Goal: Information Seeking & Learning: Learn about a topic

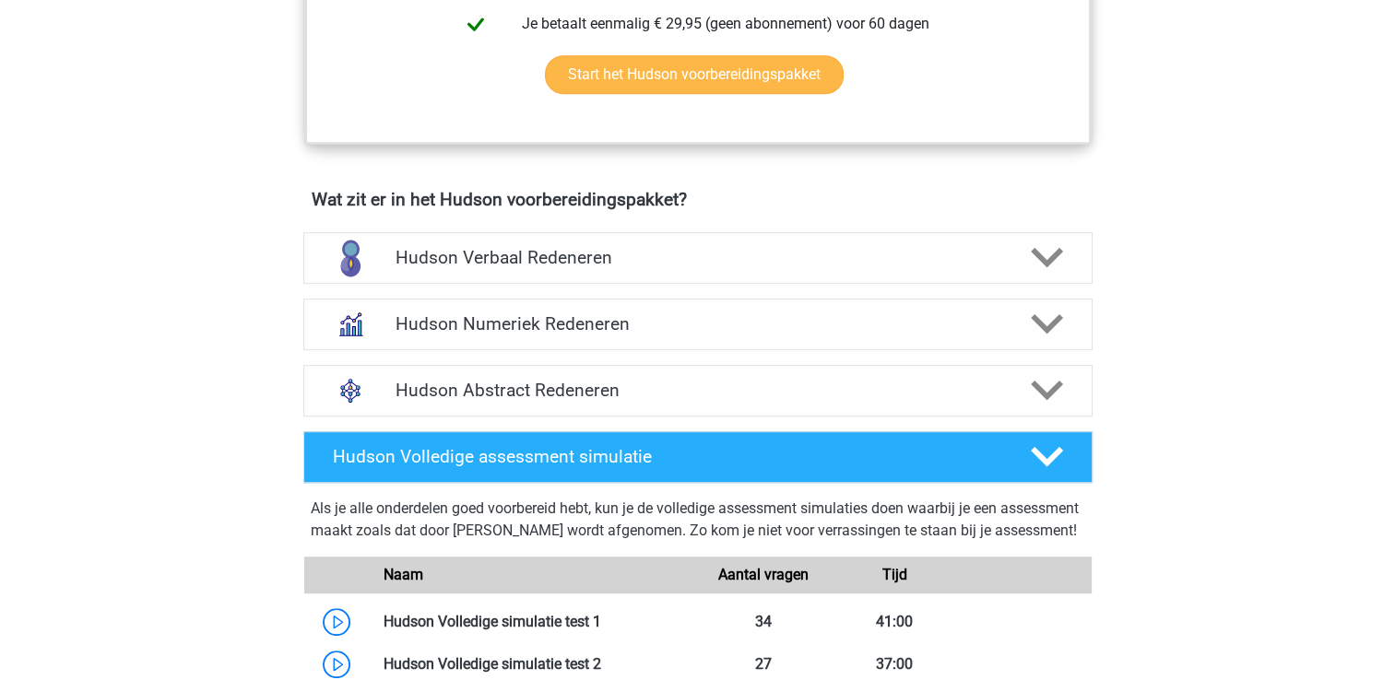
scroll to position [1014, 0]
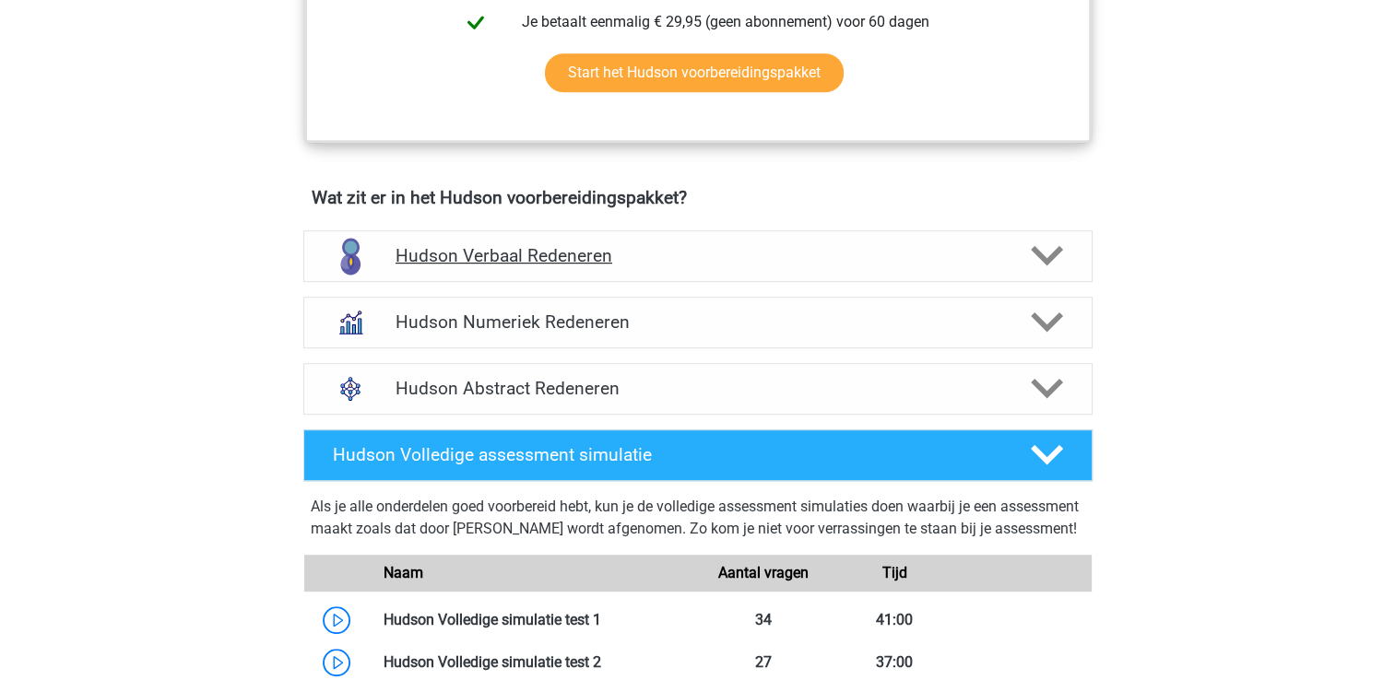
click at [1053, 265] on icon at bounding box center [1047, 256] width 32 height 32
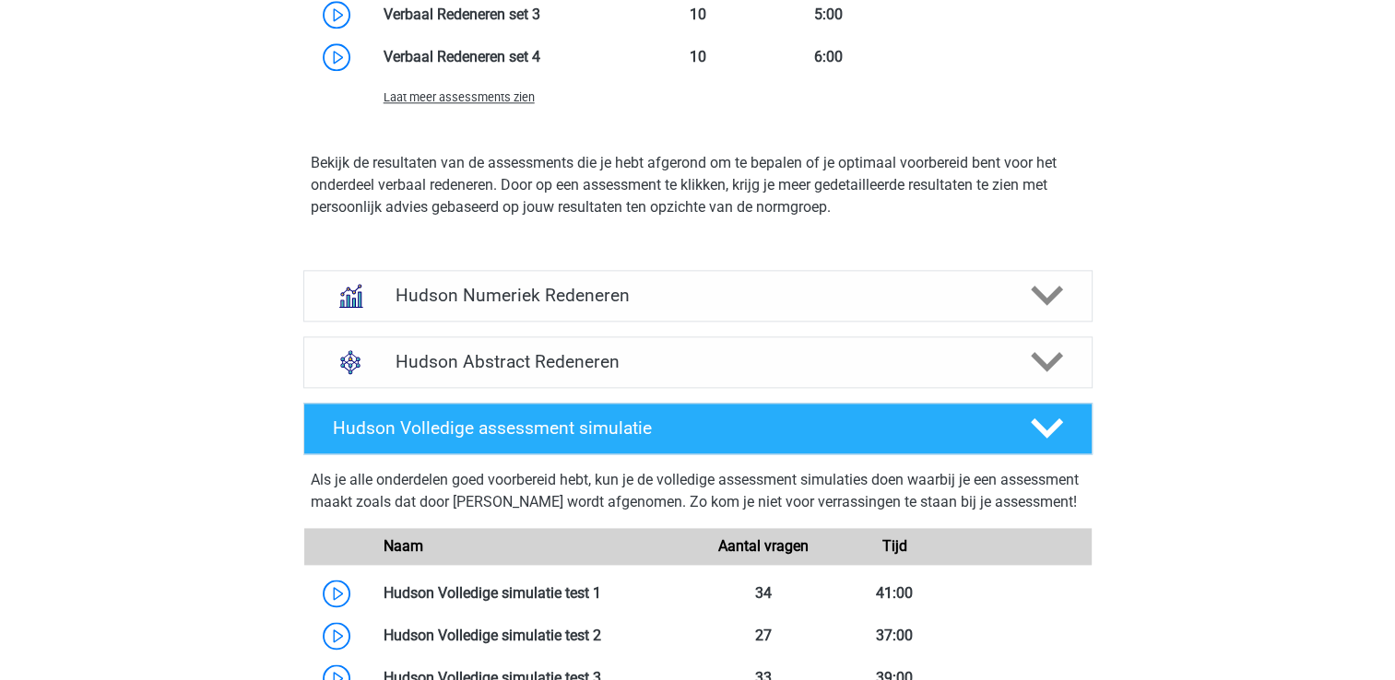
scroll to position [2305, 0]
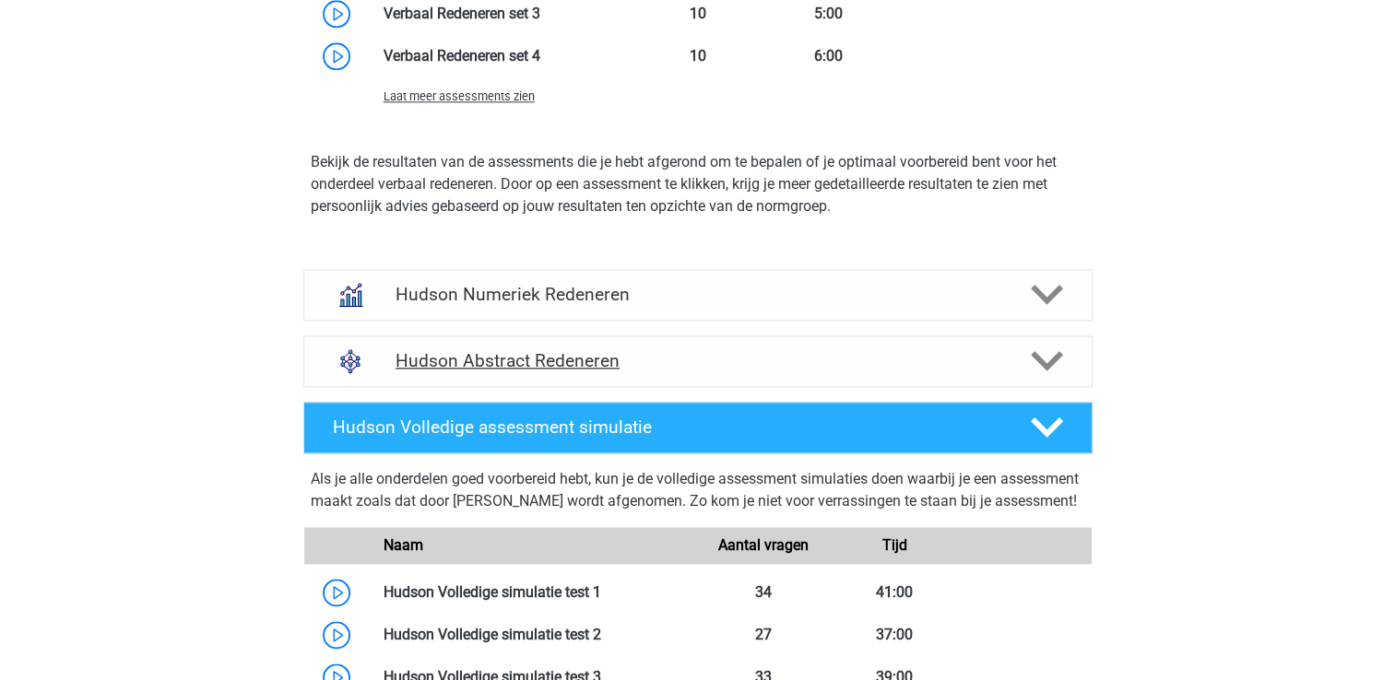
click at [504, 357] on h4 "Hudson Abstract Redeneren" at bounding box center [698, 360] width 604 height 21
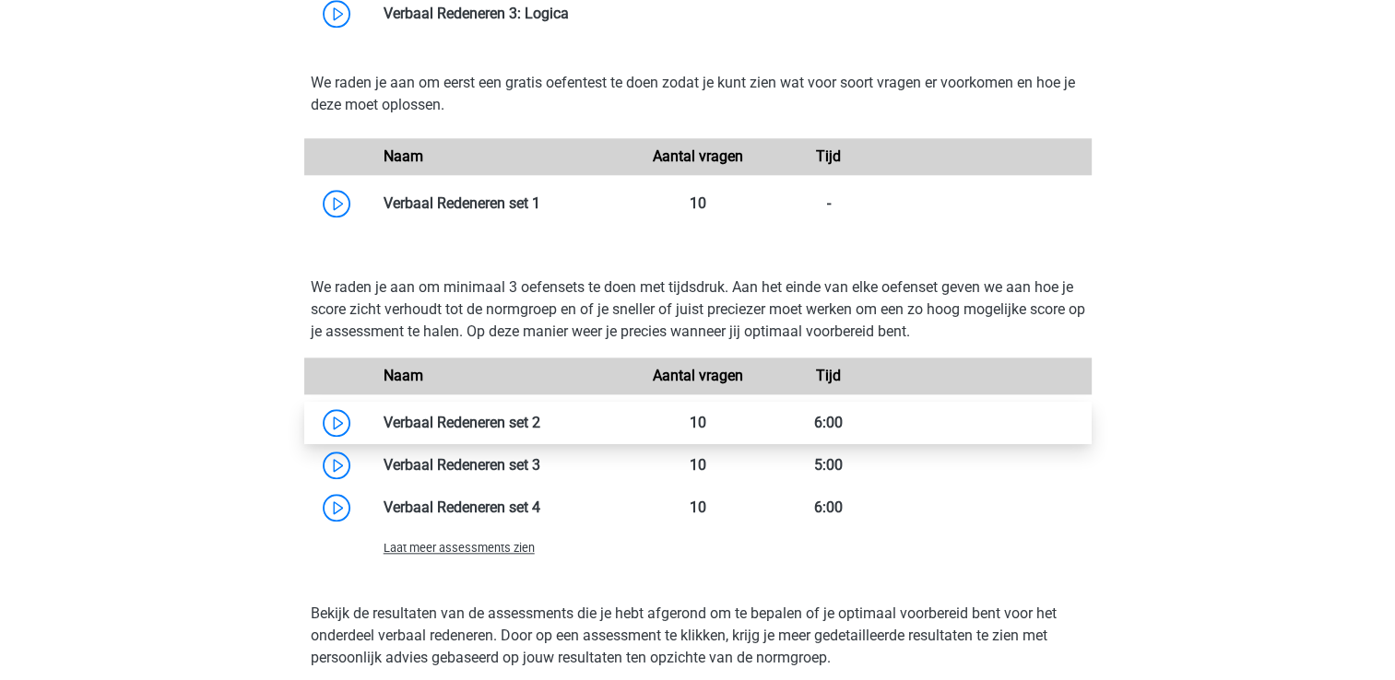
scroll to position [1844, 0]
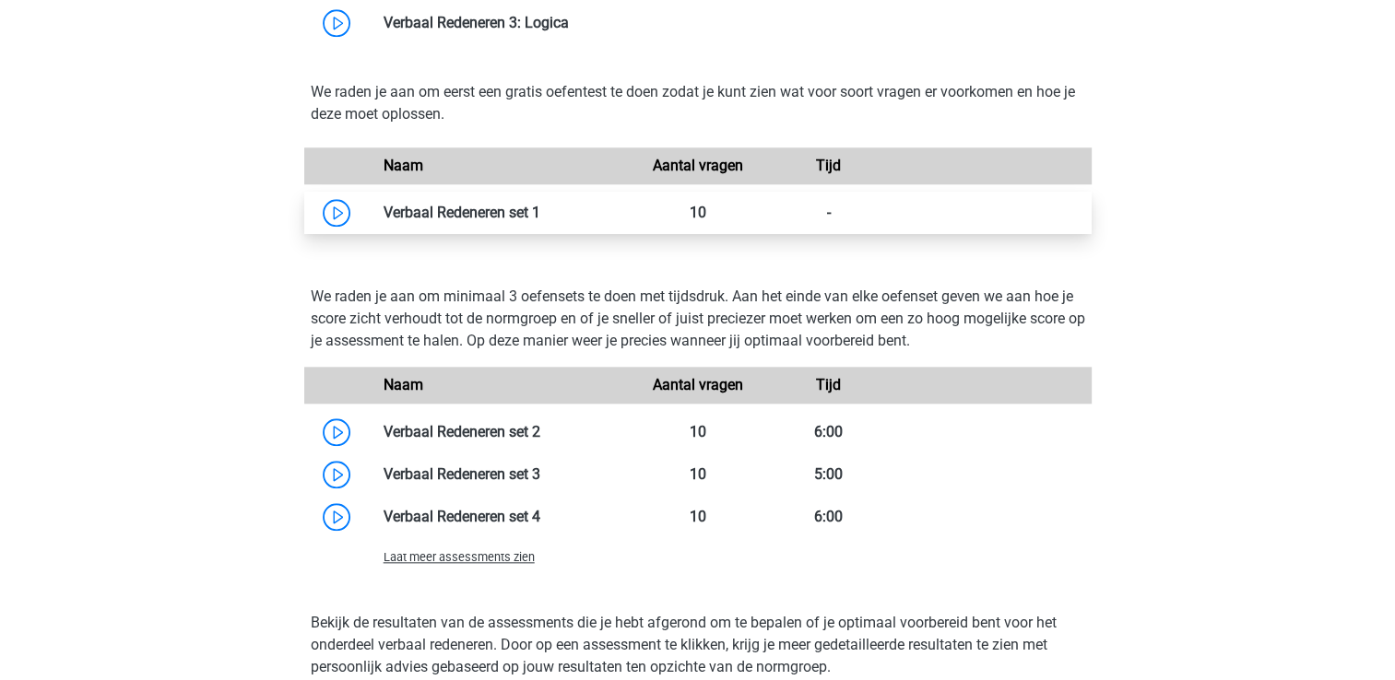
click at [540, 218] on link at bounding box center [540, 213] width 0 height 18
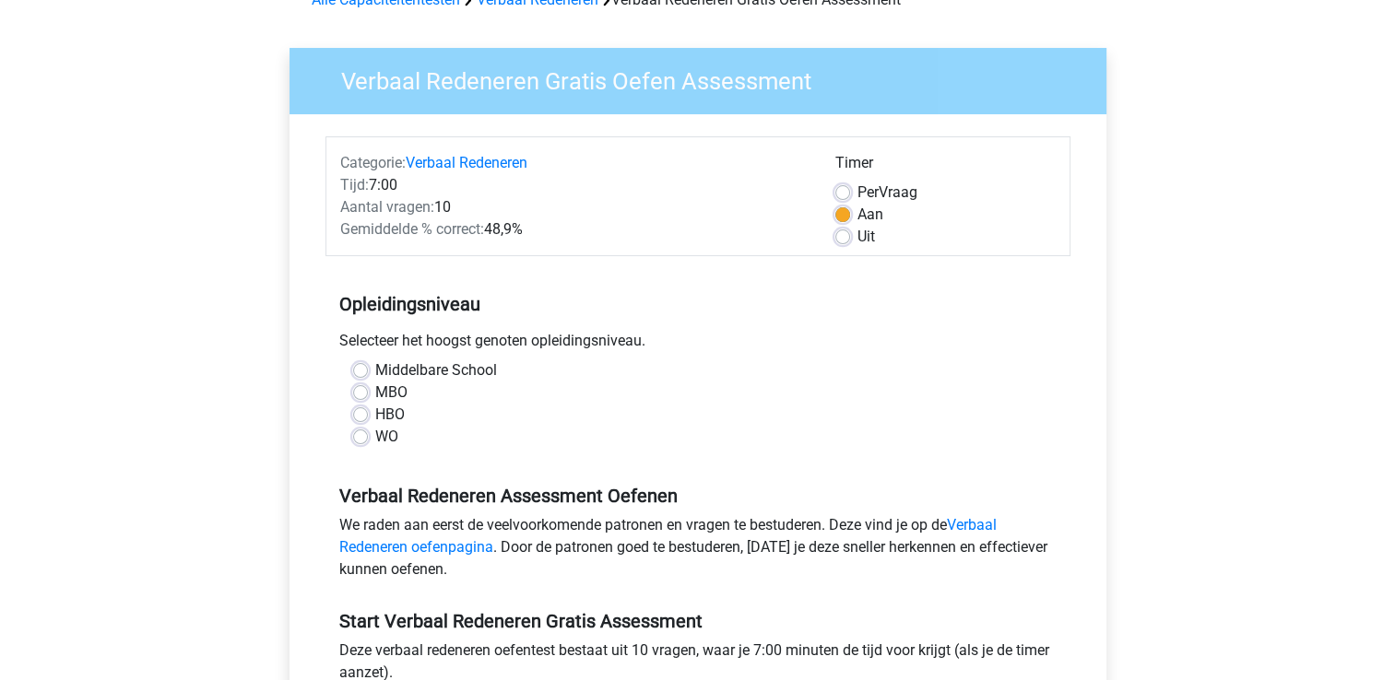
scroll to position [184, 0]
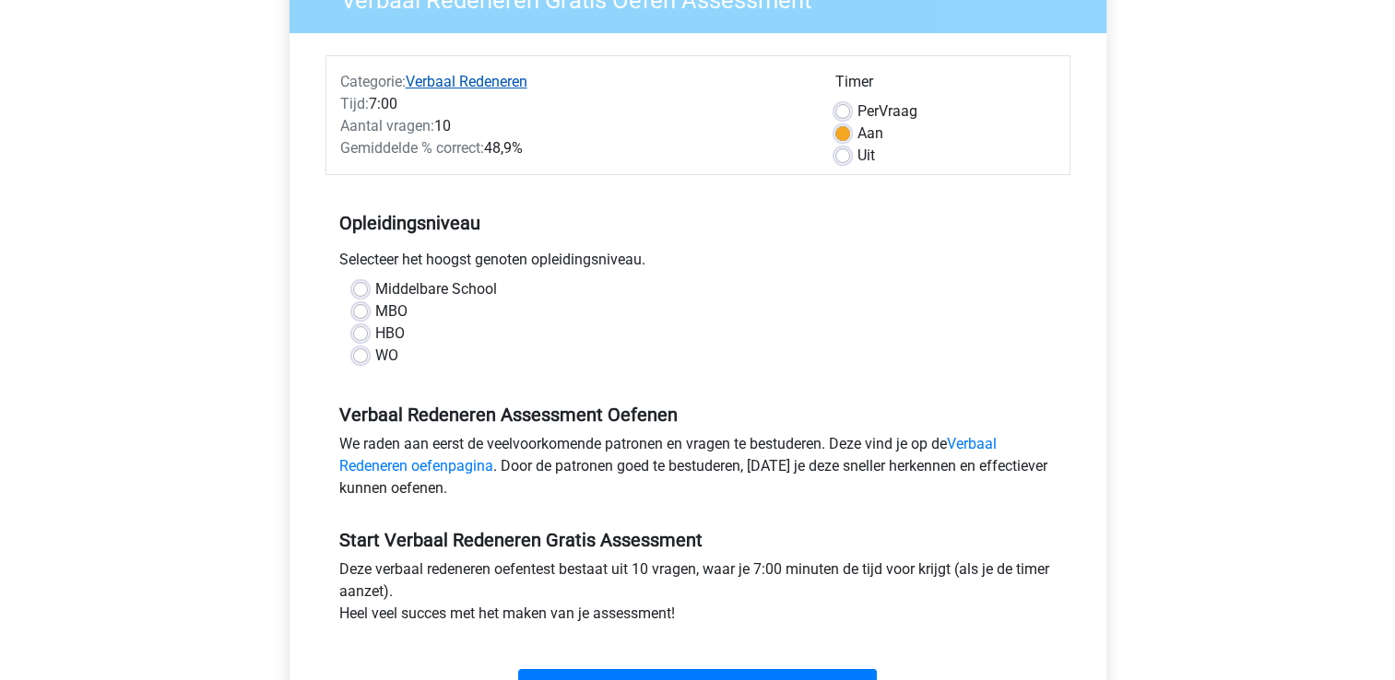
click at [479, 78] on link "Verbaal Redeneren" at bounding box center [467, 82] width 122 height 18
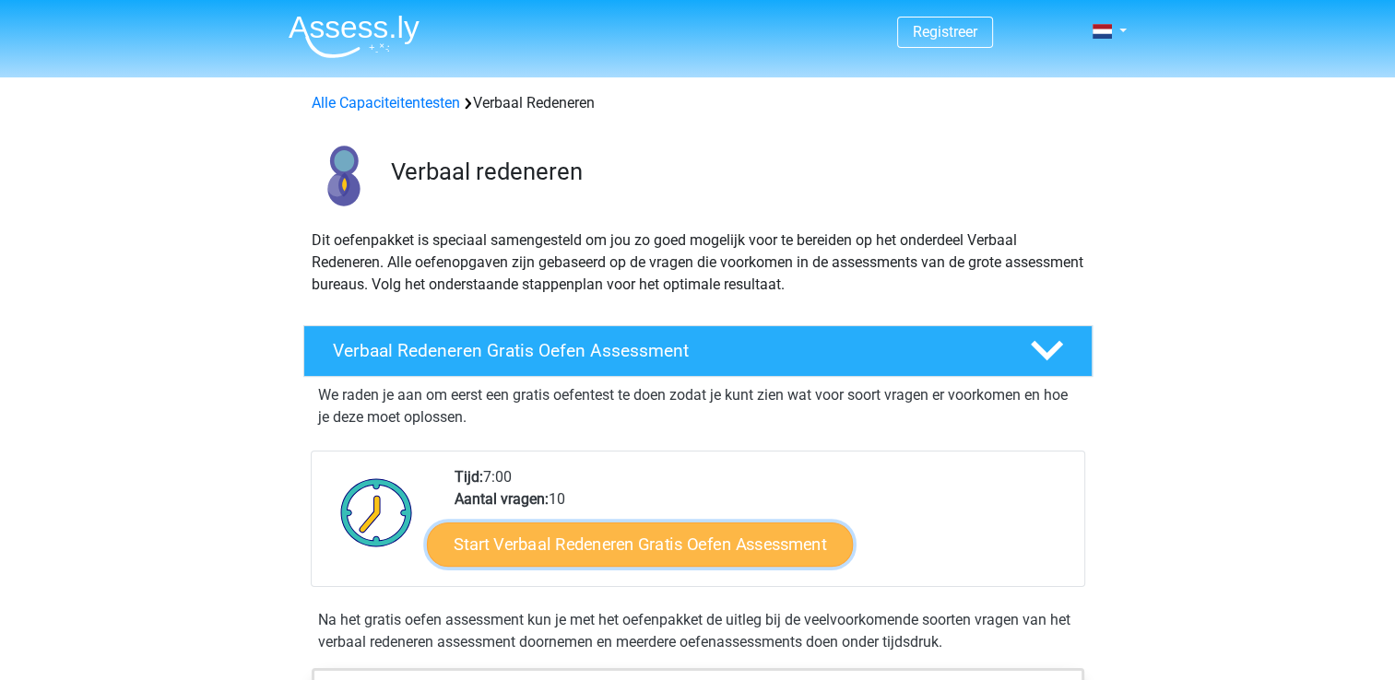
click at [642, 549] on link "Start Verbaal Redeneren Gratis Oefen Assessment" at bounding box center [640, 545] width 426 height 44
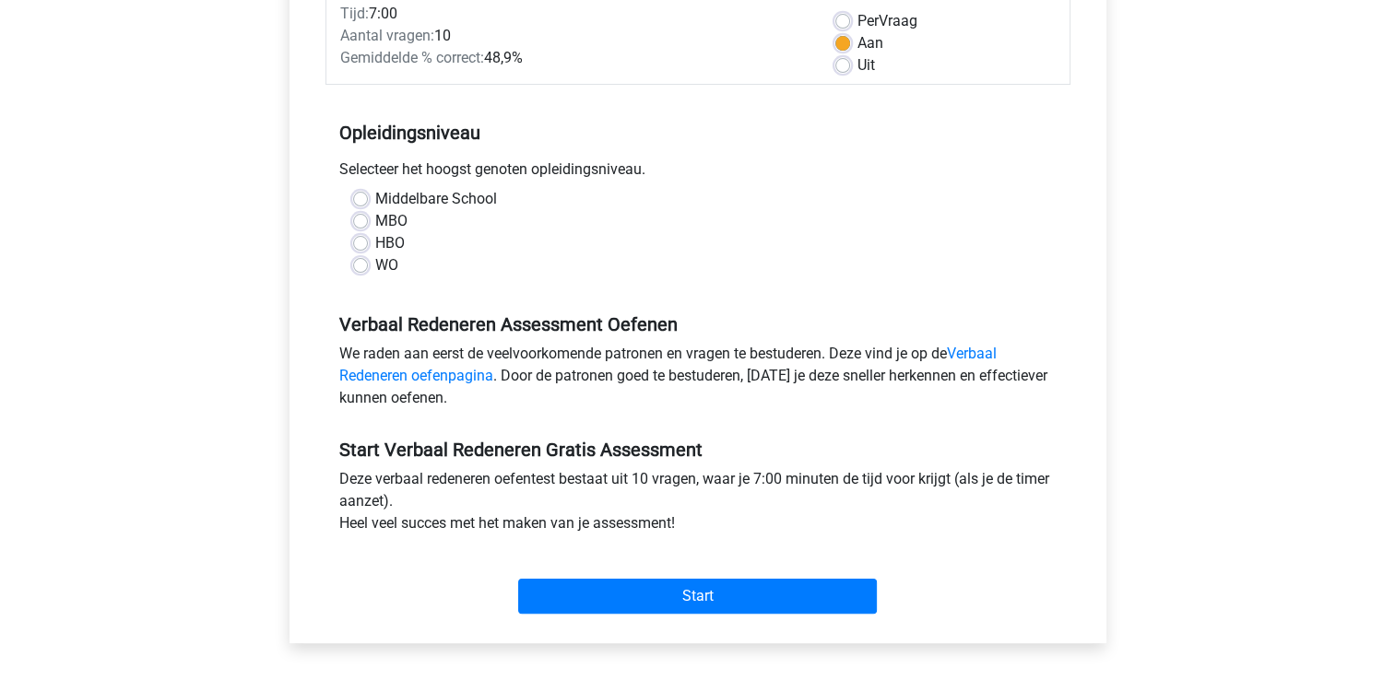
scroll to position [277, 0]
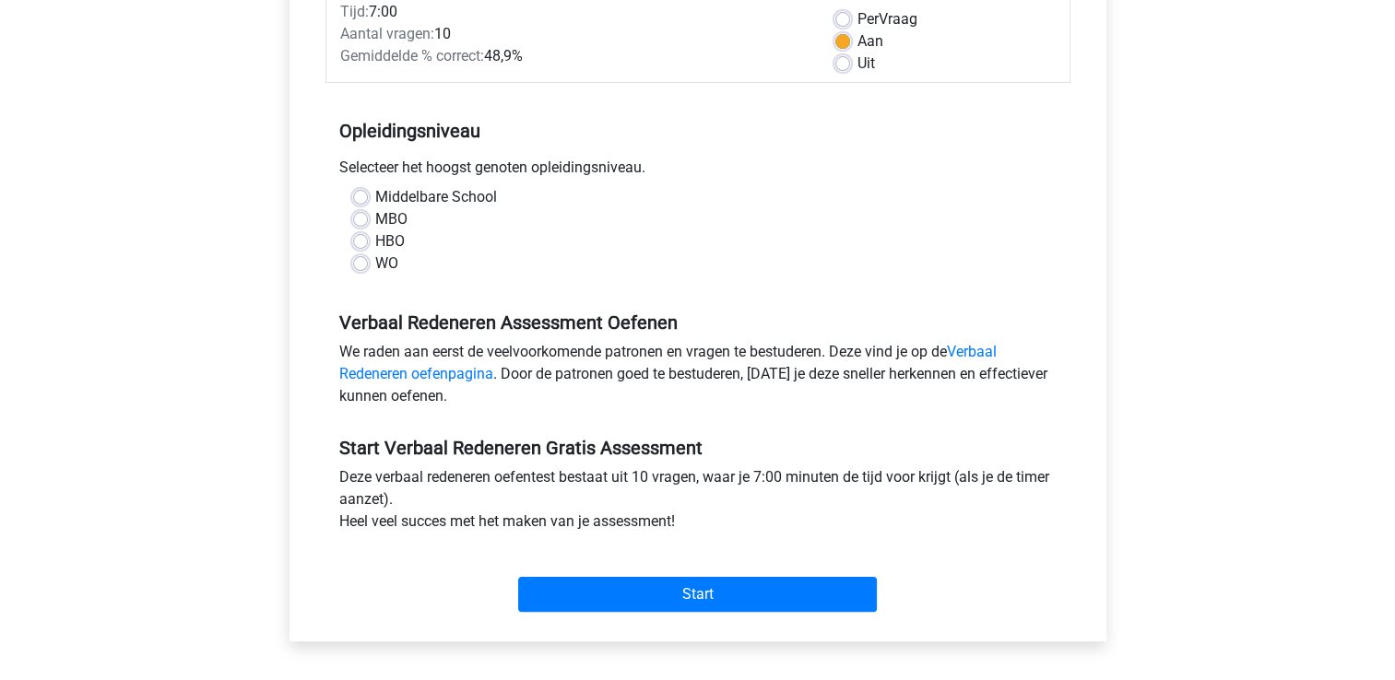
click at [375, 259] on label "WO" at bounding box center [386, 264] width 23 height 22
click at [361, 259] on input "WO" at bounding box center [360, 262] width 15 height 18
radio input "true"
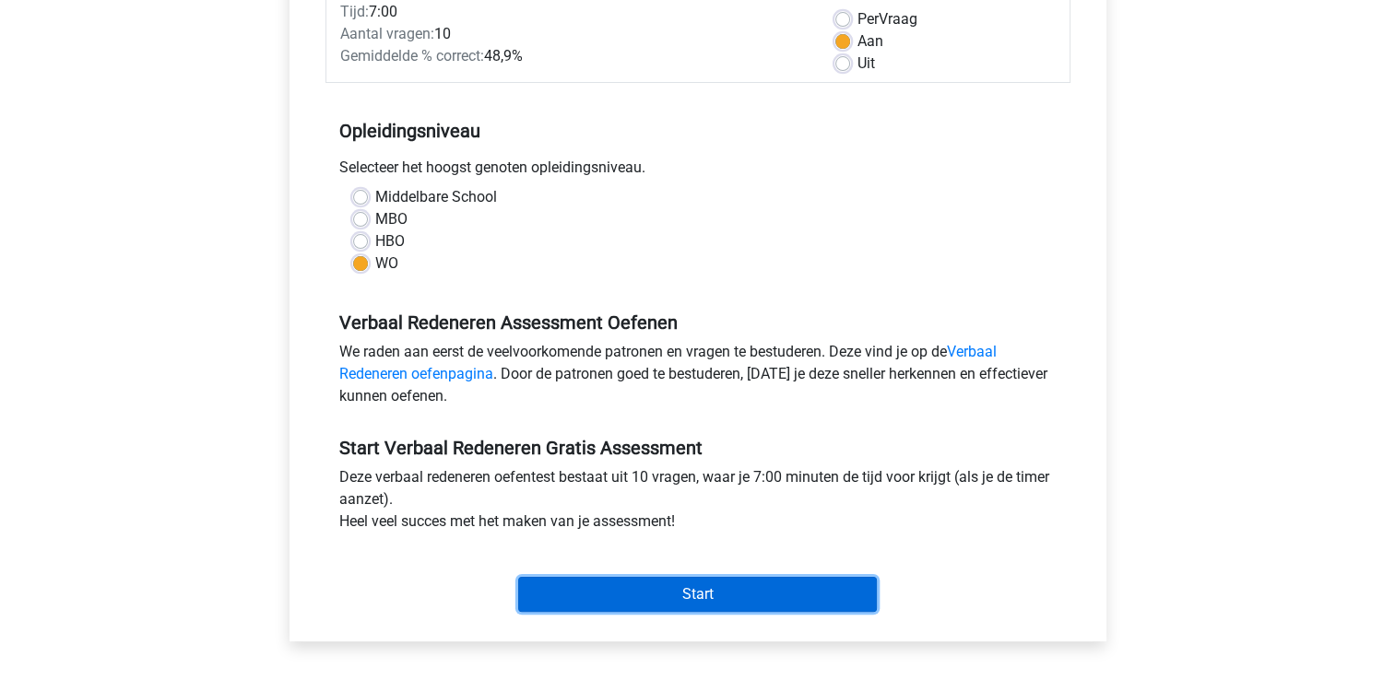
click at [695, 607] on input "Start" at bounding box center [697, 594] width 359 height 35
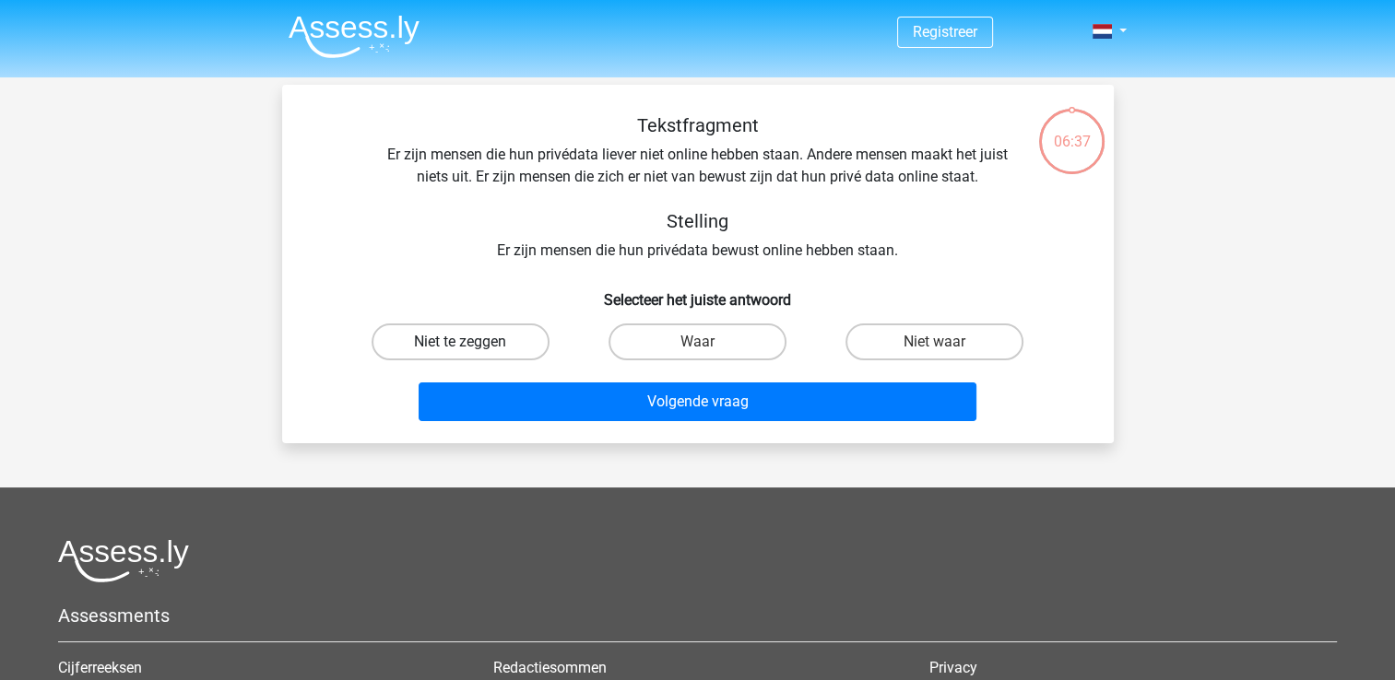
click at [506, 349] on label "Niet te zeggen" at bounding box center [461, 342] width 178 height 37
click at [472, 349] on input "Niet te zeggen" at bounding box center [466, 348] width 12 height 12
radio input "true"
click at [624, 422] on div "Volgende vraag" at bounding box center [698, 406] width 712 height 46
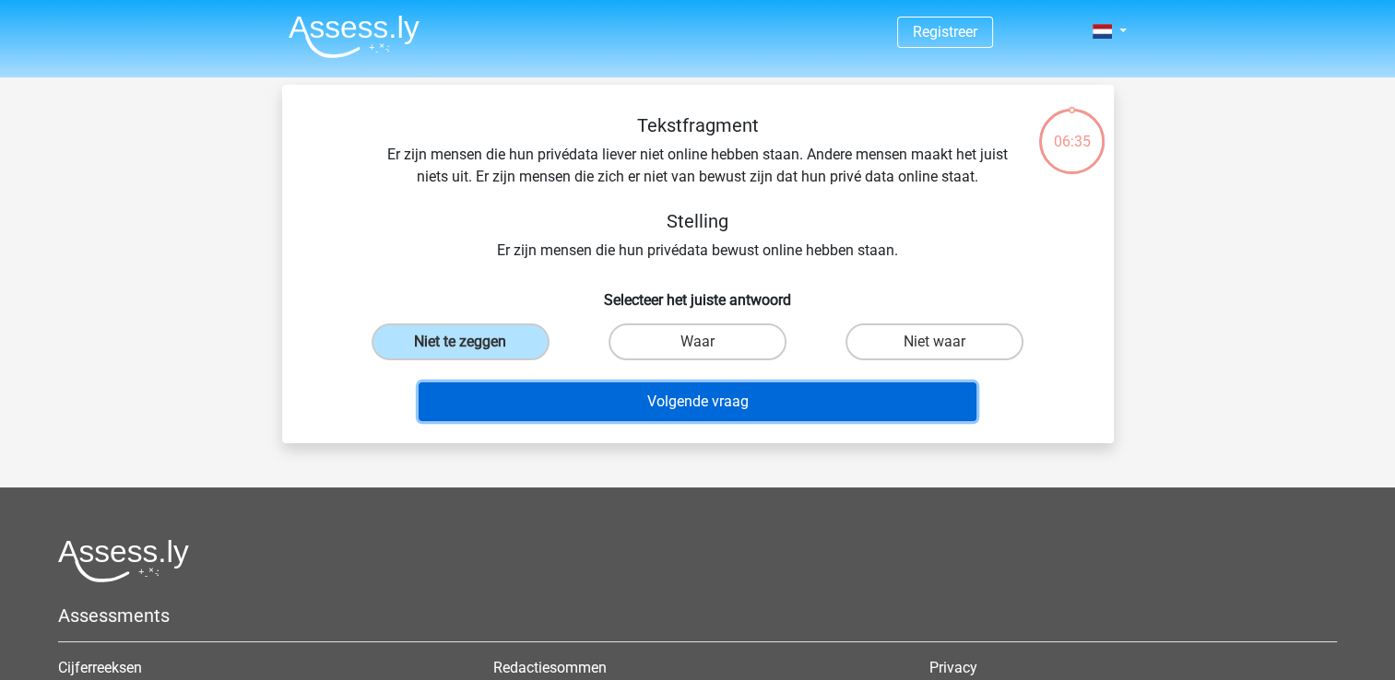
click at [629, 412] on button "Volgende vraag" at bounding box center [698, 402] width 558 height 39
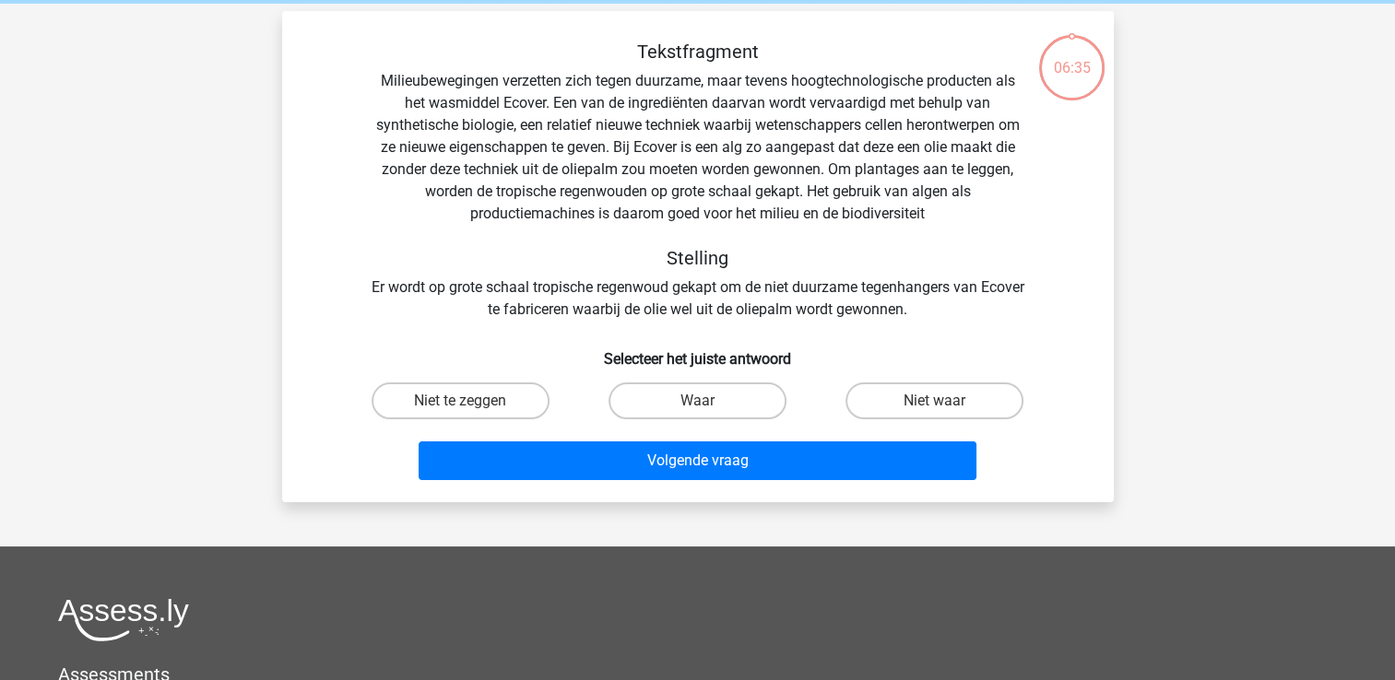
scroll to position [85, 0]
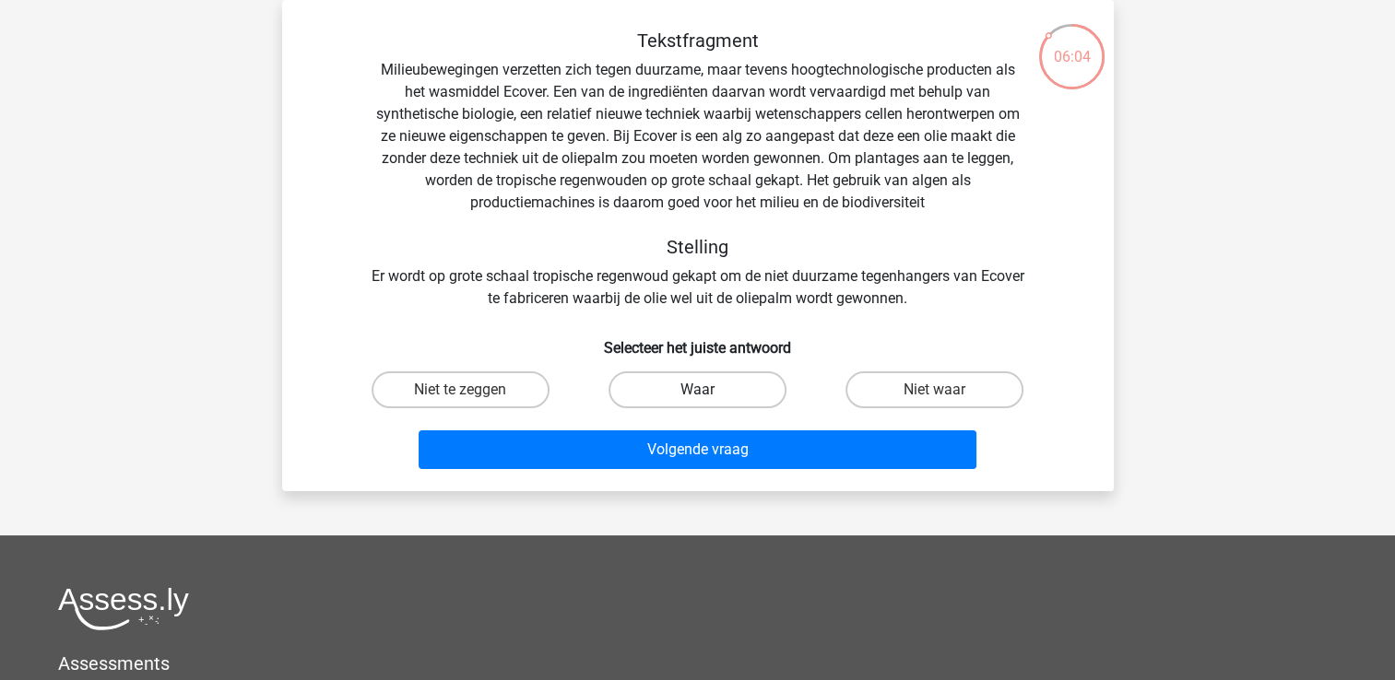
click at [681, 389] on label "Waar" at bounding box center [698, 390] width 178 height 37
click at [697, 390] on input "Waar" at bounding box center [703, 396] width 12 height 12
radio input "true"
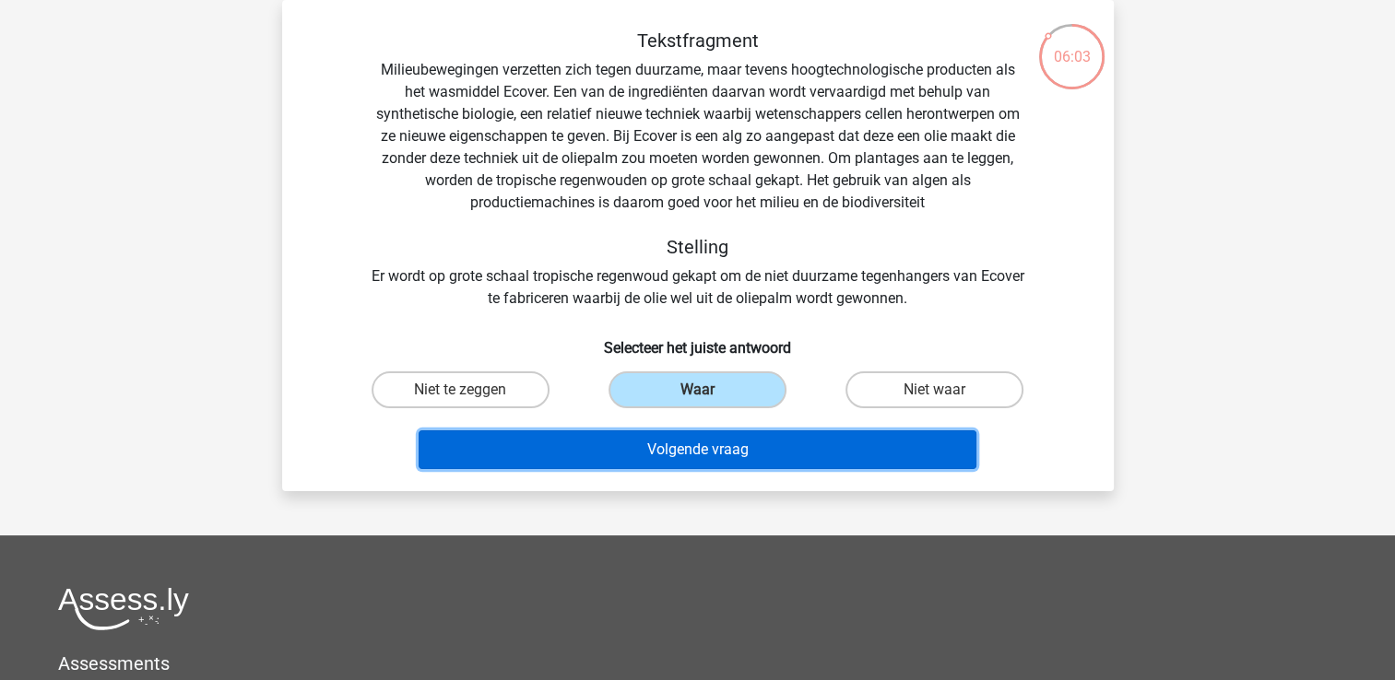
click at [694, 460] on button "Volgende vraag" at bounding box center [698, 450] width 558 height 39
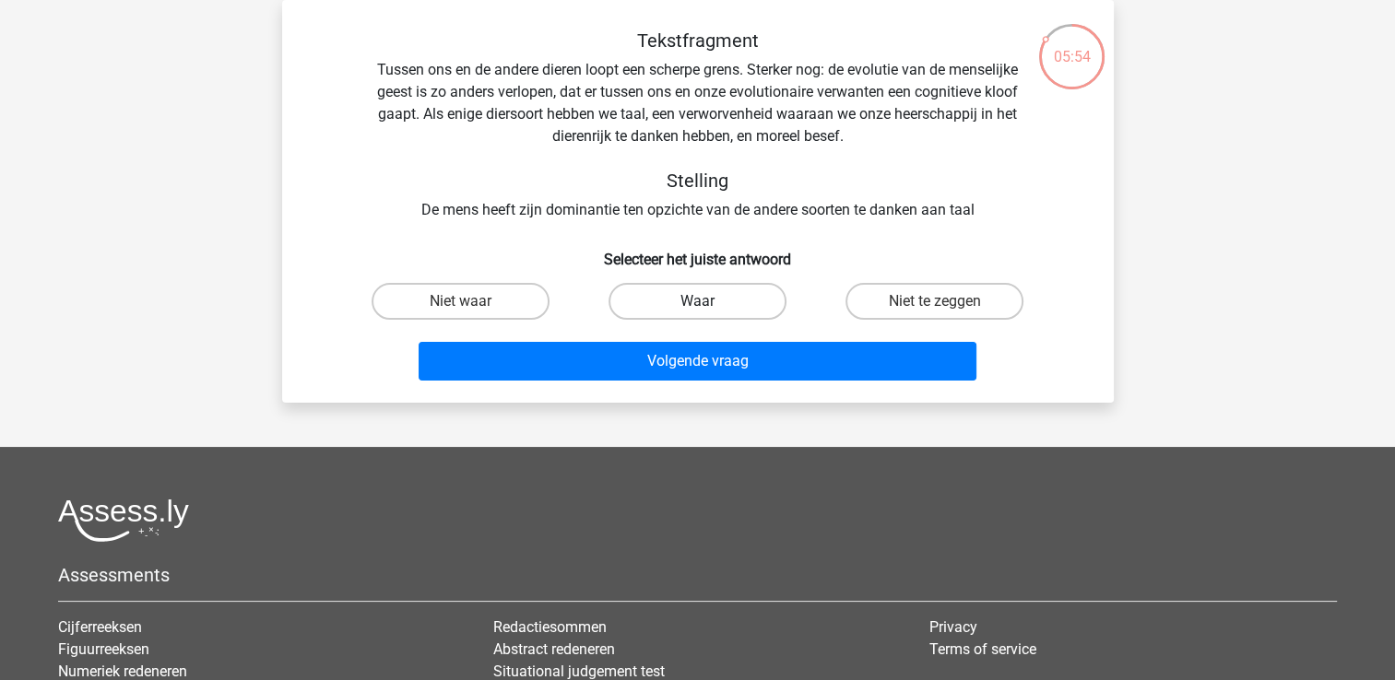
click at [716, 305] on label "Waar" at bounding box center [698, 301] width 178 height 37
click at [709, 305] on input "Waar" at bounding box center [703, 308] width 12 height 12
radio input "true"
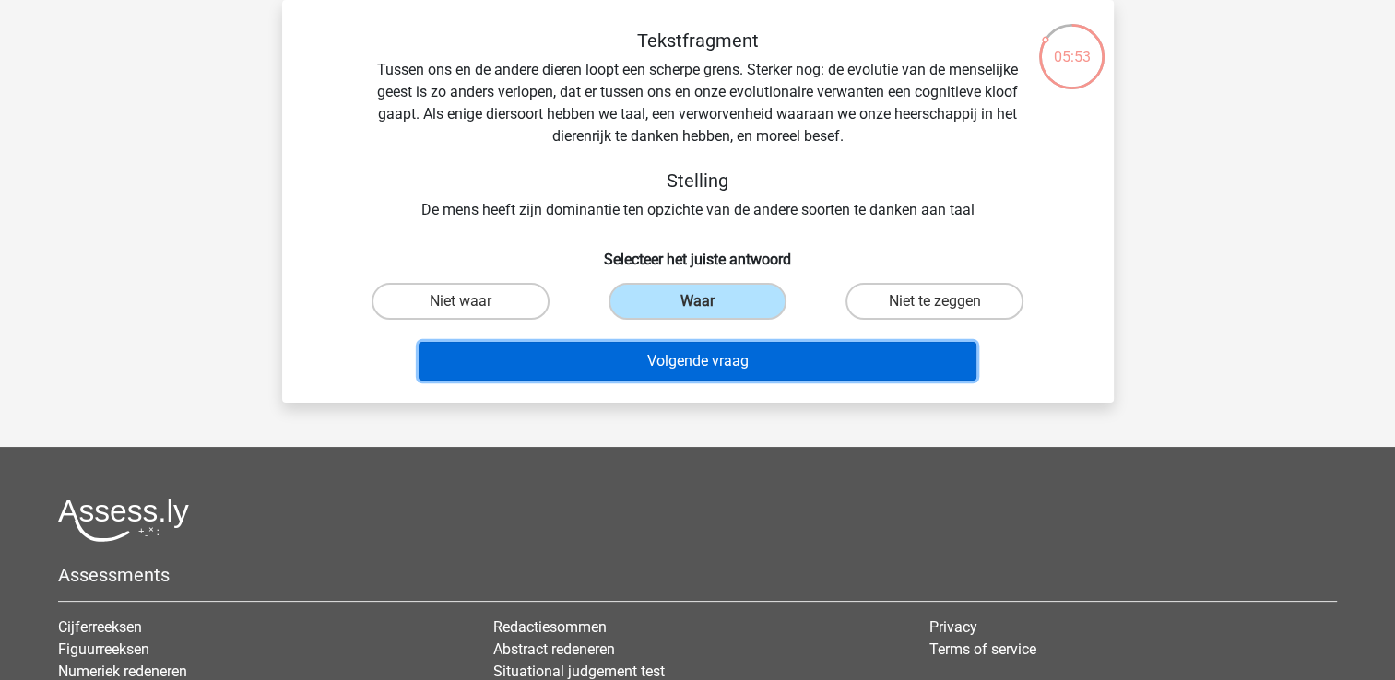
click at [702, 353] on button "Volgende vraag" at bounding box center [698, 361] width 558 height 39
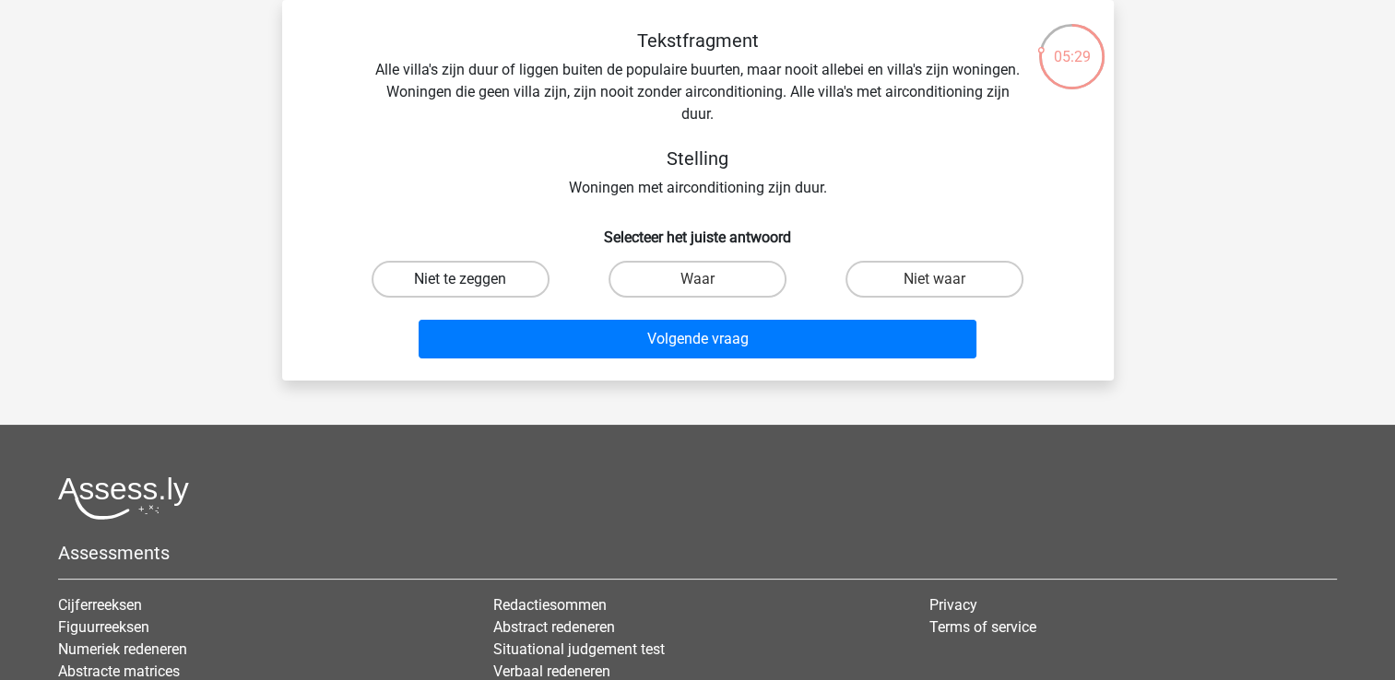
click at [510, 282] on label "Niet te zeggen" at bounding box center [461, 279] width 178 height 37
click at [472, 282] on input "Niet te zeggen" at bounding box center [466, 285] width 12 height 12
radio input "true"
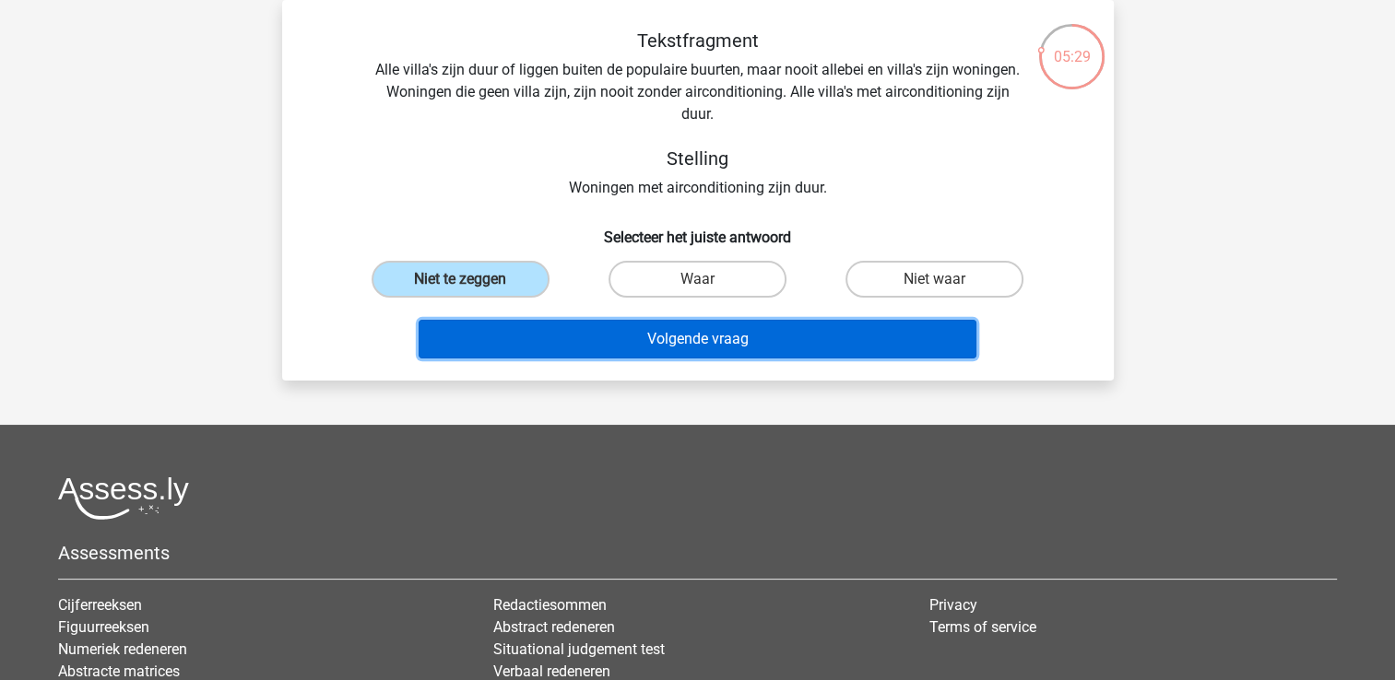
click at [639, 349] on button "Volgende vraag" at bounding box center [698, 339] width 558 height 39
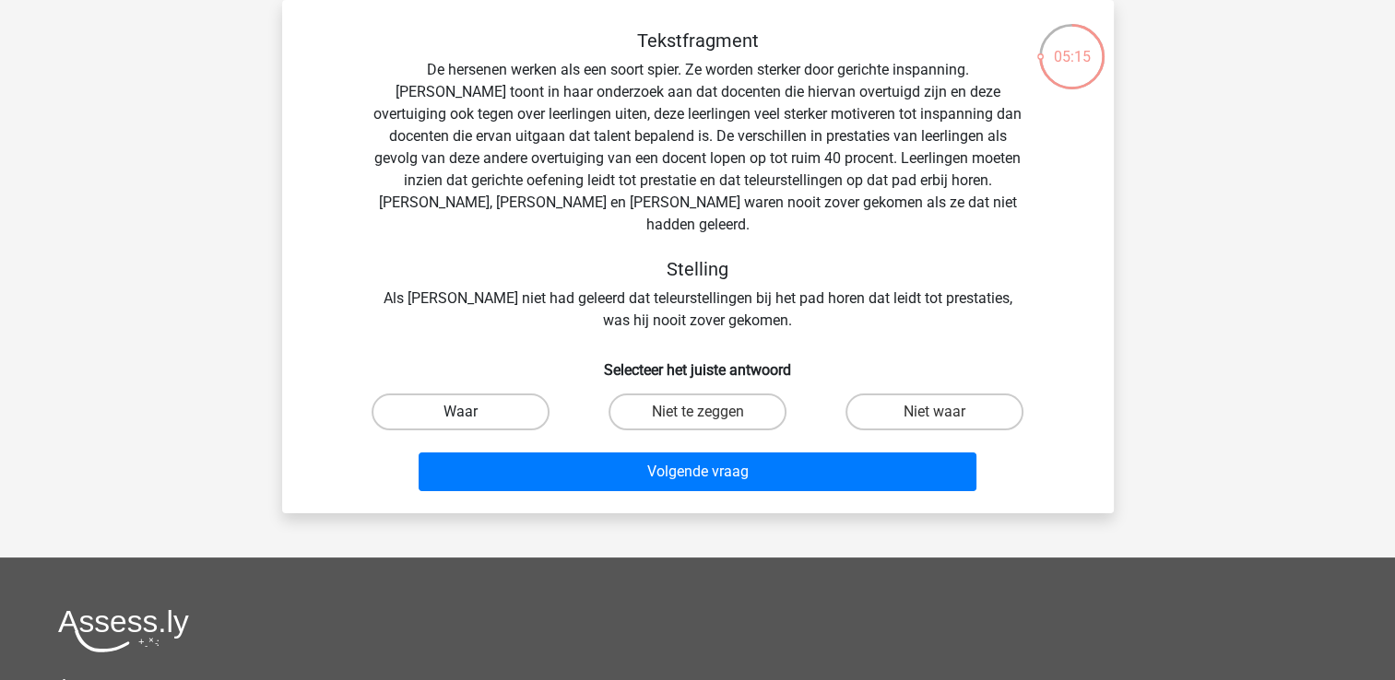
click at [496, 394] on label "Waar" at bounding box center [461, 412] width 178 height 37
click at [472, 412] on input "Waar" at bounding box center [466, 418] width 12 height 12
radio input "true"
click at [725, 468] on div "Volgende vraag" at bounding box center [698, 476] width 712 height 46
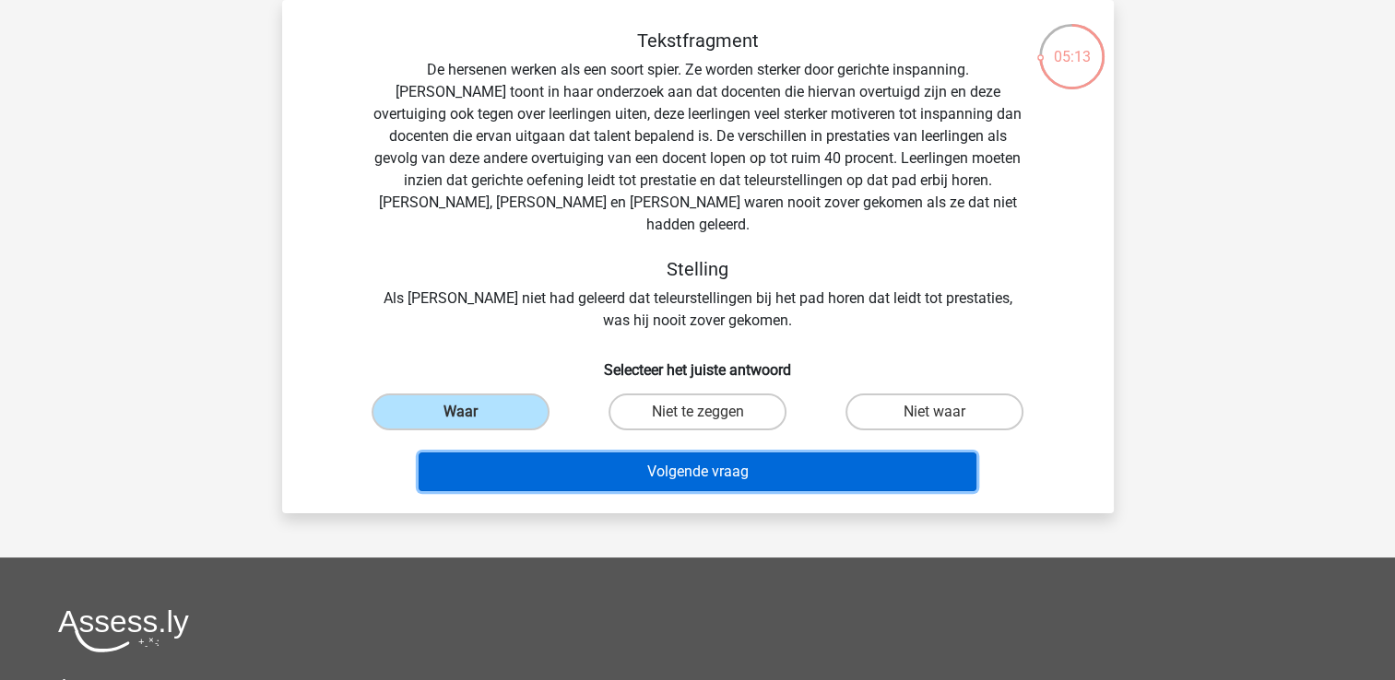
click at [728, 455] on button "Volgende vraag" at bounding box center [698, 472] width 558 height 39
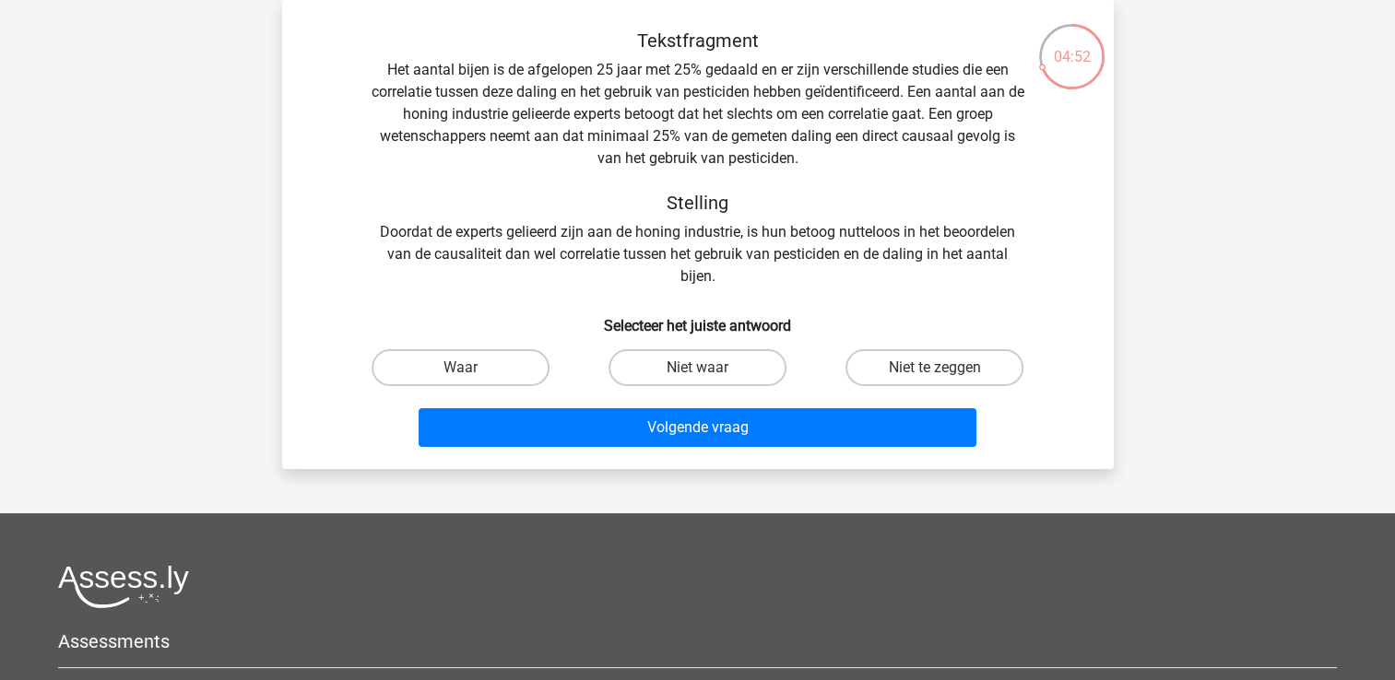
click at [935, 369] on input "Niet te zeggen" at bounding box center [941, 374] width 12 height 12
radio input "true"
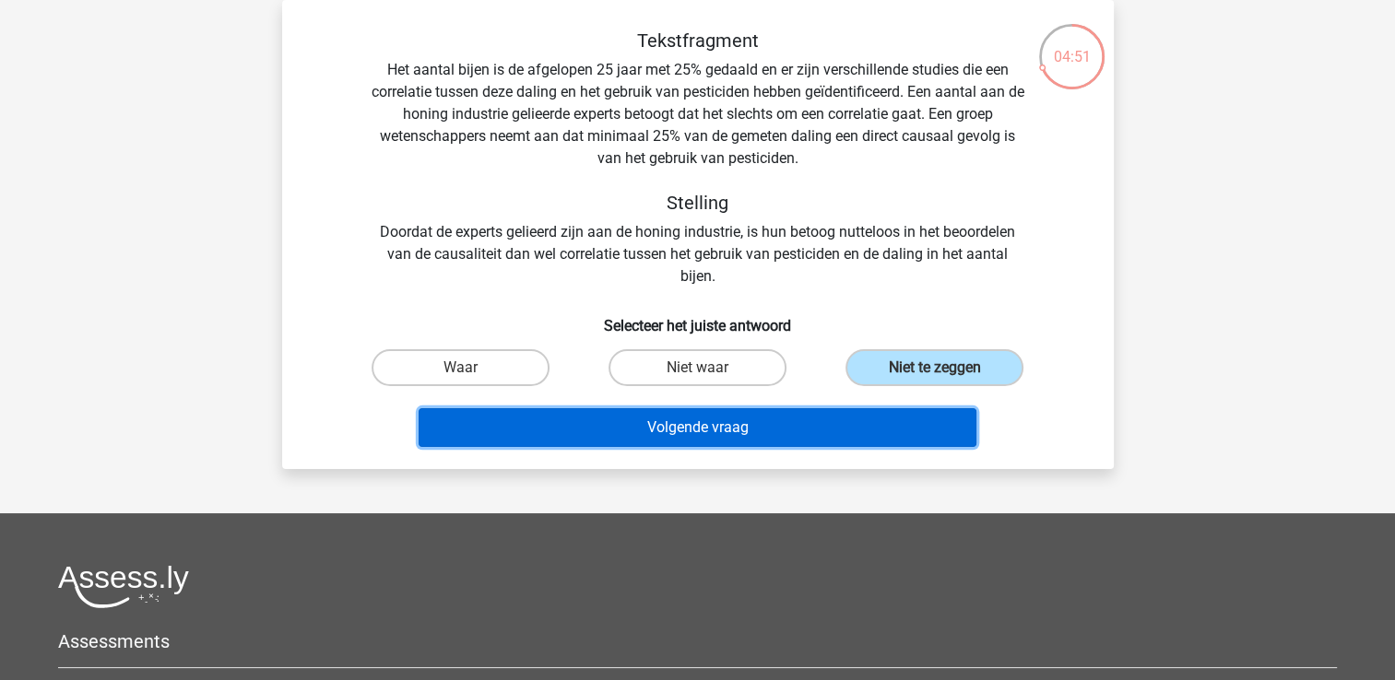
click at [742, 443] on button "Volgende vraag" at bounding box center [698, 427] width 558 height 39
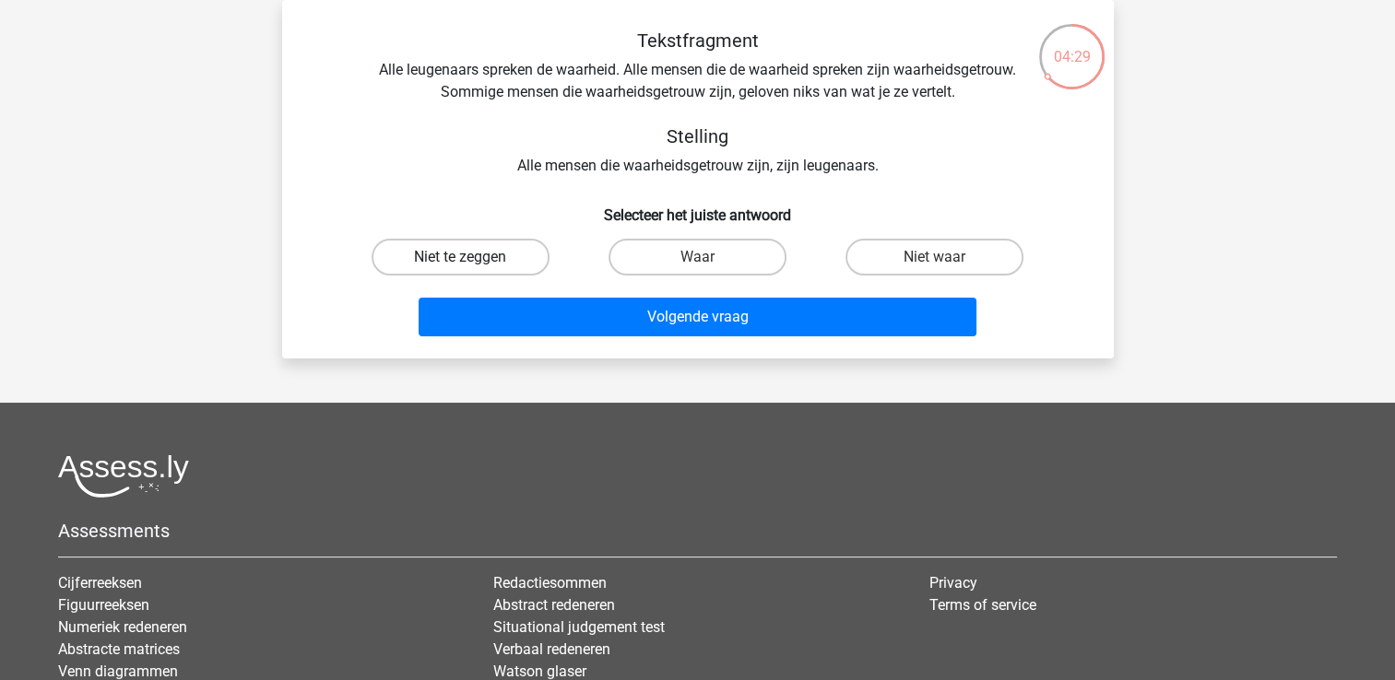
click at [508, 249] on label "Niet te zeggen" at bounding box center [461, 257] width 178 height 37
click at [472, 257] on input "Niet te zeggen" at bounding box center [466, 263] width 12 height 12
radio input "true"
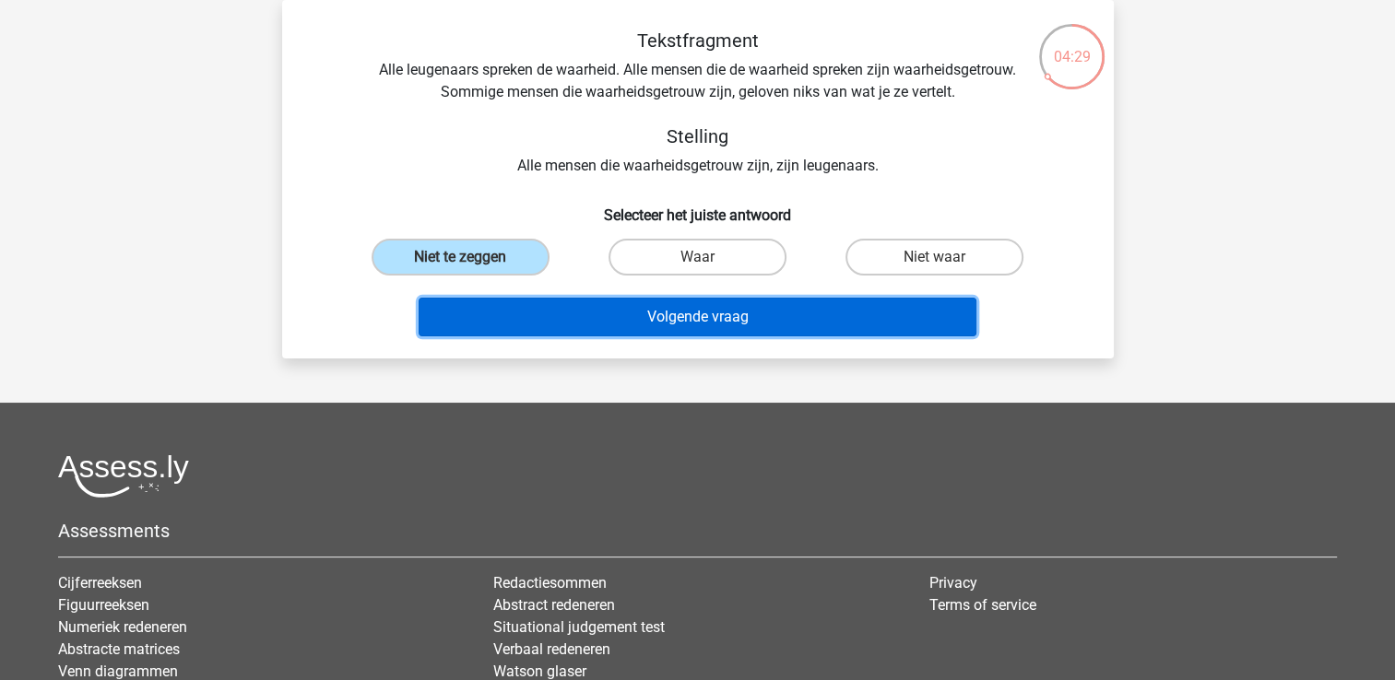
click at [672, 329] on button "Volgende vraag" at bounding box center [698, 317] width 558 height 39
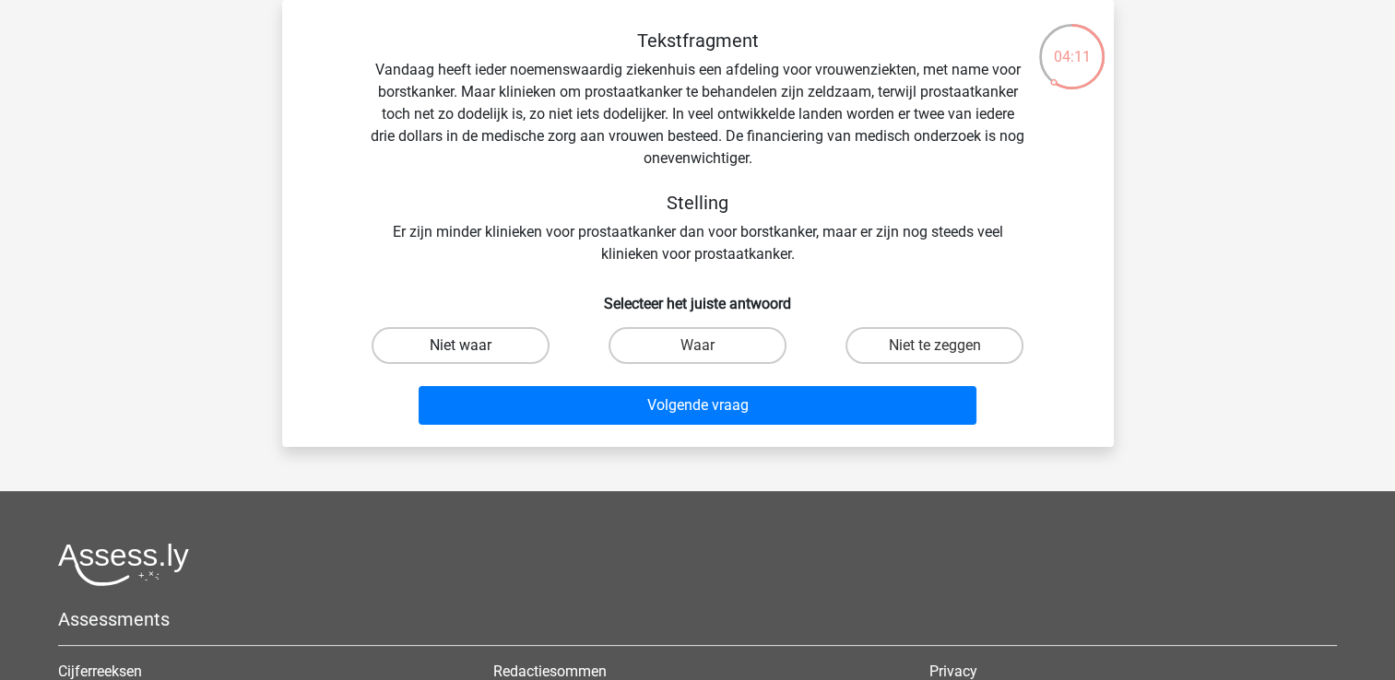
click at [510, 346] on label "Niet waar" at bounding box center [461, 345] width 178 height 37
click at [472, 346] on input "Niet waar" at bounding box center [466, 352] width 12 height 12
radio input "true"
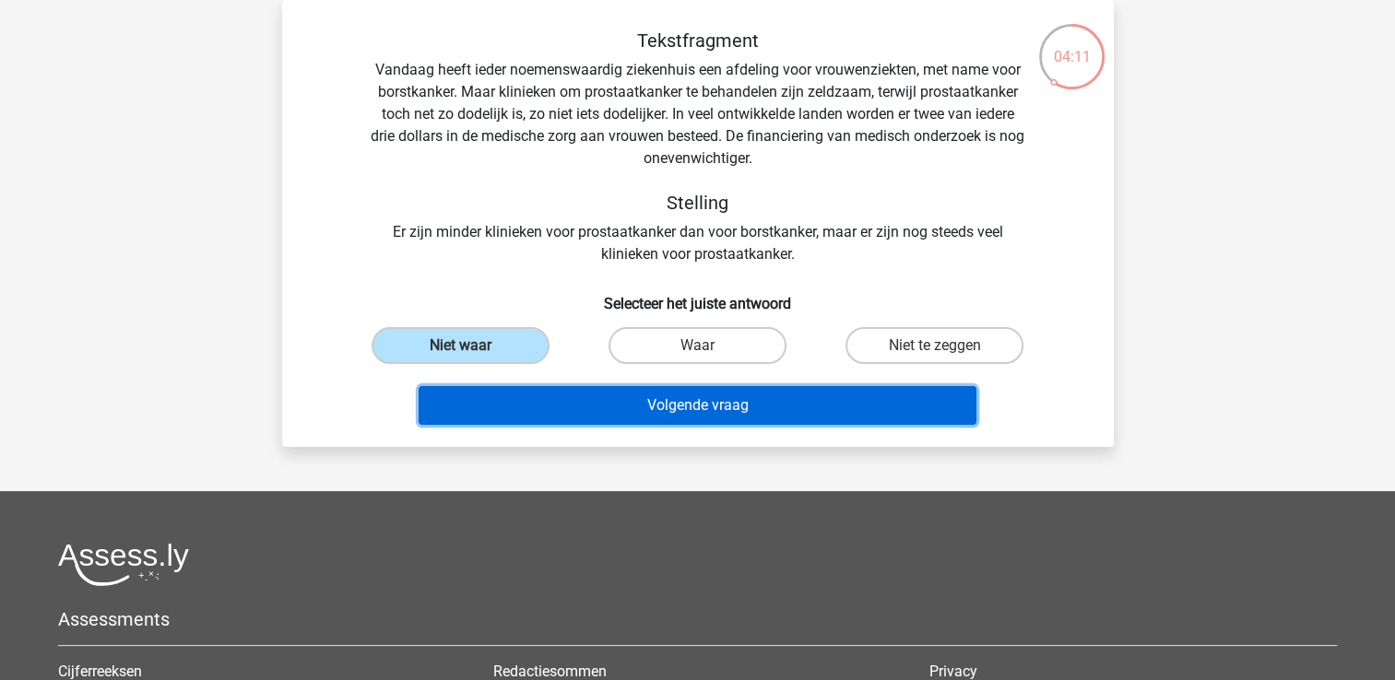
click at [635, 401] on button "Volgende vraag" at bounding box center [698, 405] width 558 height 39
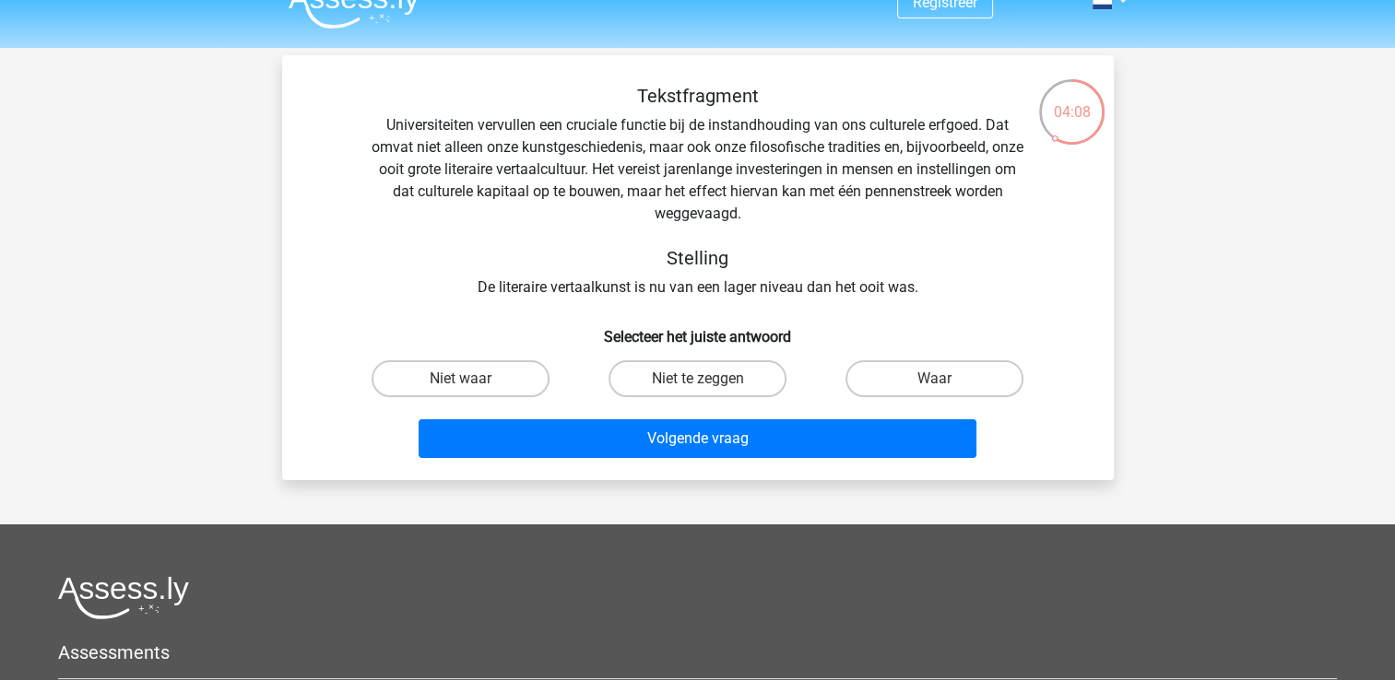
scroll to position [0, 0]
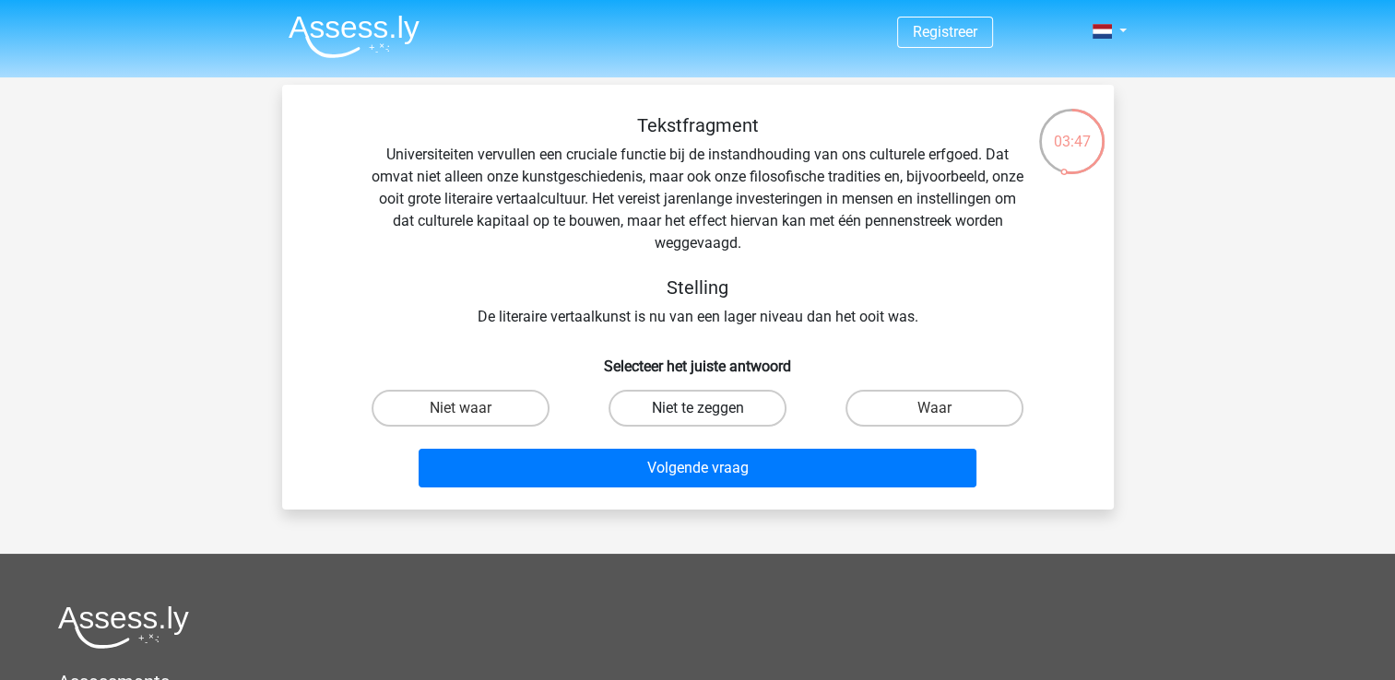
click at [658, 410] on label "Niet te zeggen" at bounding box center [698, 408] width 178 height 37
click at [697, 410] on input "Niet te zeggen" at bounding box center [703, 414] width 12 height 12
radio input "true"
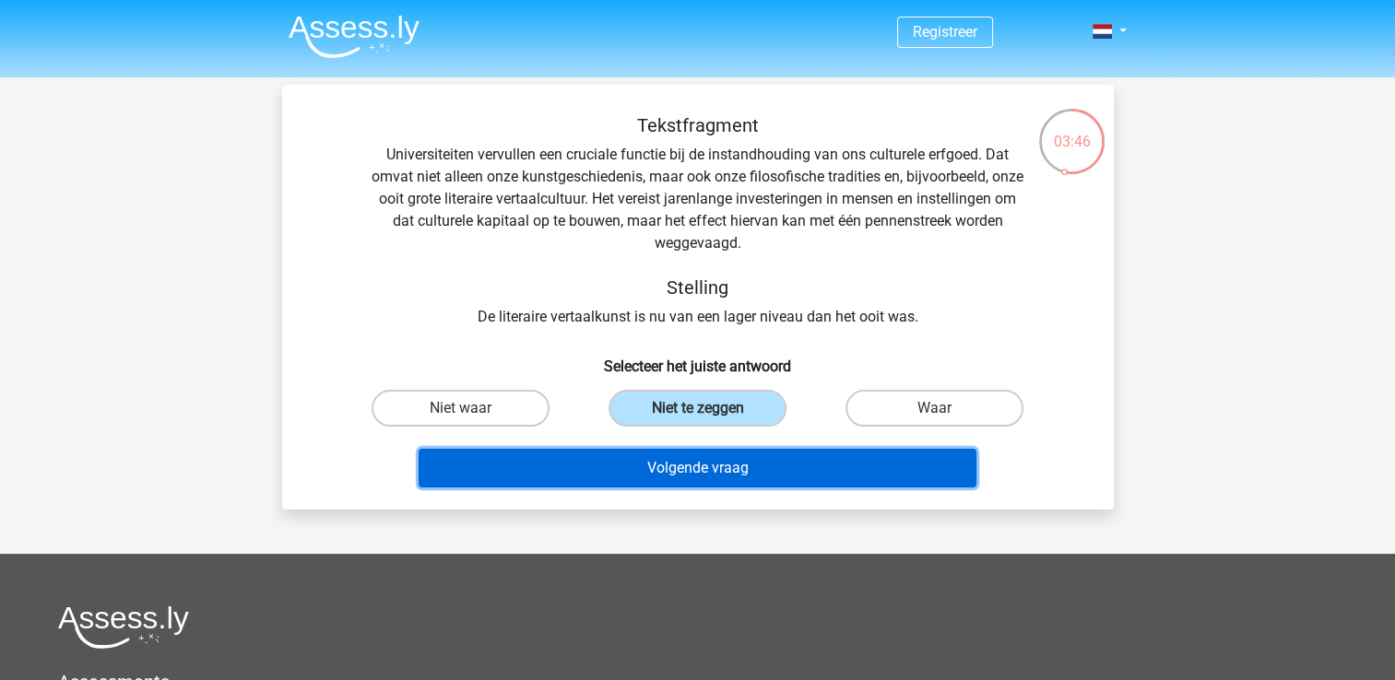
click at [681, 474] on button "Volgende vraag" at bounding box center [698, 468] width 558 height 39
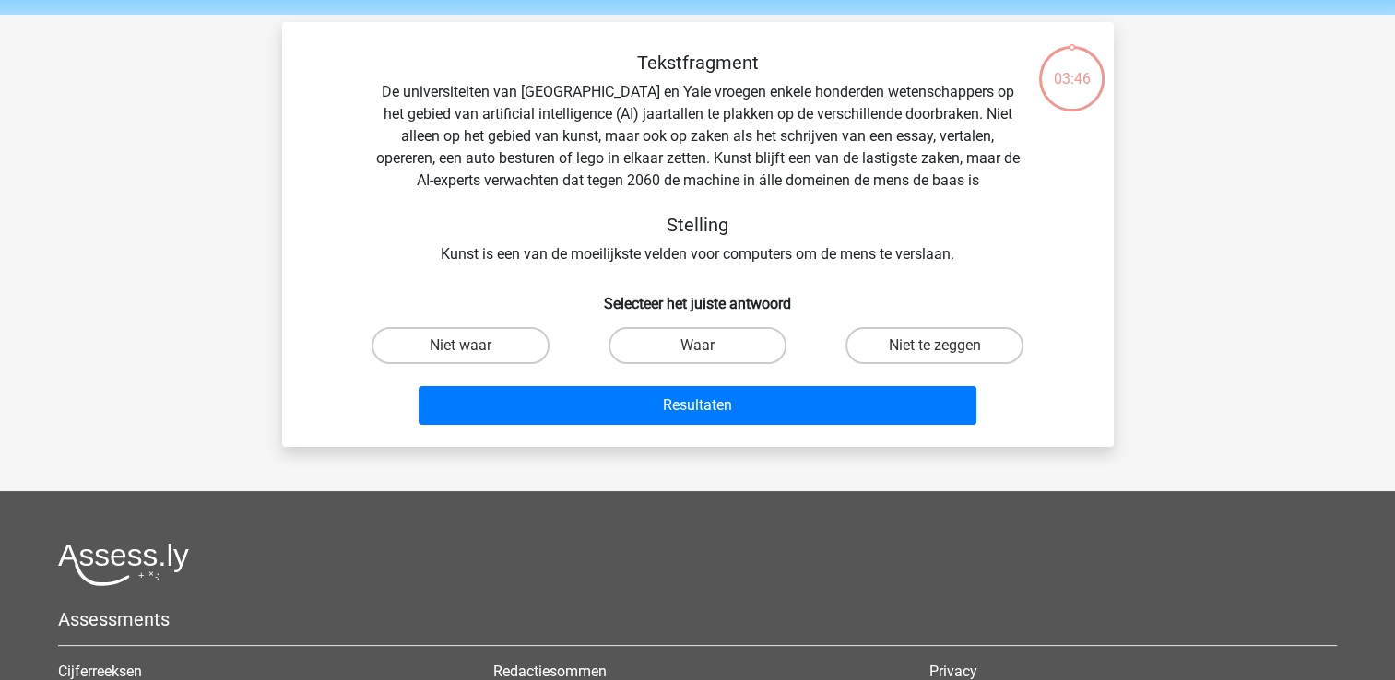
scroll to position [85, 0]
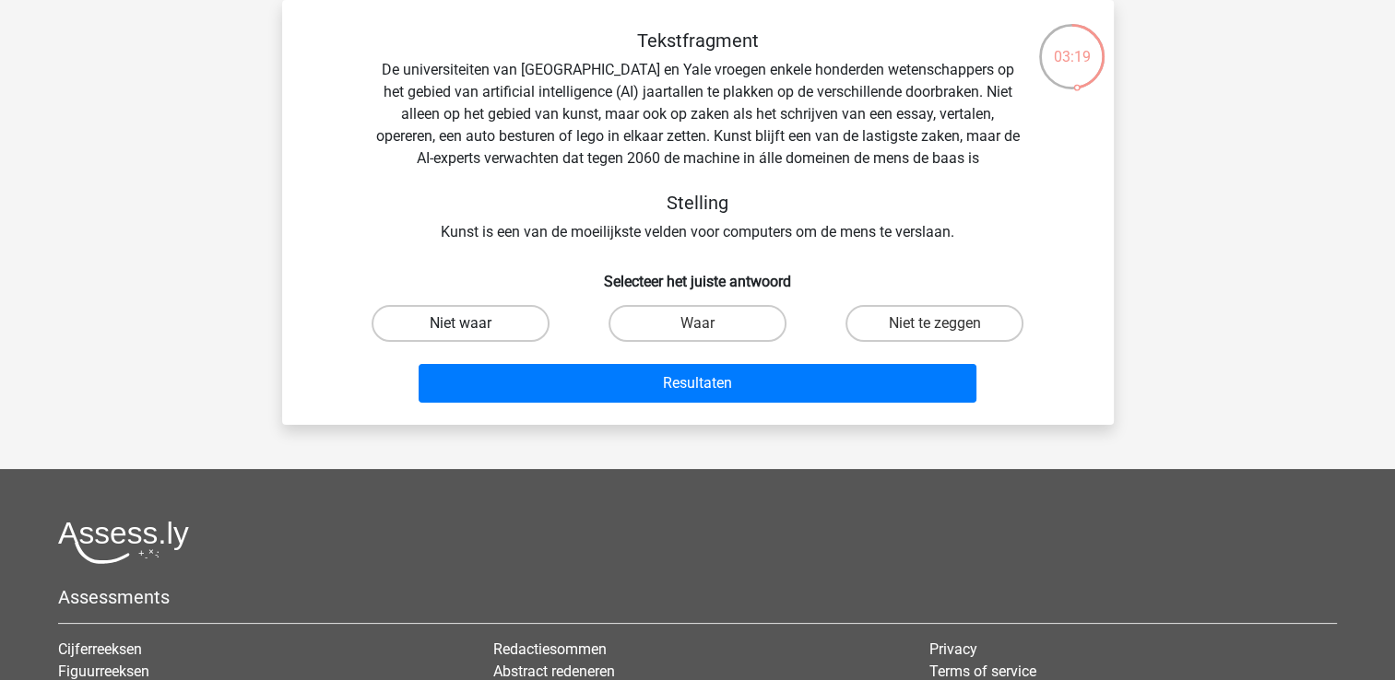
click at [462, 312] on label "Niet waar" at bounding box center [461, 323] width 178 height 37
click at [462, 324] on input "Niet waar" at bounding box center [466, 330] width 12 height 12
radio input "true"
click at [896, 327] on label "Niet te zeggen" at bounding box center [935, 323] width 178 height 37
click at [935, 327] on input "Niet te zeggen" at bounding box center [941, 330] width 12 height 12
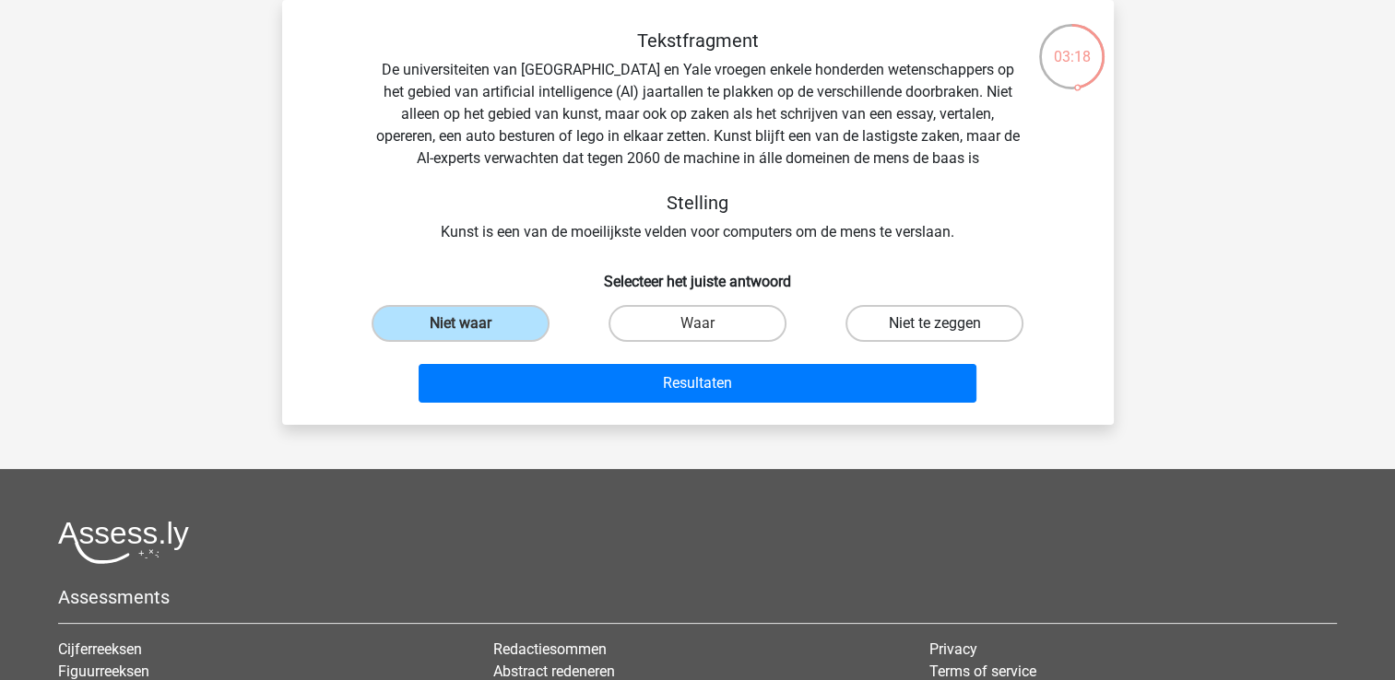
radio input "true"
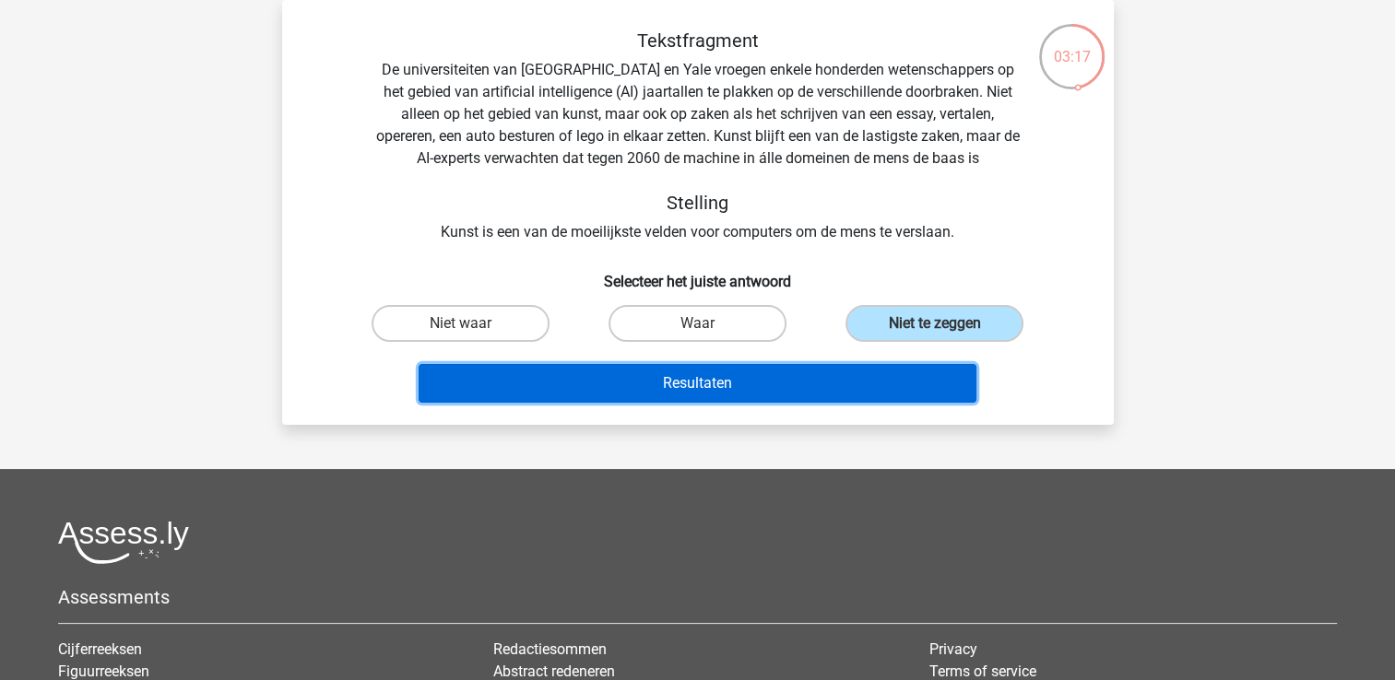
click at [815, 394] on button "Resultaten" at bounding box center [698, 383] width 558 height 39
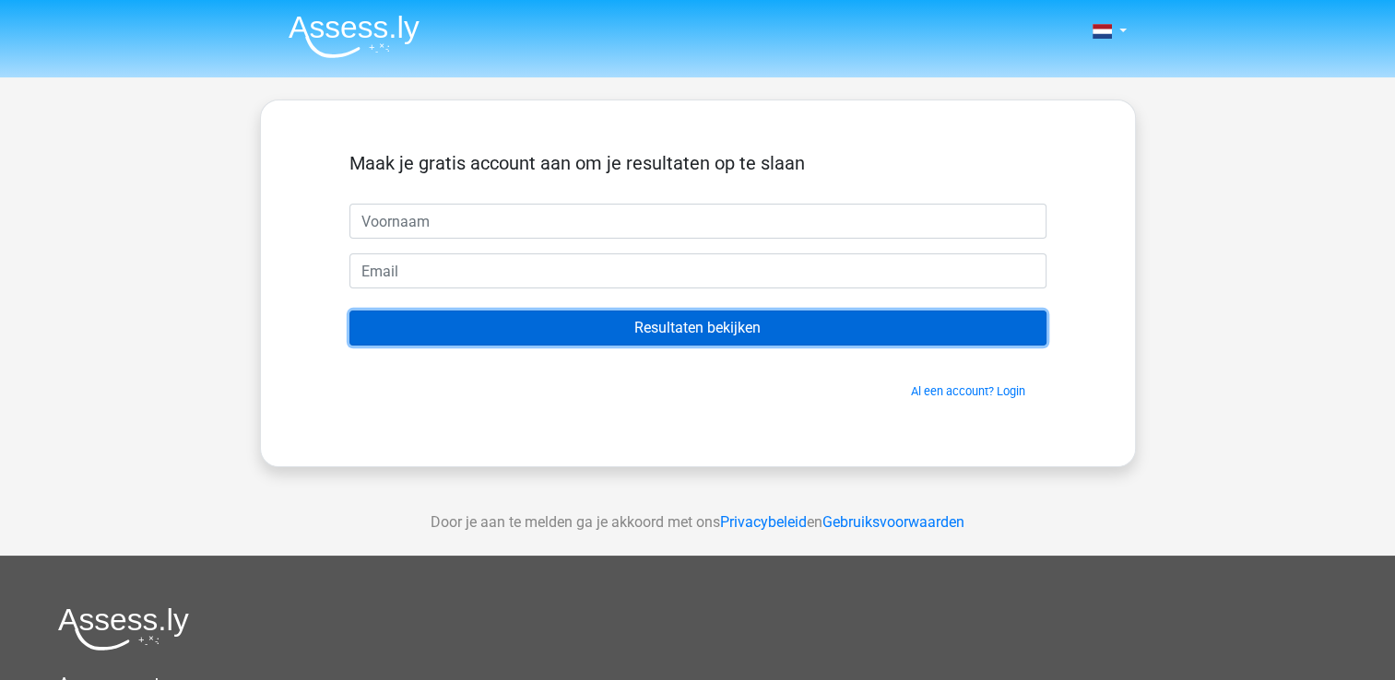
click at [696, 327] on input "Resultaten bekijken" at bounding box center [697, 328] width 697 height 35
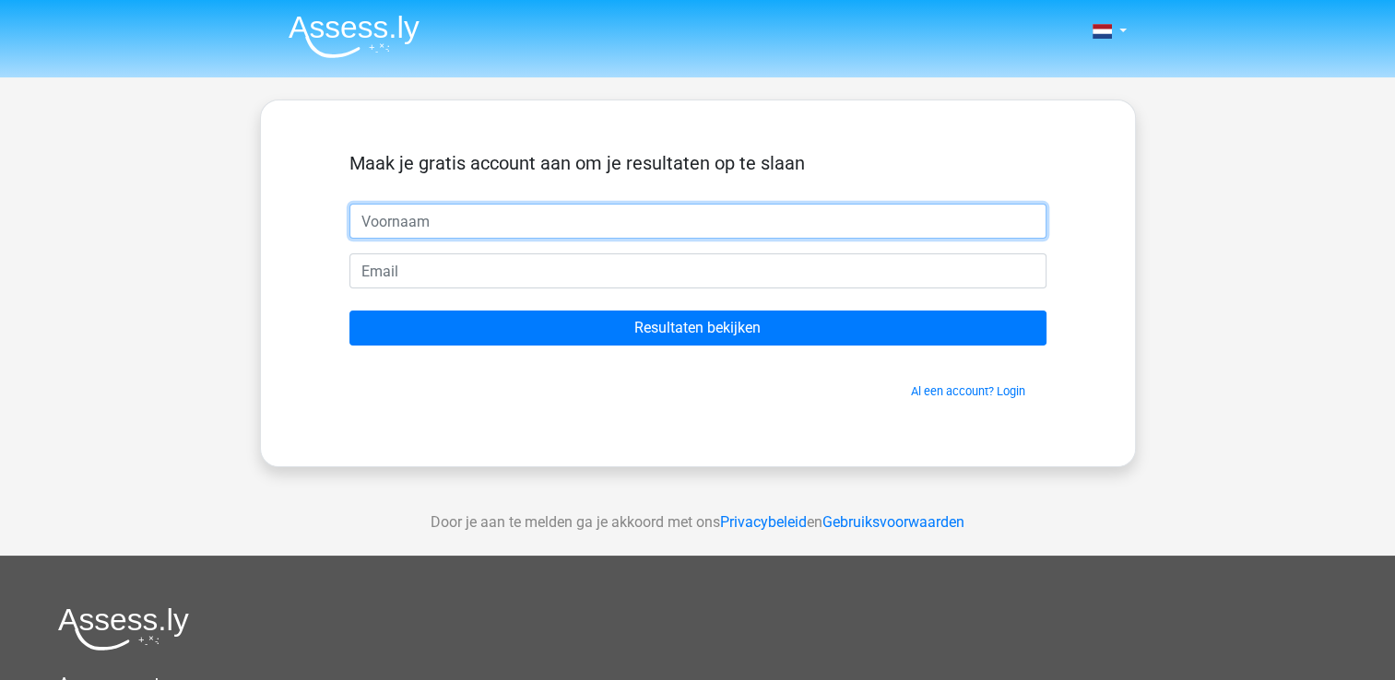
click at [428, 212] on input "text" at bounding box center [697, 221] width 697 height 35
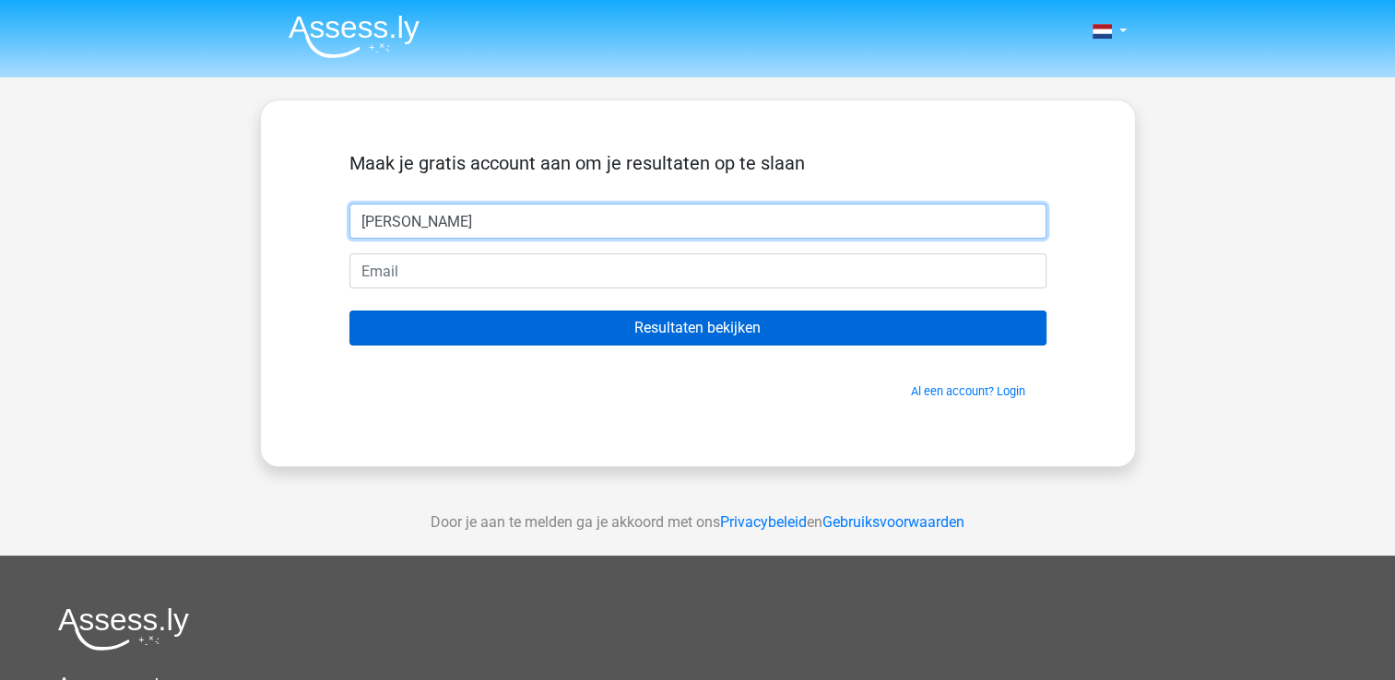
type input "[PERSON_NAME]"
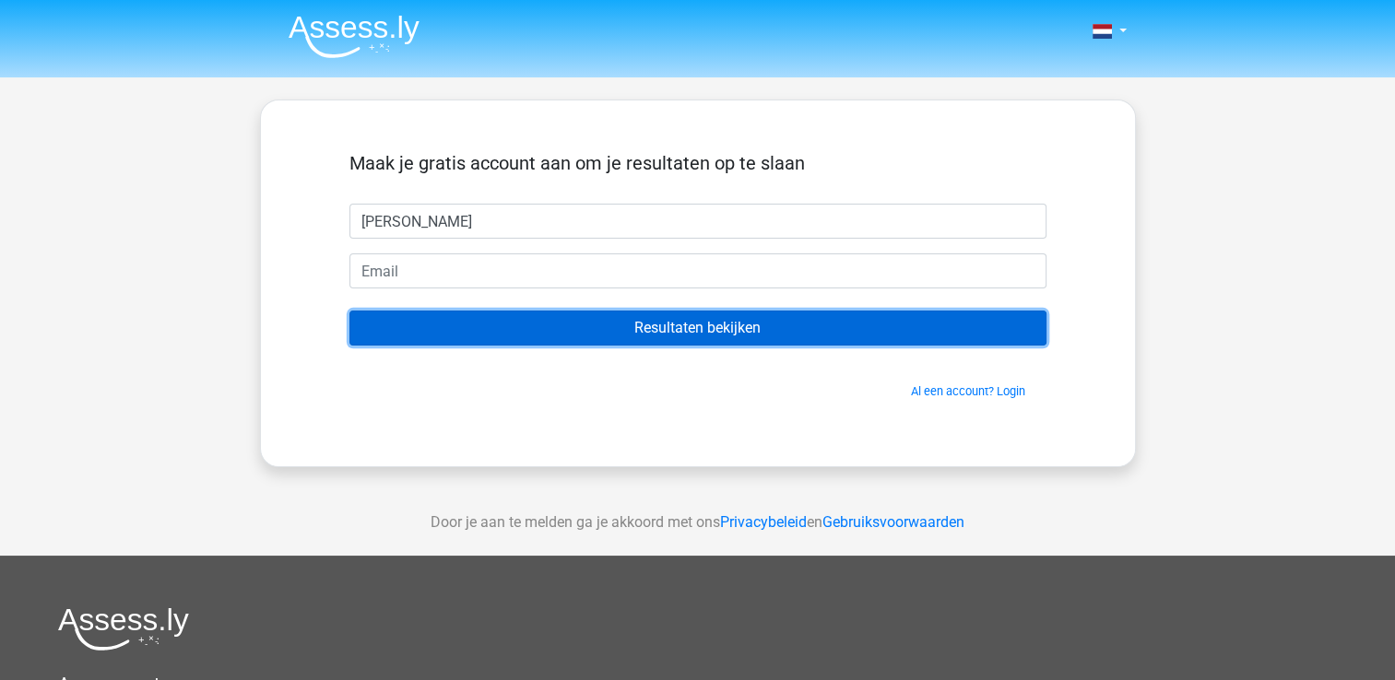
click at [645, 325] on input "Resultaten bekijken" at bounding box center [697, 328] width 697 height 35
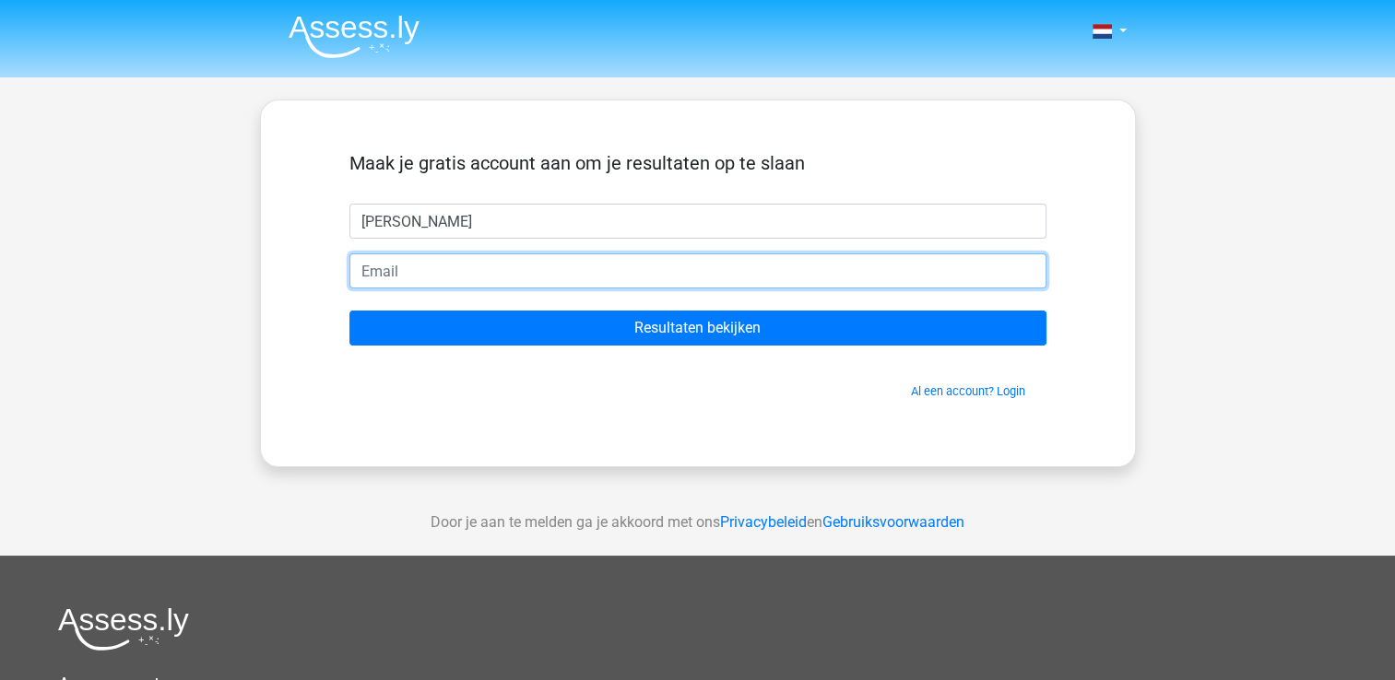
click at [428, 278] on input "email" at bounding box center [697, 271] width 697 height 35
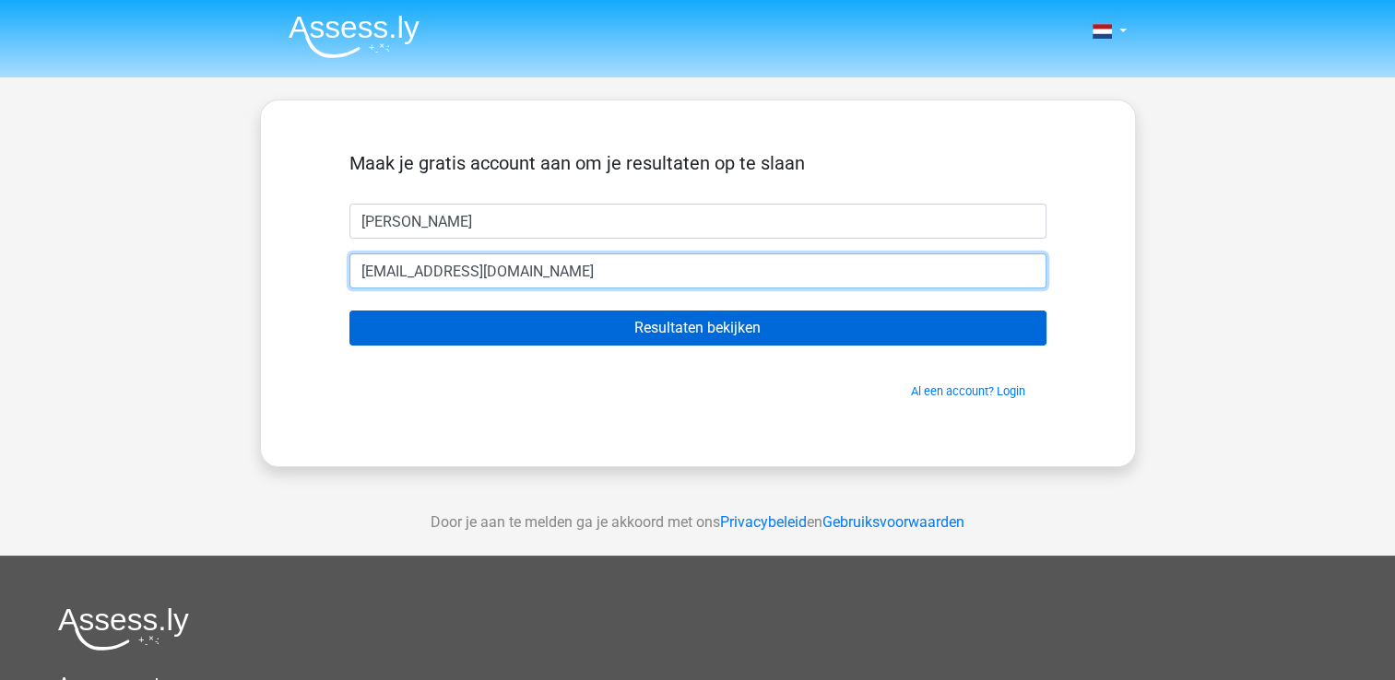
type input "[EMAIL_ADDRESS][DOMAIN_NAME]"
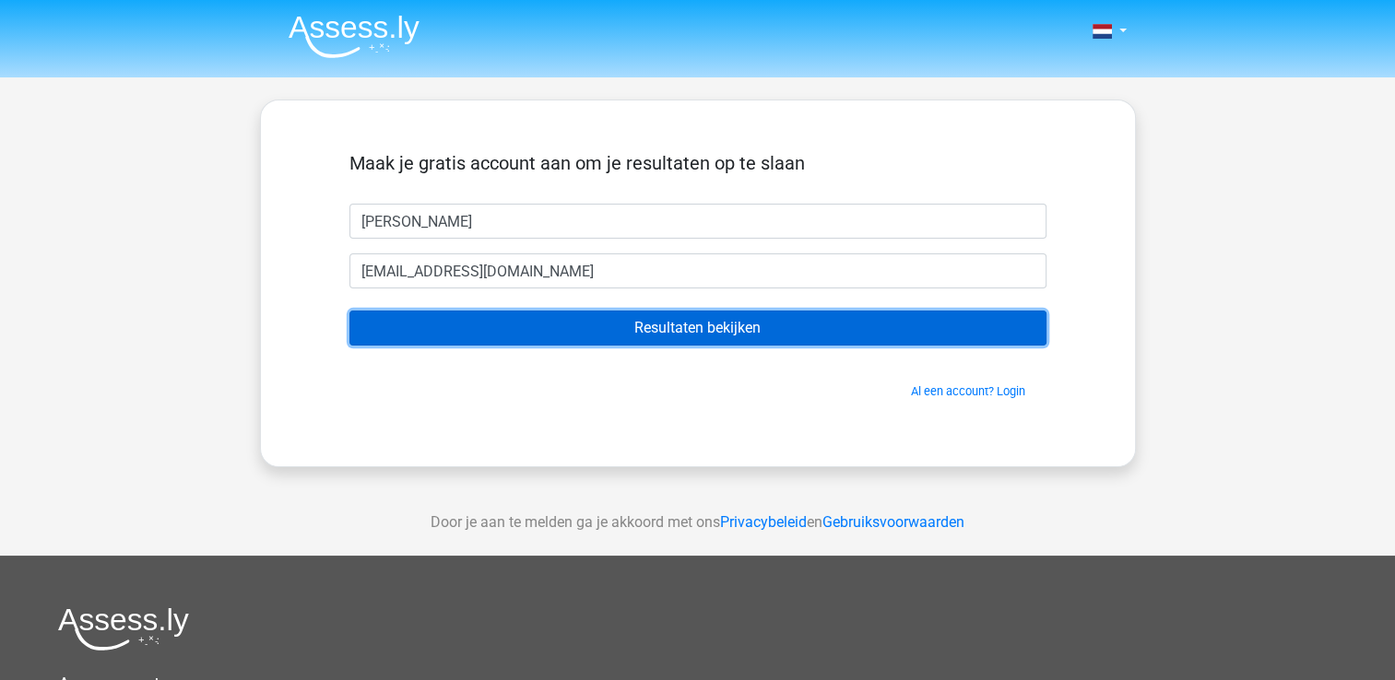
click at [678, 321] on input "Resultaten bekijken" at bounding box center [697, 328] width 697 height 35
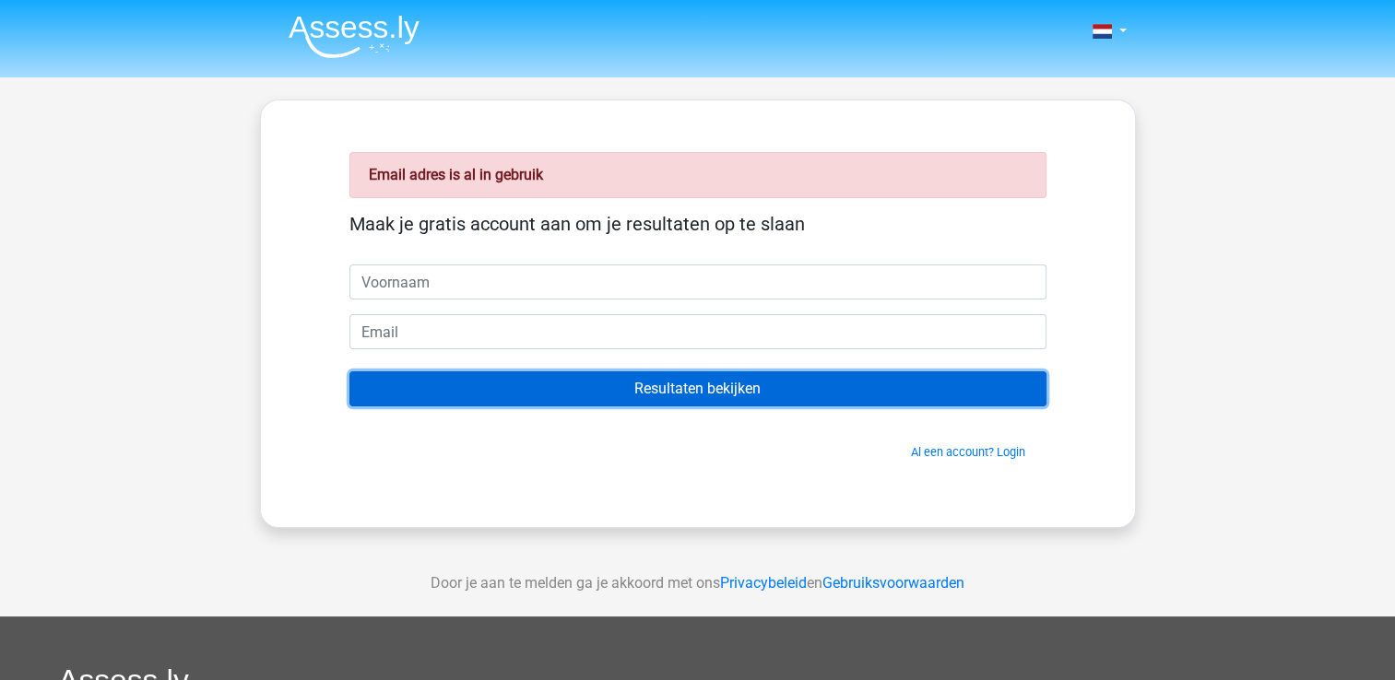
click at [659, 388] on input "Resultaten bekijken" at bounding box center [697, 389] width 697 height 35
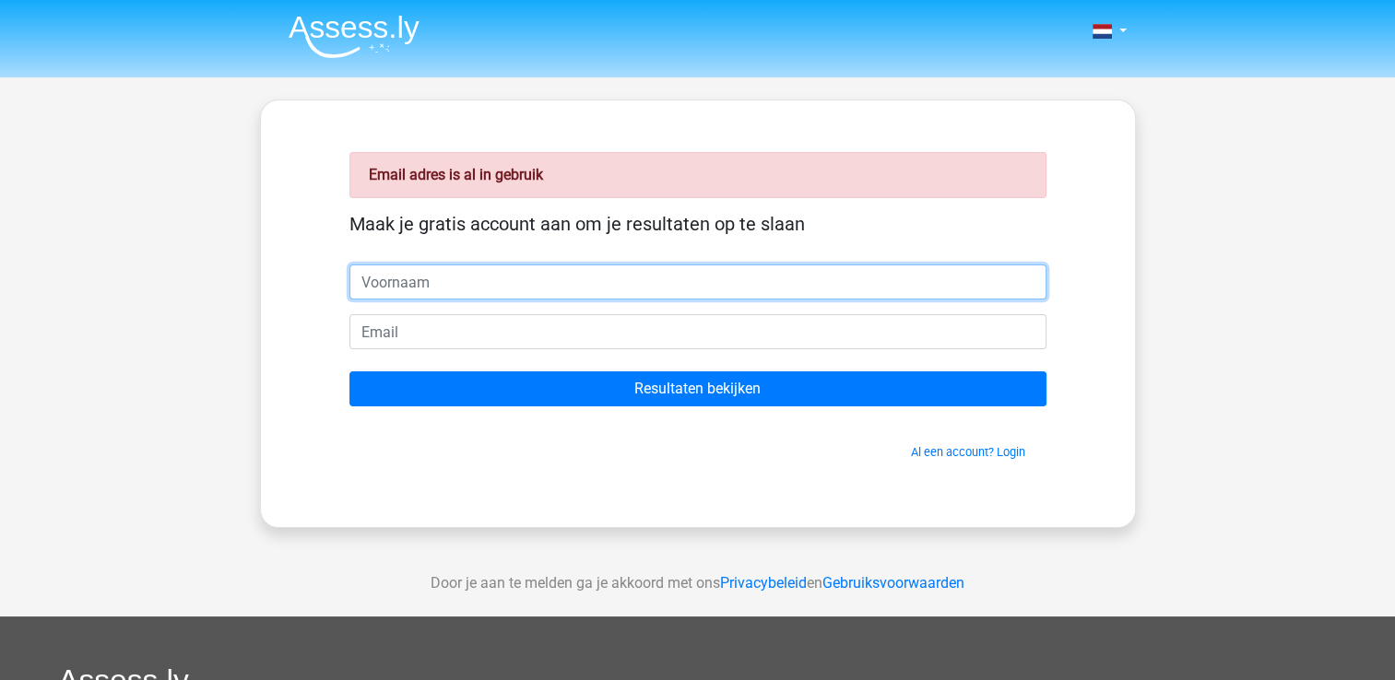
click at [458, 285] on input "text" at bounding box center [697, 282] width 697 height 35
type input "filip"
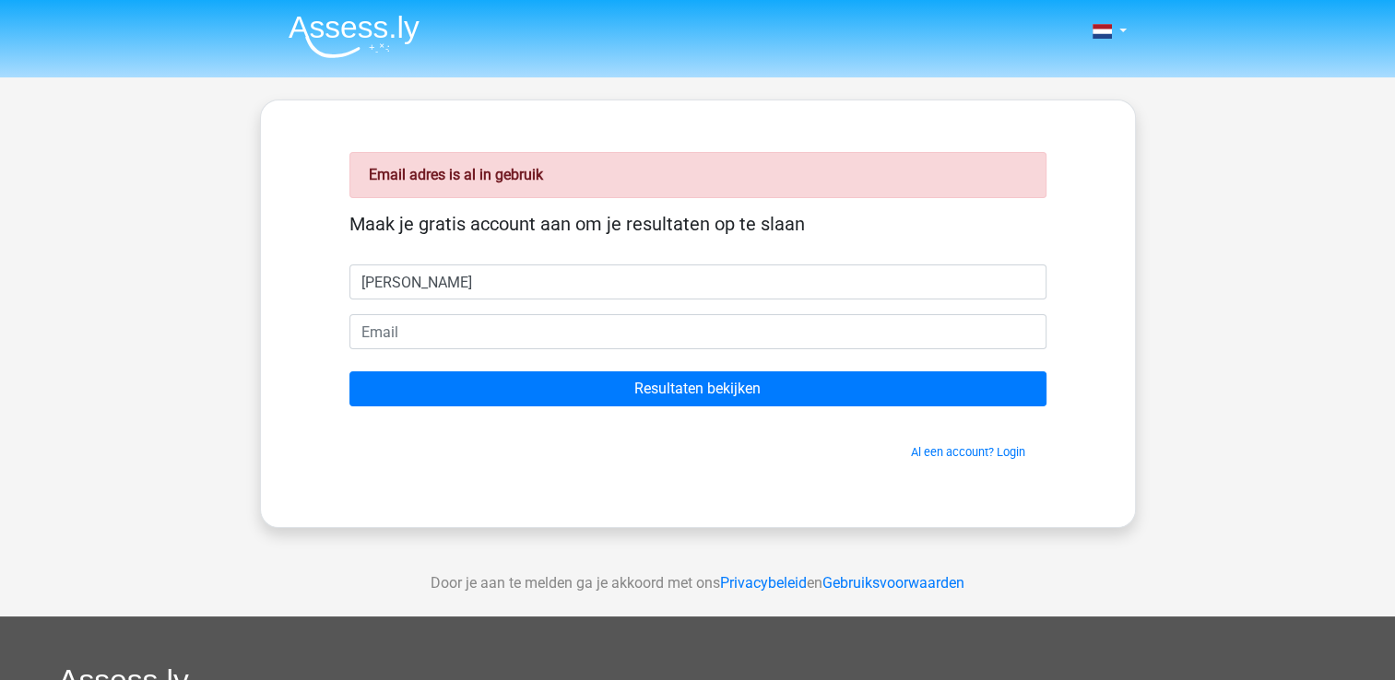
type input "stevensfilip@hotmail.com"
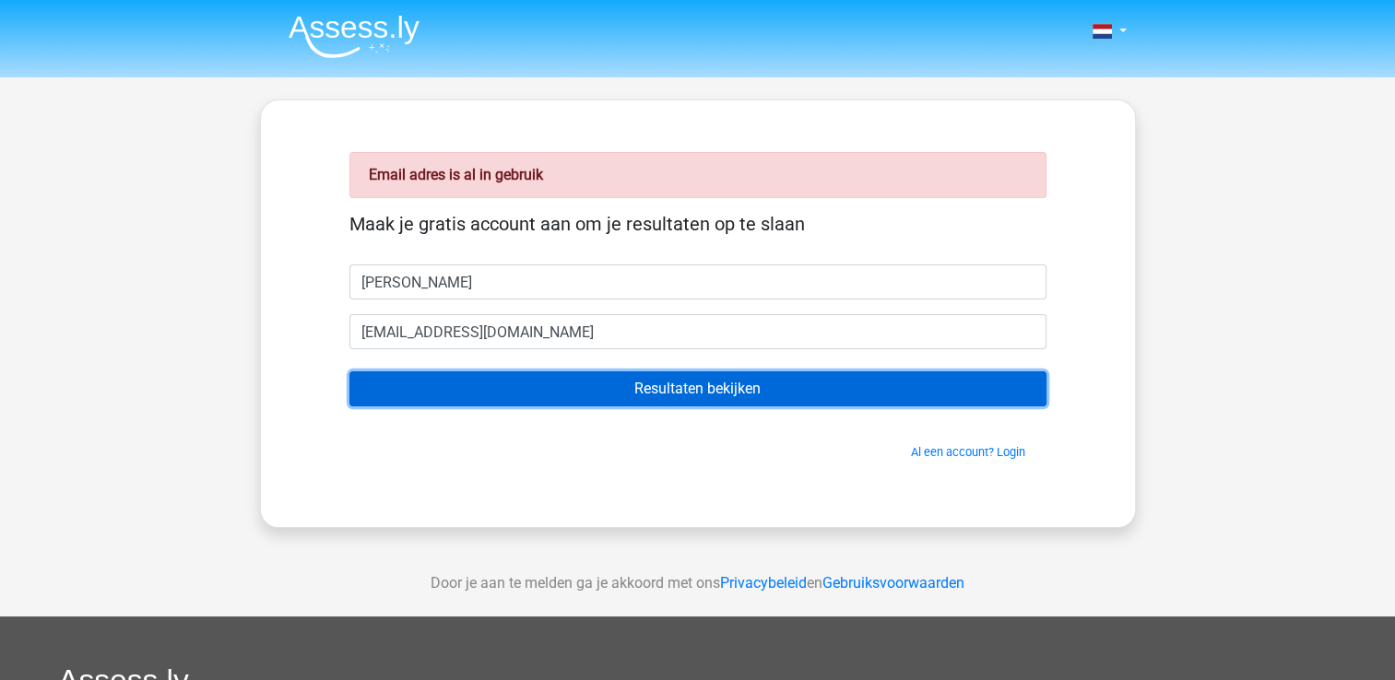
click at [611, 385] on input "Resultaten bekijken" at bounding box center [697, 389] width 697 height 35
click at [688, 389] on input "Resultaten bekijken" at bounding box center [697, 389] width 697 height 35
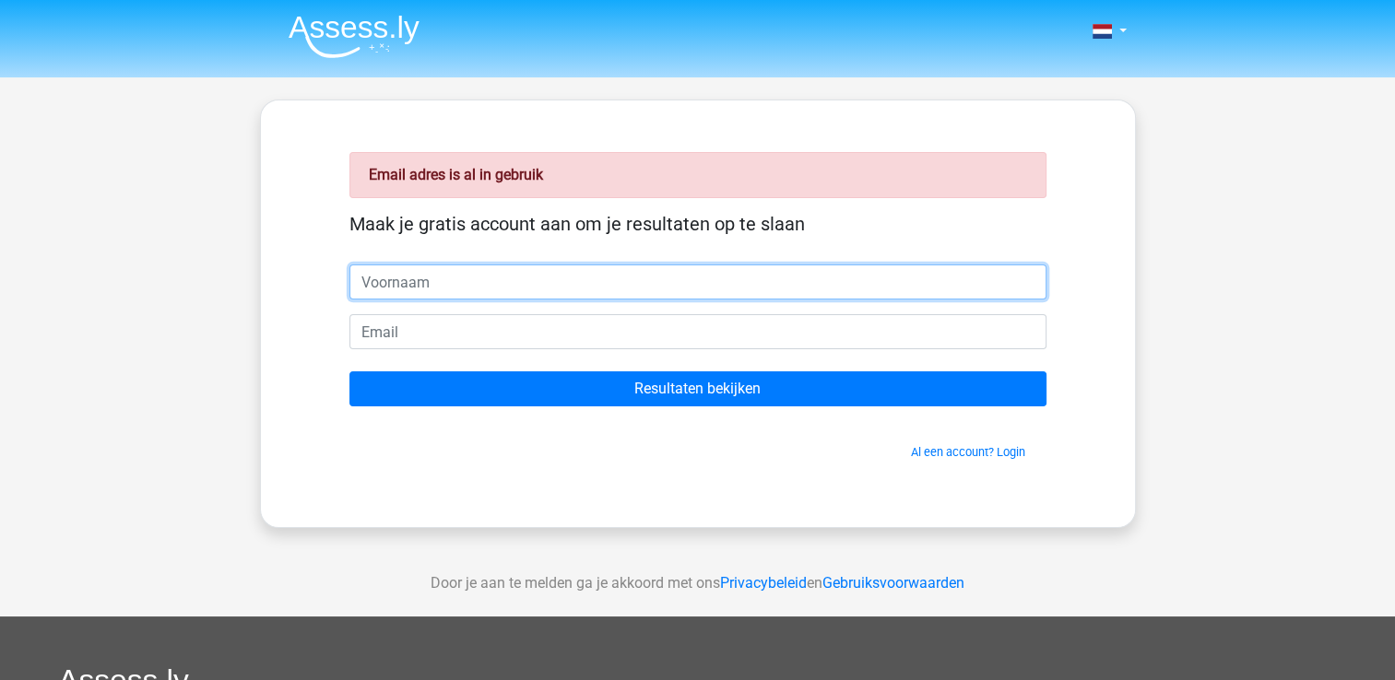
click at [598, 282] on input "text" at bounding box center [697, 282] width 697 height 35
type input "[PERSON_NAME]"
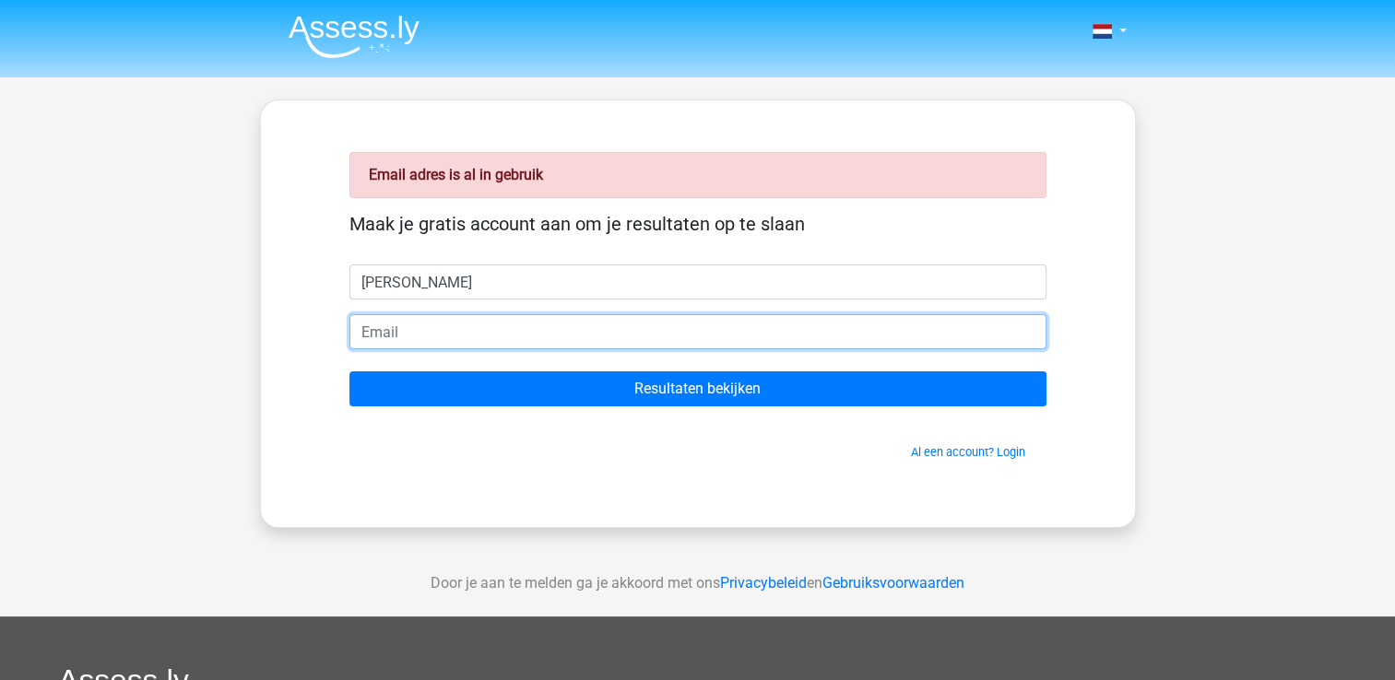
type input "[EMAIL_ADDRESS][DOMAIN_NAME]"
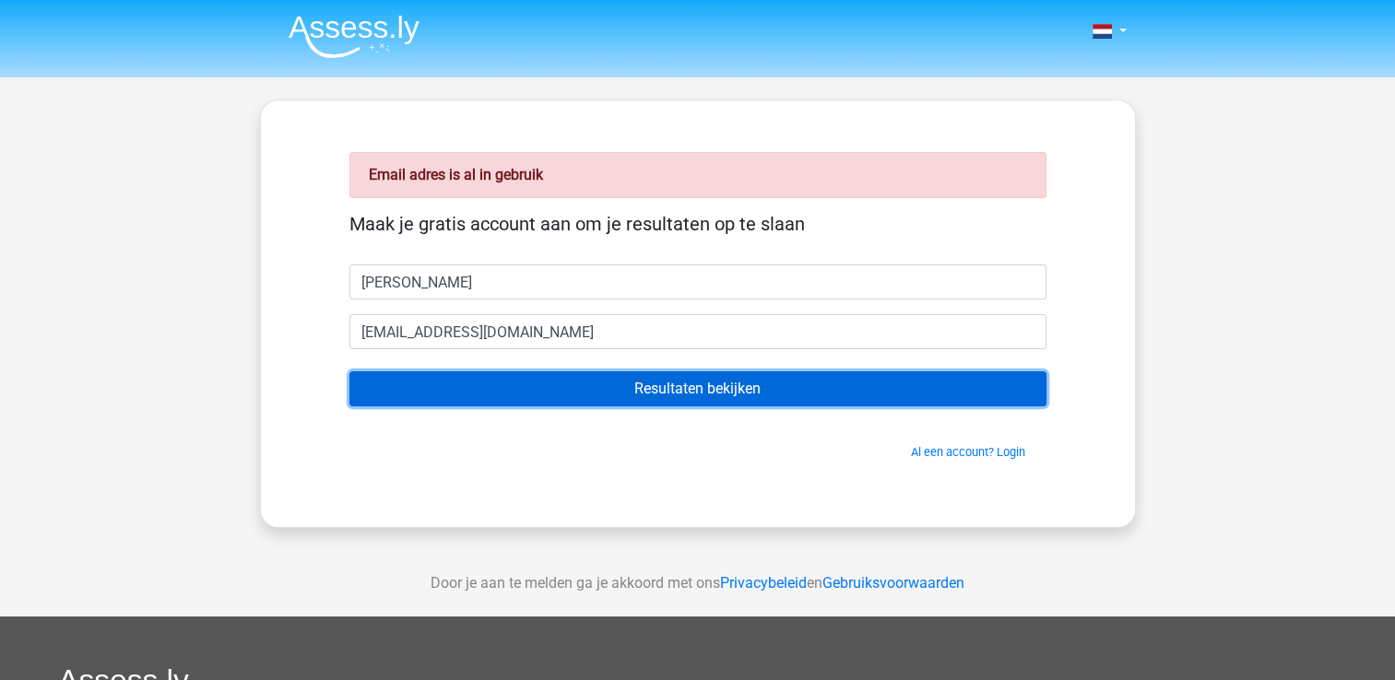
click at [643, 392] on input "Resultaten bekijken" at bounding box center [697, 389] width 697 height 35
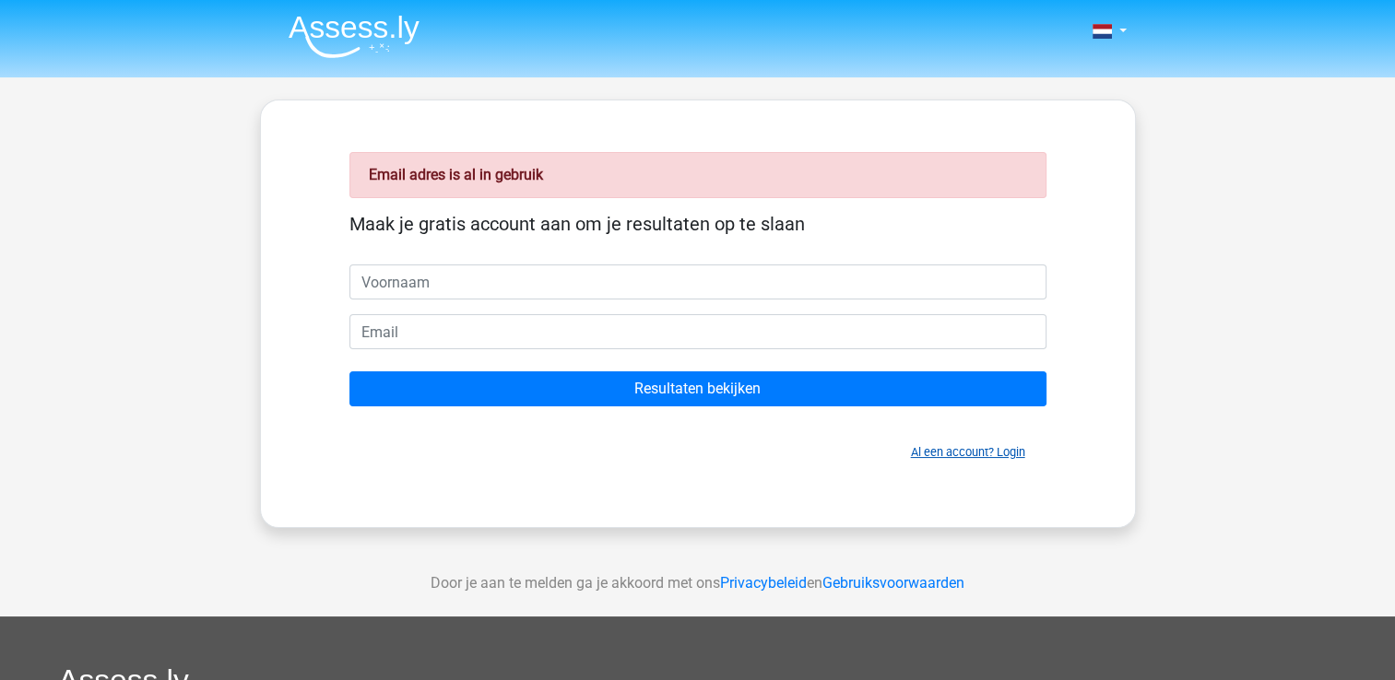
click at [976, 450] on link "Al een account? Login" at bounding box center [968, 452] width 114 height 14
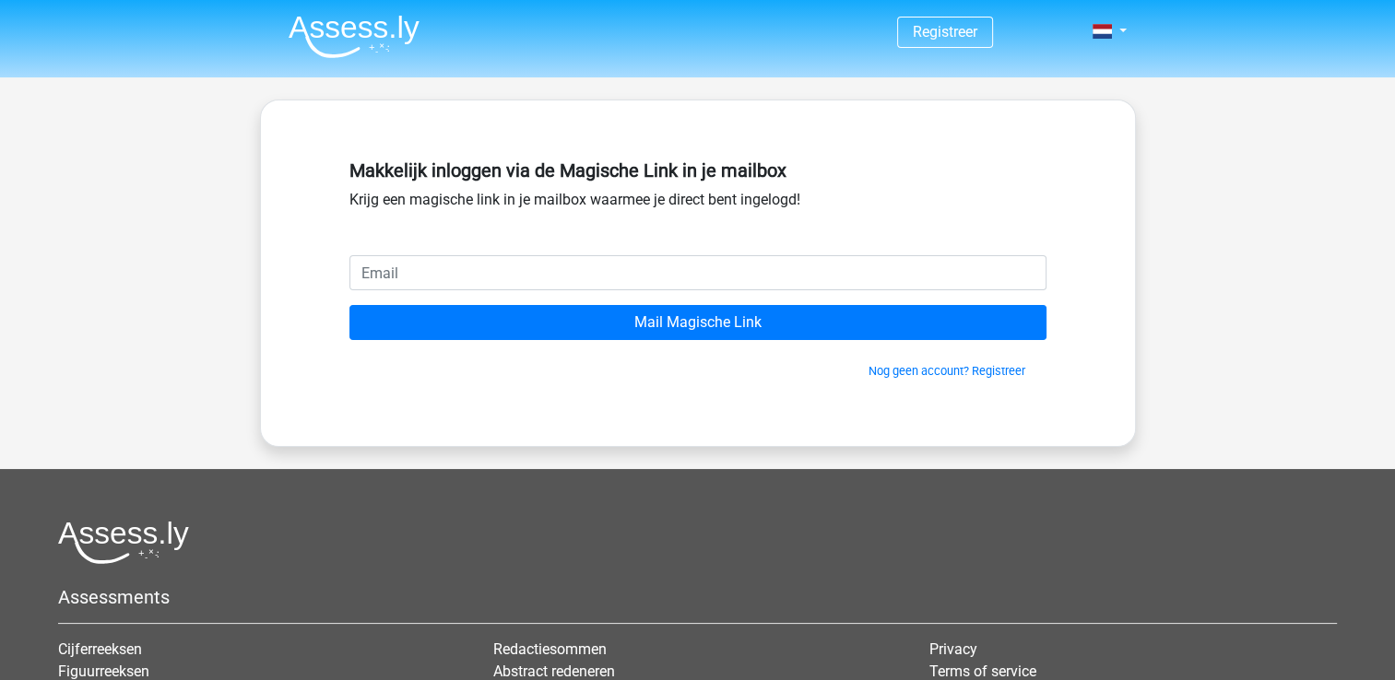
click at [539, 269] on input "email" at bounding box center [697, 272] width 697 height 35
type input "[EMAIL_ADDRESS][DOMAIN_NAME]"
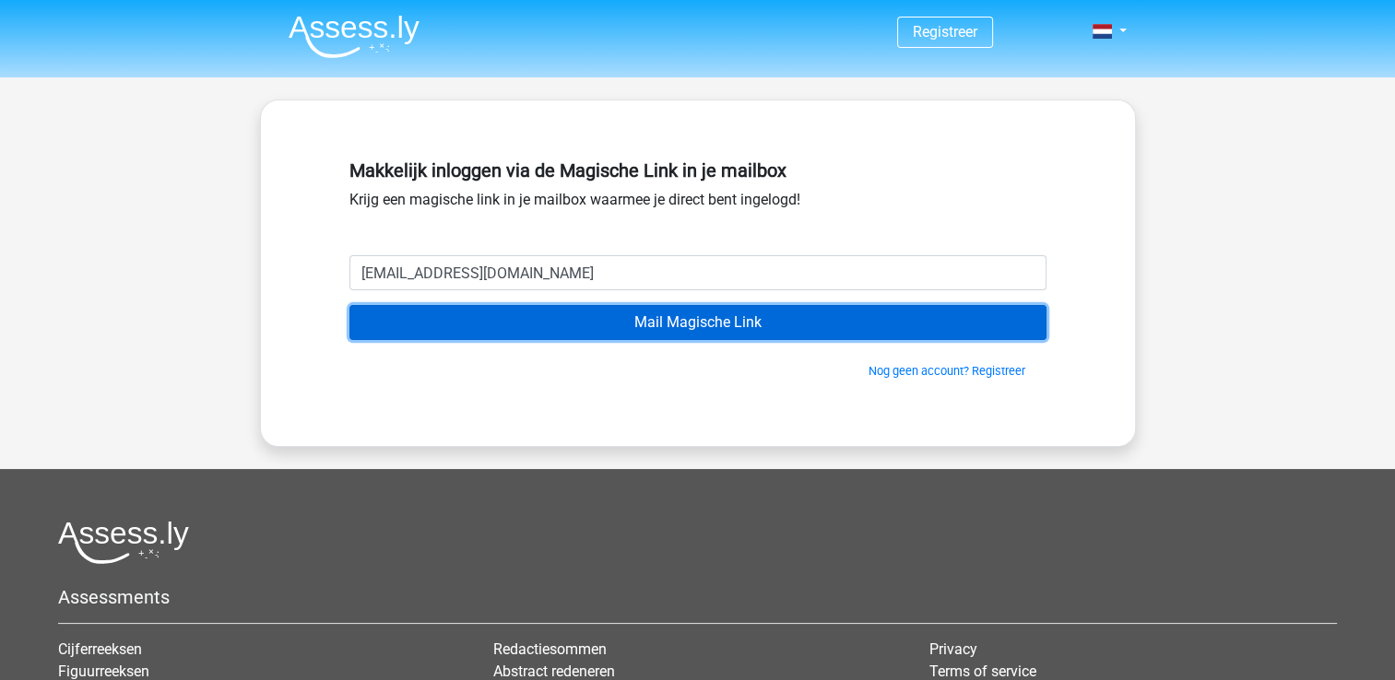
click at [648, 320] on input "Mail Magische Link" at bounding box center [697, 322] width 697 height 35
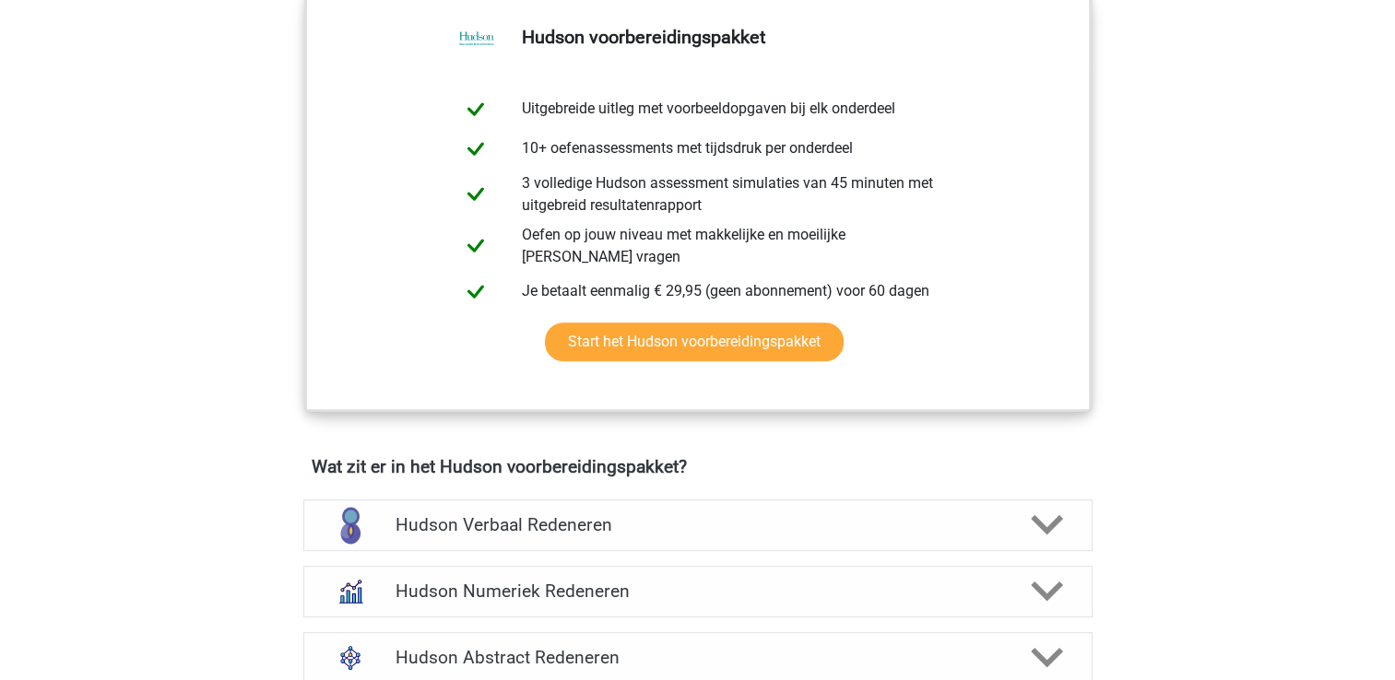
scroll to position [830, 0]
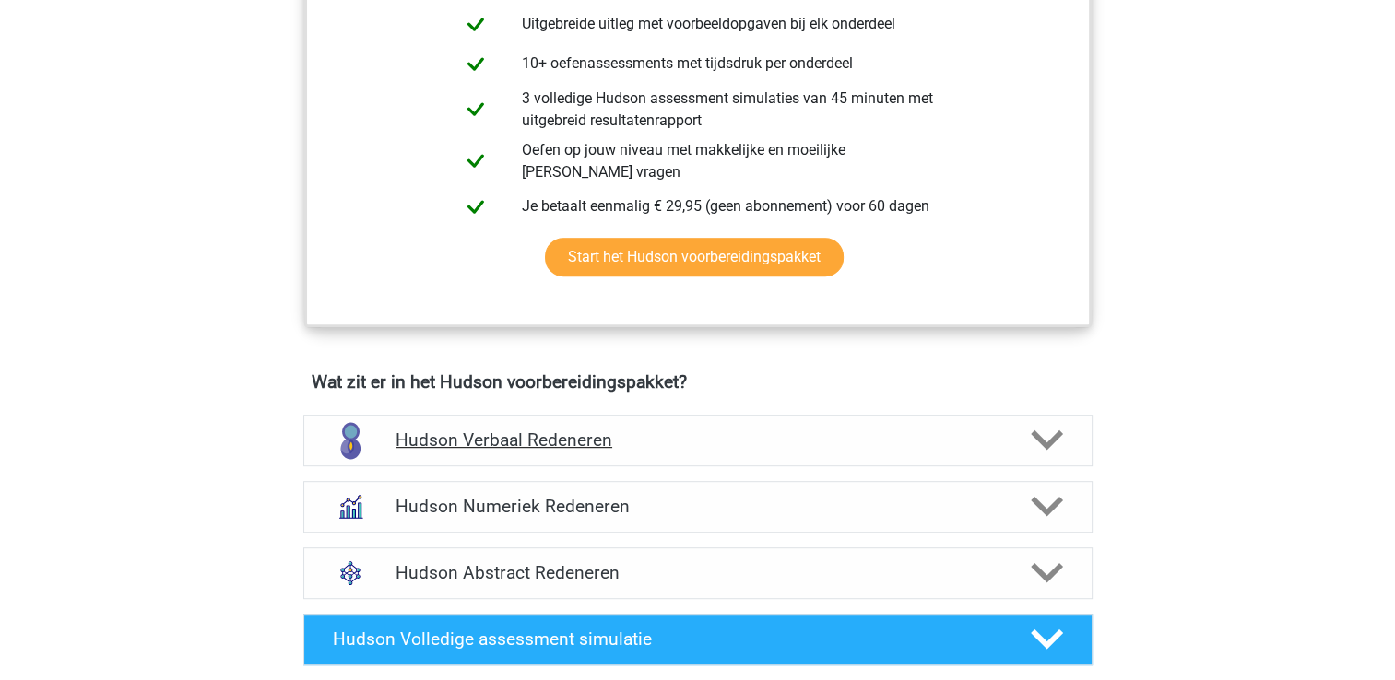
click at [1028, 432] on div at bounding box center [1044, 440] width 63 height 32
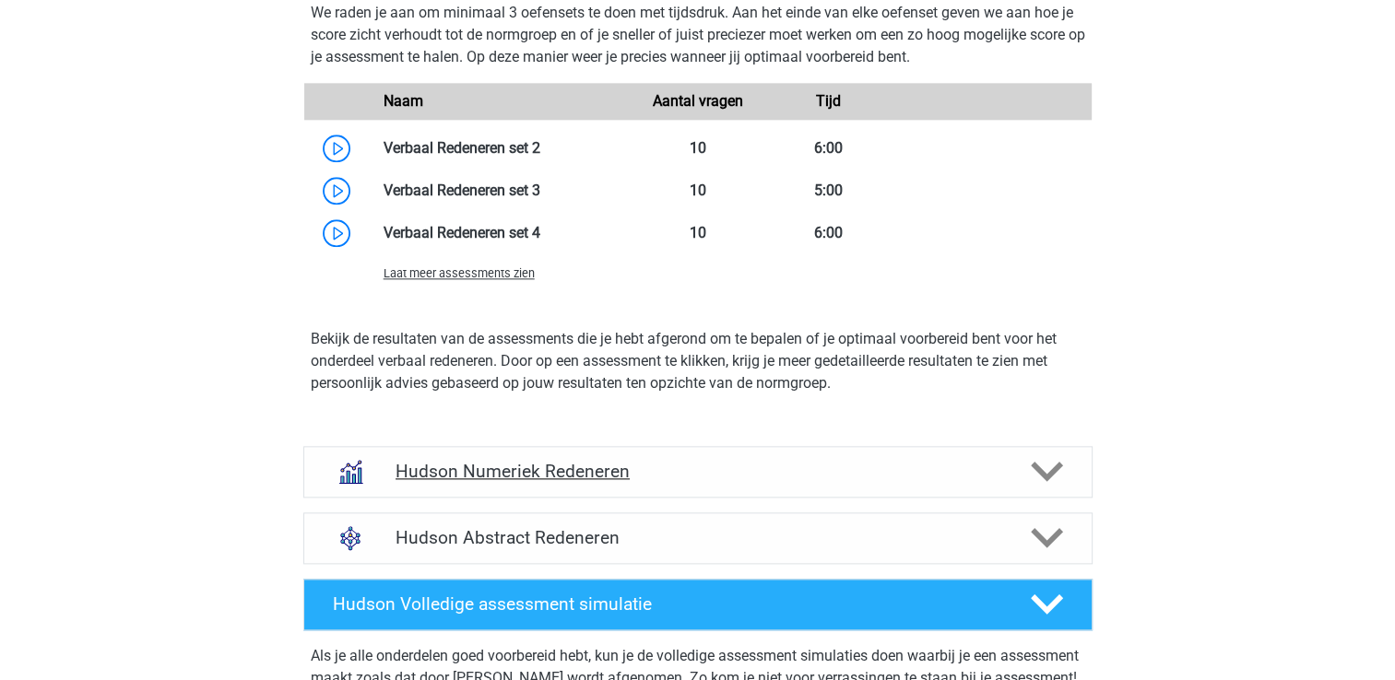
scroll to position [2029, 0]
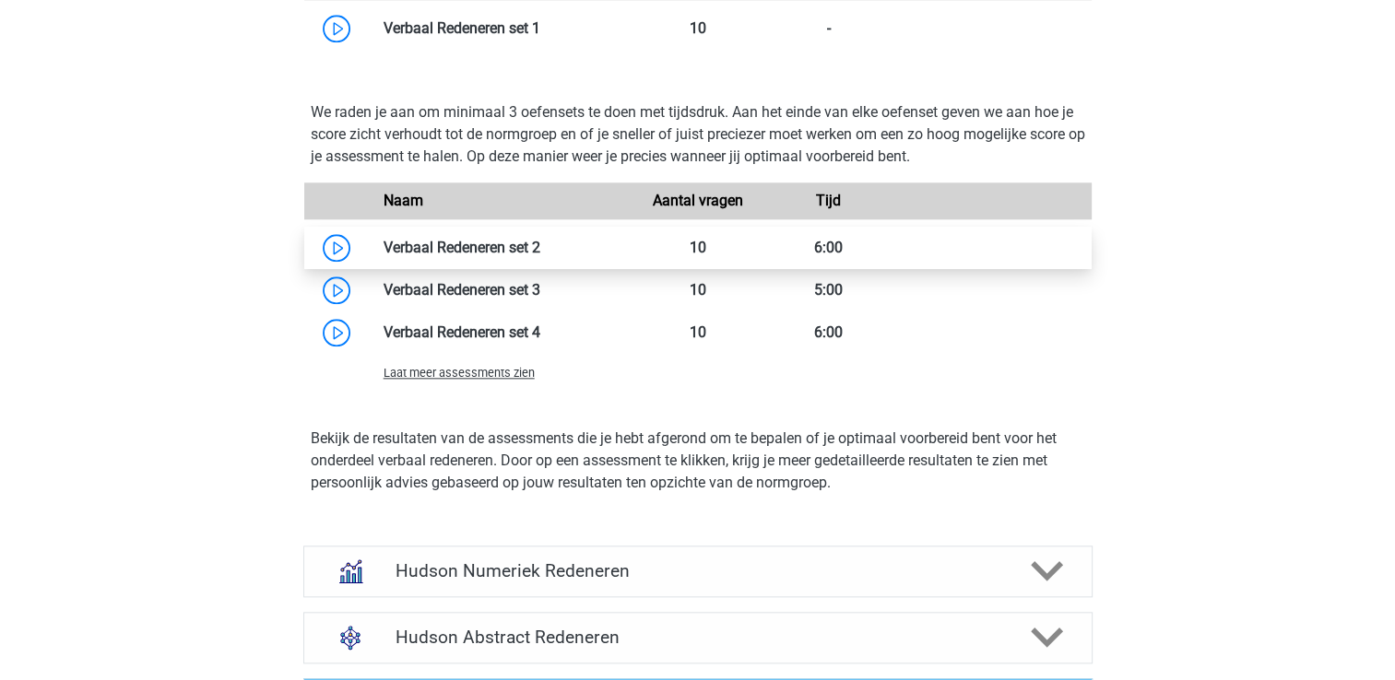
click at [540, 239] on link at bounding box center [540, 248] width 0 height 18
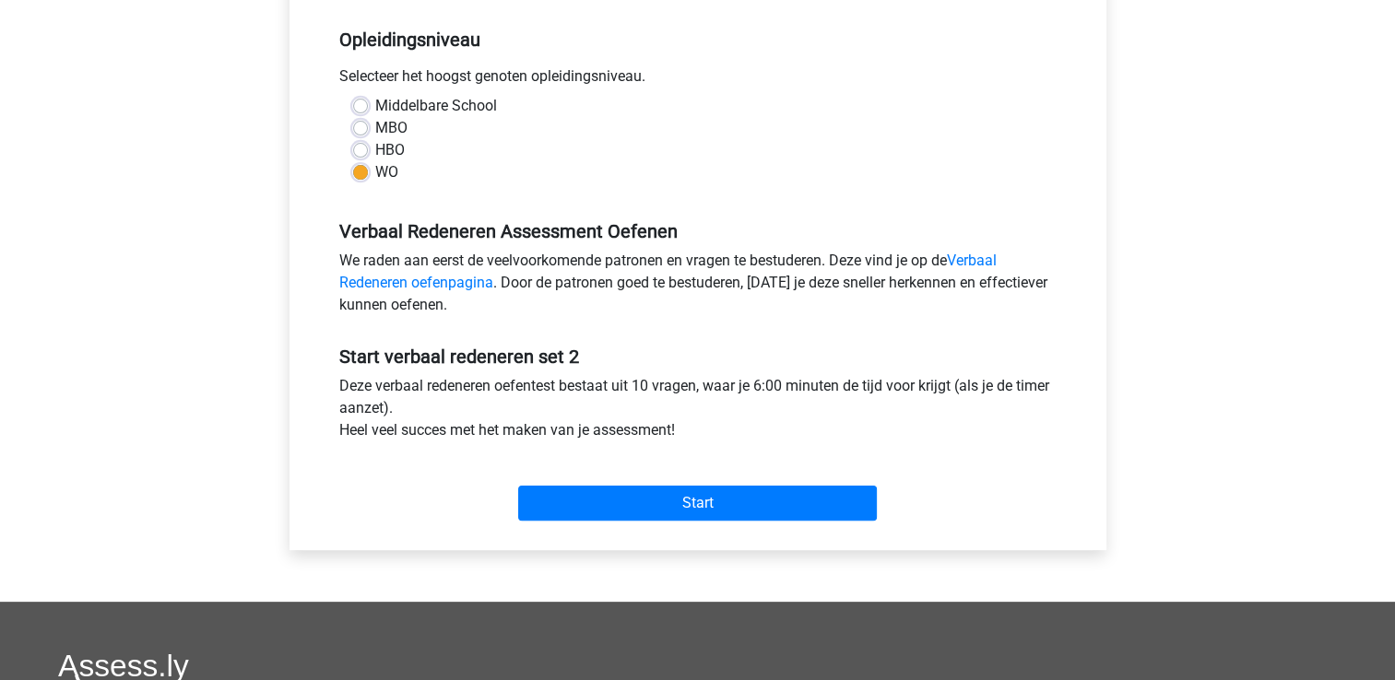
scroll to position [369, 0]
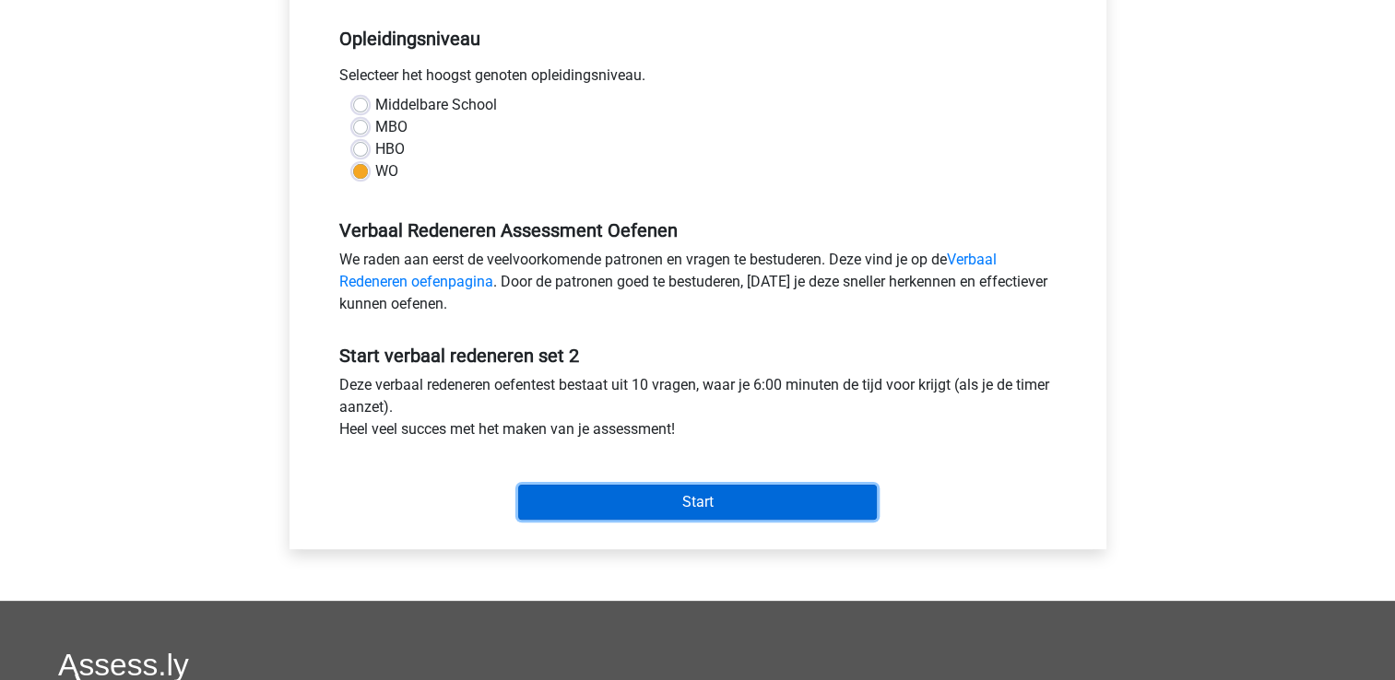
click at [631, 493] on input "Start" at bounding box center [697, 502] width 359 height 35
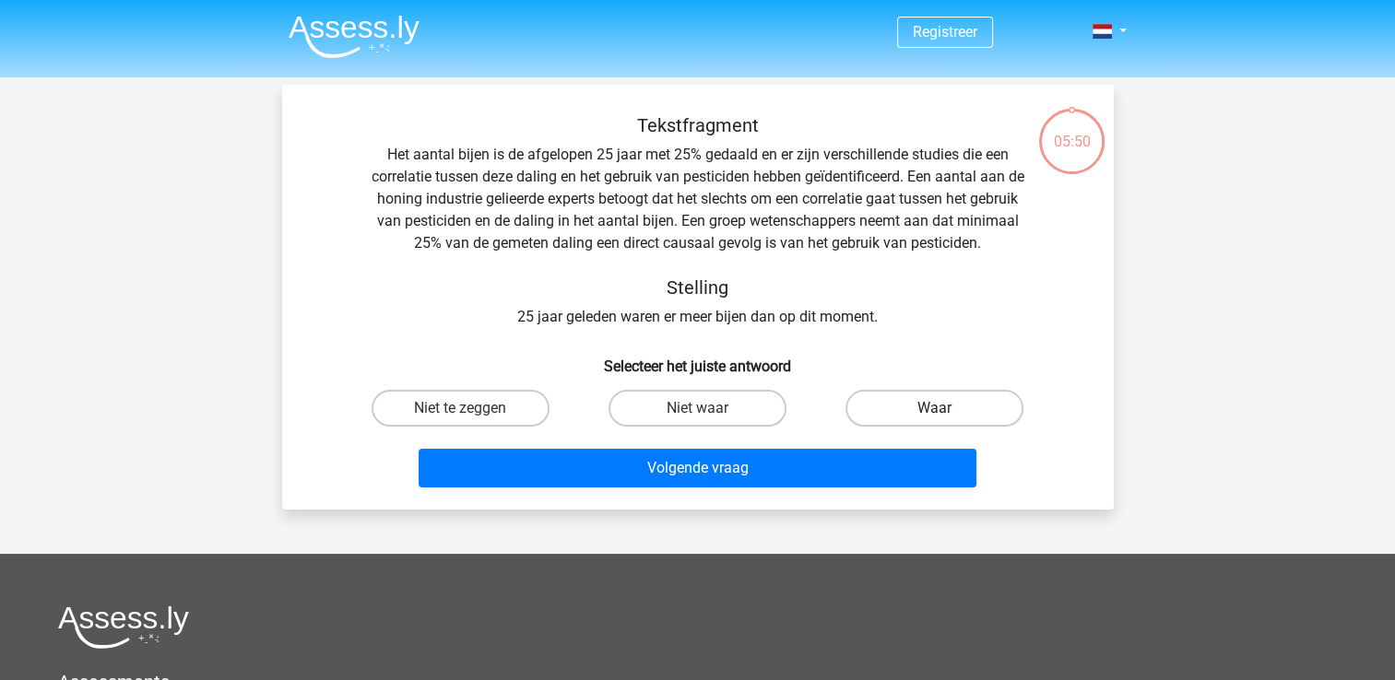
click at [909, 404] on label "Waar" at bounding box center [935, 408] width 178 height 37
click at [935, 408] on input "Waar" at bounding box center [941, 414] width 12 height 12
radio input "true"
click at [775, 489] on div "Volgende vraag" at bounding box center [698, 472] width 712 height 46
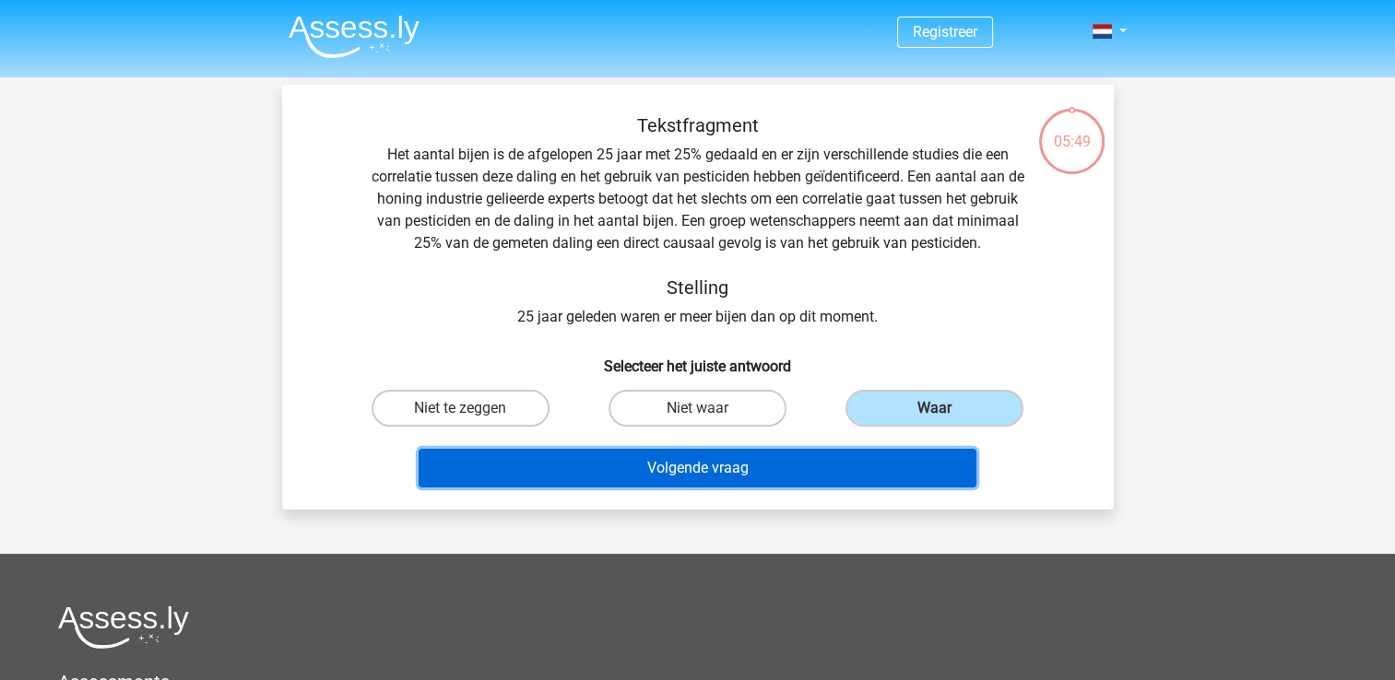
click at [767, 470] on button "Volgende vraag" at bounding box center [698, 468] width 558 height 39
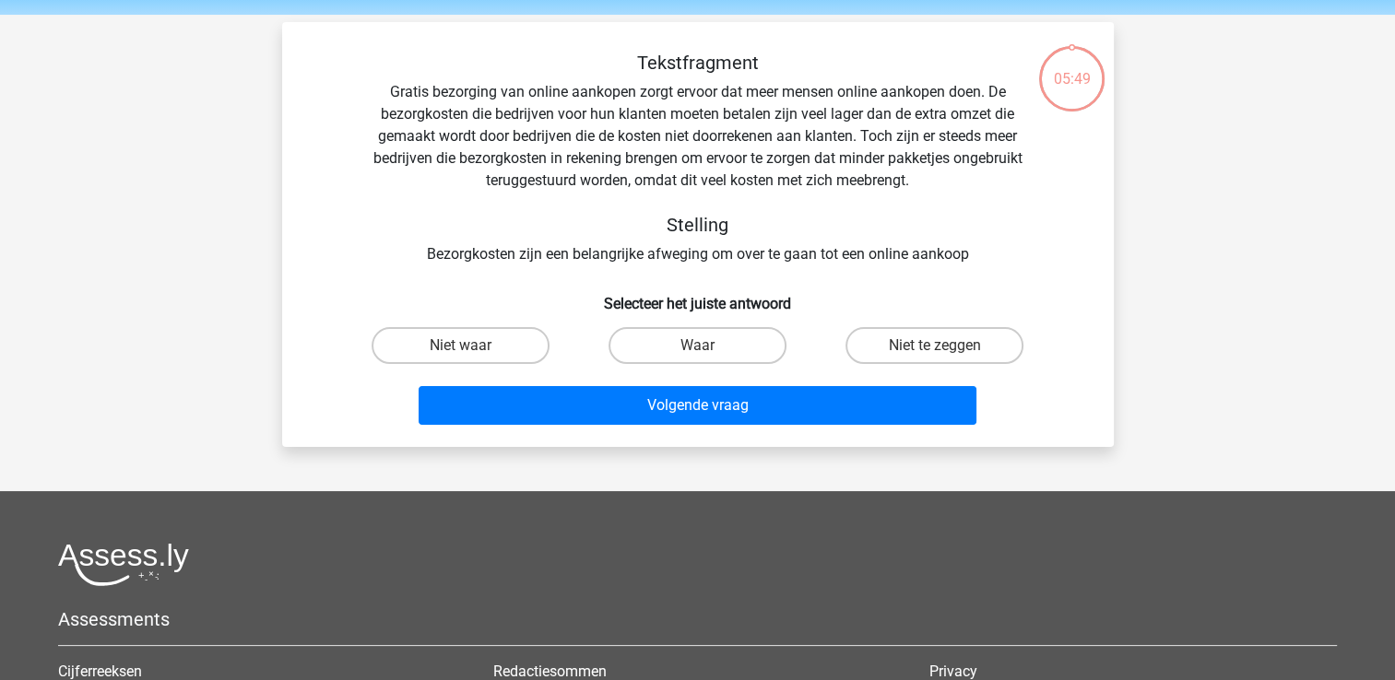
scroll to position [85, 0]
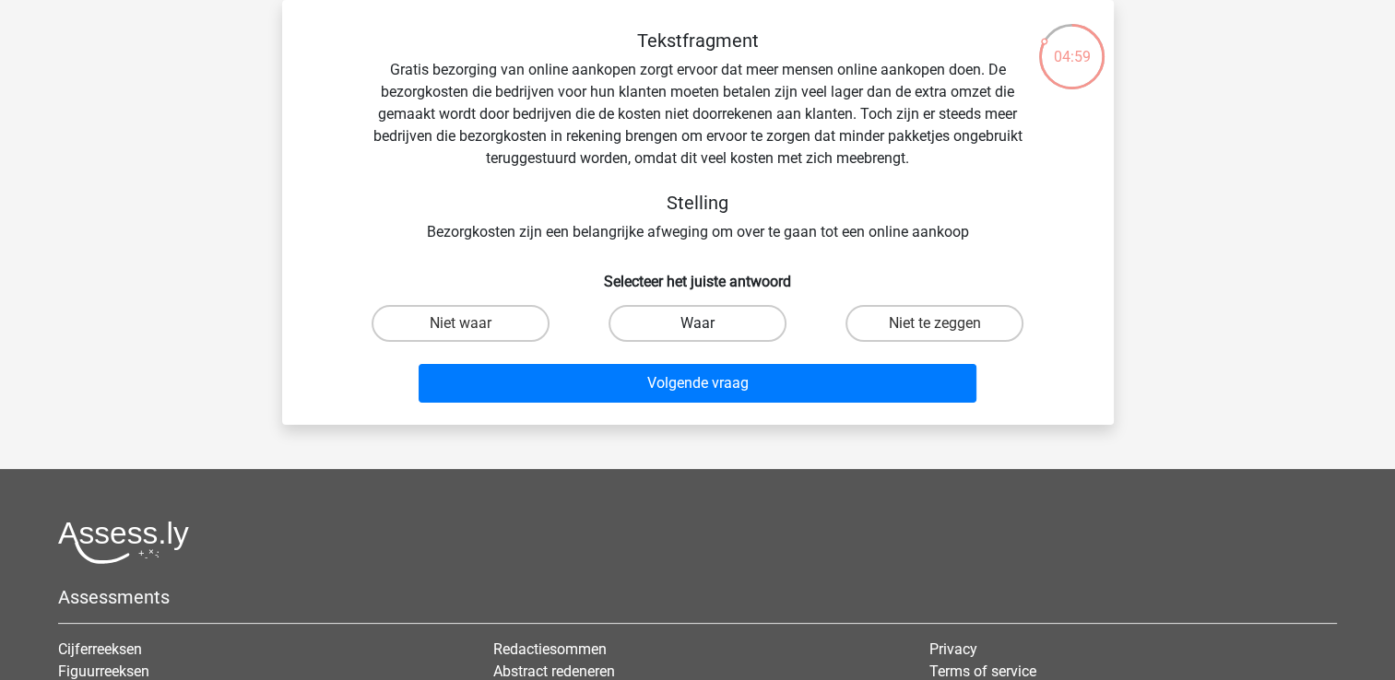
click at [694, 325] on label "Waar" at bounding box center [698, 323] width 178 height 37
click at [697, 325] on input "Waar" at bounding box center [703, 330] width 12 height 12
radio input "true"
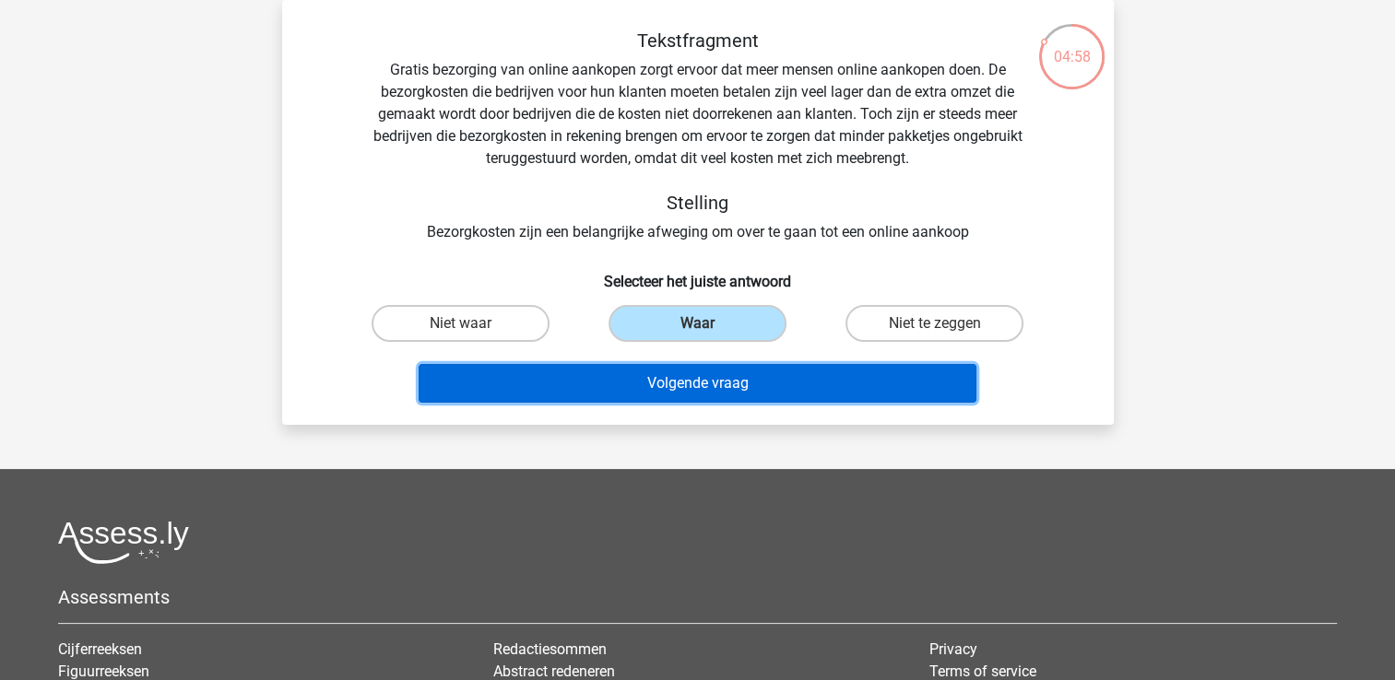
click at [720, 389] on button "Volgende vraag" at bounding box center [698, 383] width 558 height 39
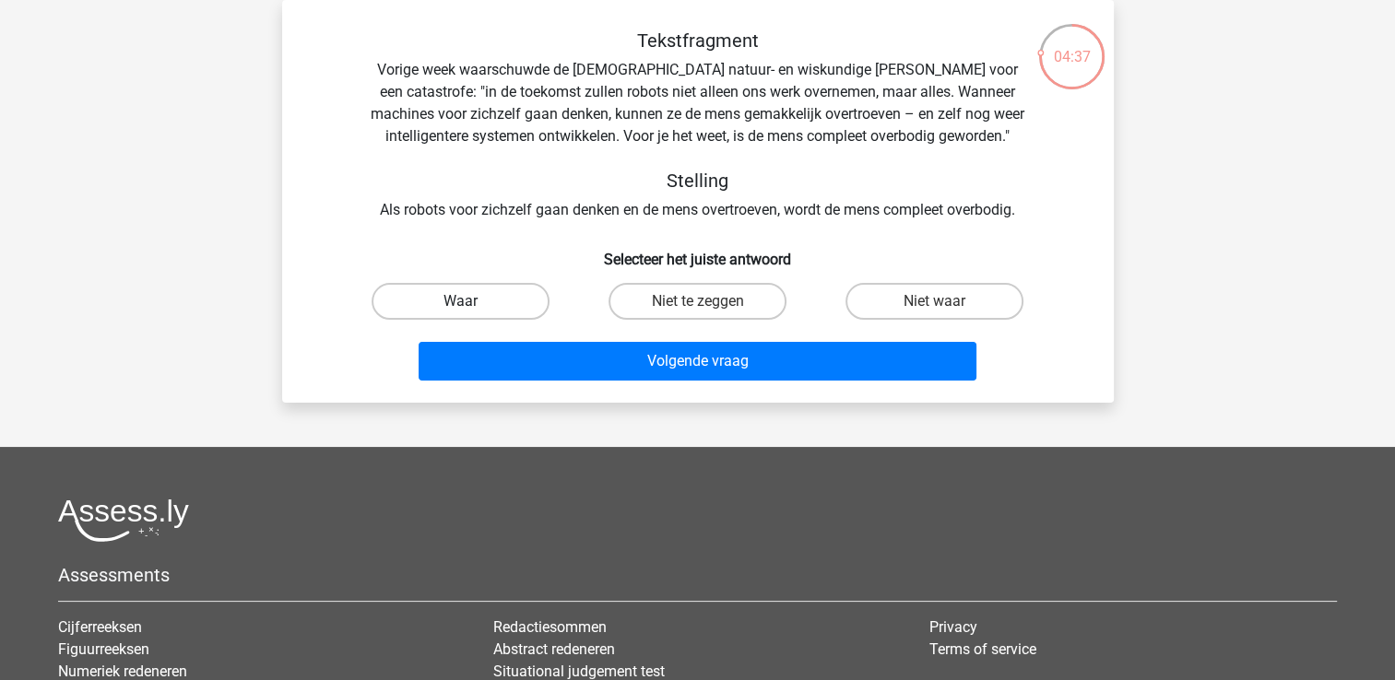
click at [527, 298] on label "Waar" at bounding box center [461, 301] width 178 height 37
click at [472, 302] on input "Waar" at bounding box center [466, 308] width 12 height 12
radio input "true"
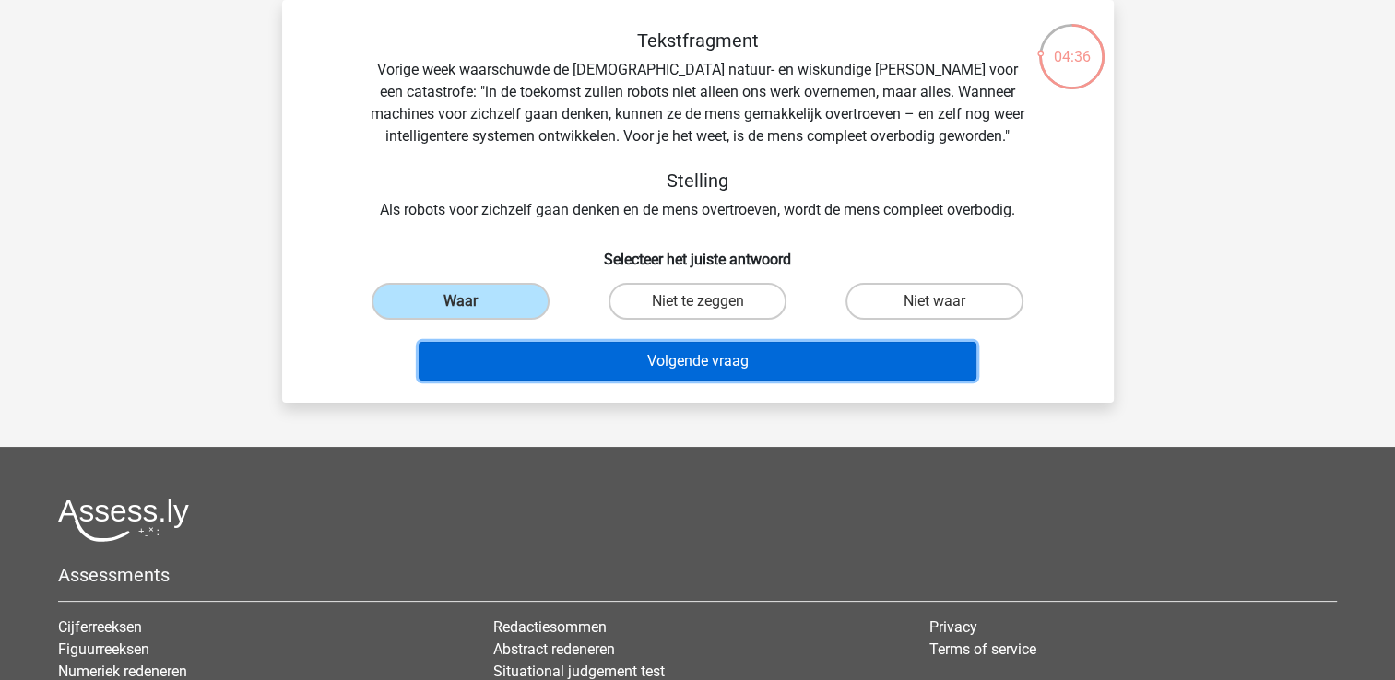
click at [639, 367] on button "Volgende vraag" at bounding box center [698, 361] width 558 height 39
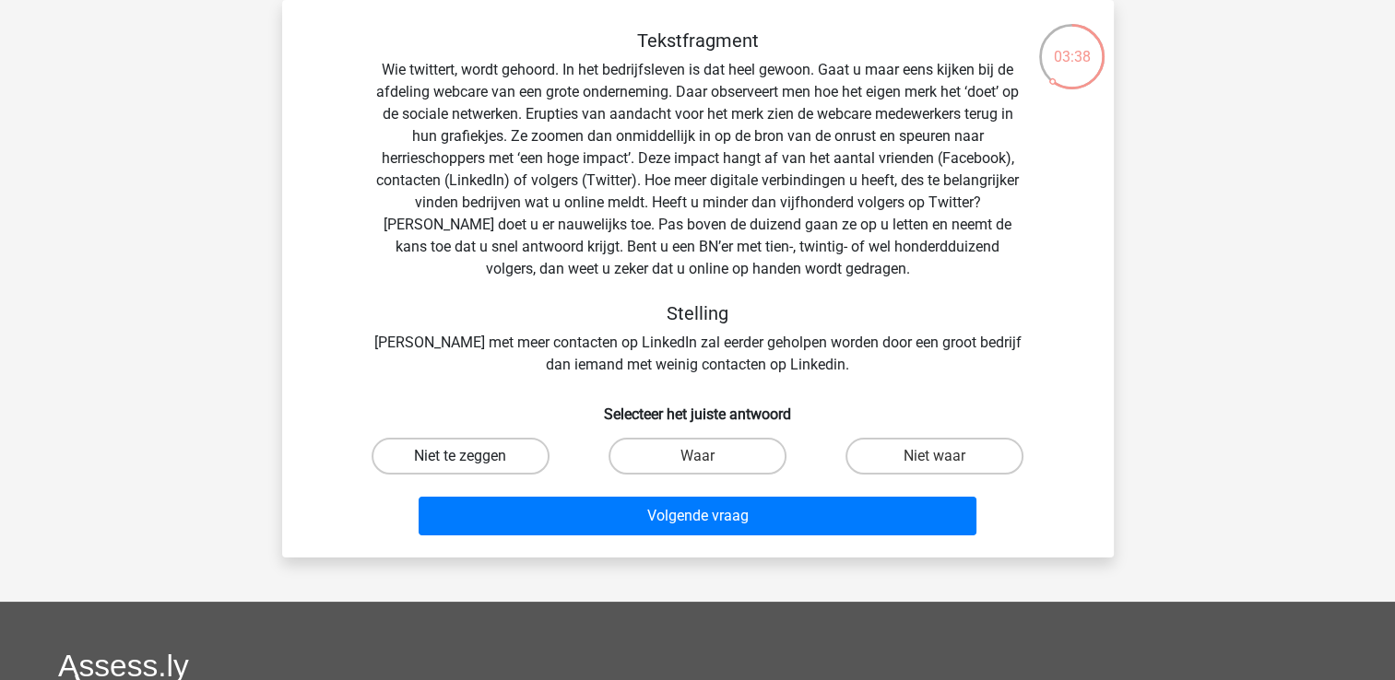
click at [490, 456] on label "Niet te zeggen" at bounding box center [461, 456] width 178 height 37
click at [472, 456] on input "Niet te zeggen" at bounding box center [466, 462] width 12 height 12
radio input "true"
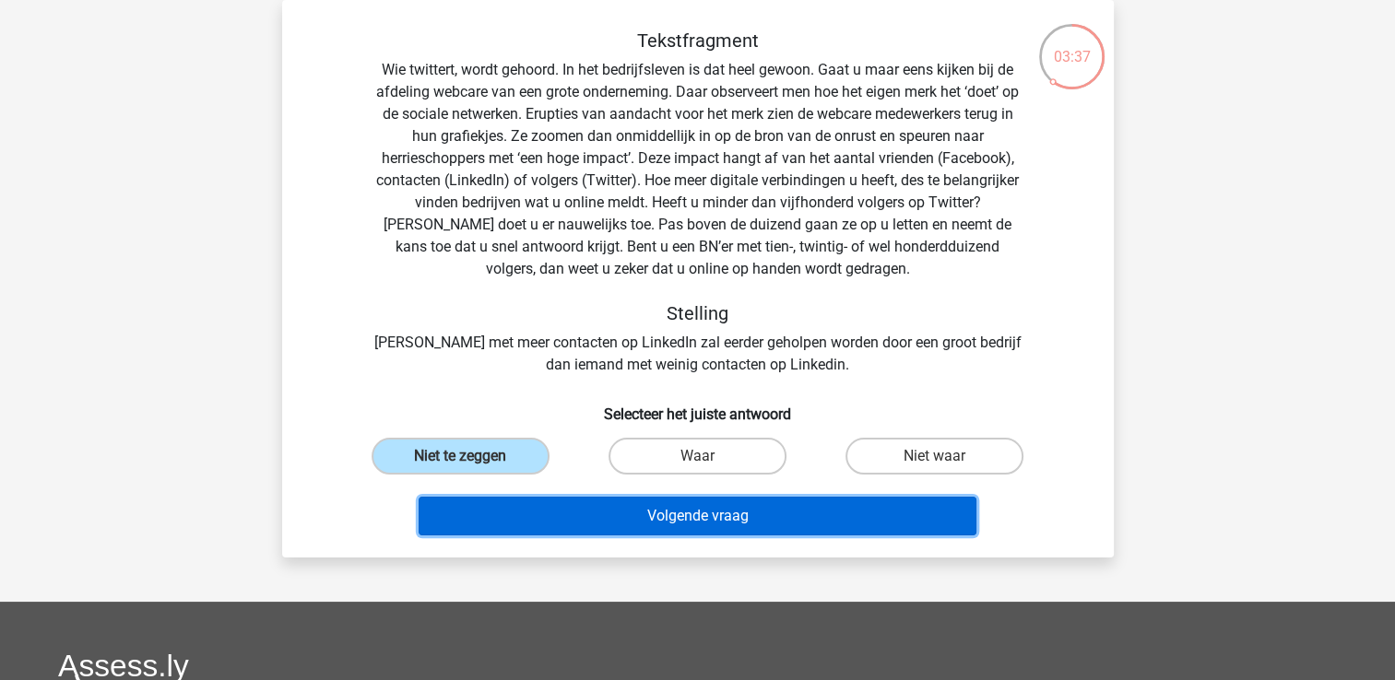
click at [661, 509] on button "Volgende vraag" at bounding box center [698, 516] width 558 height 39
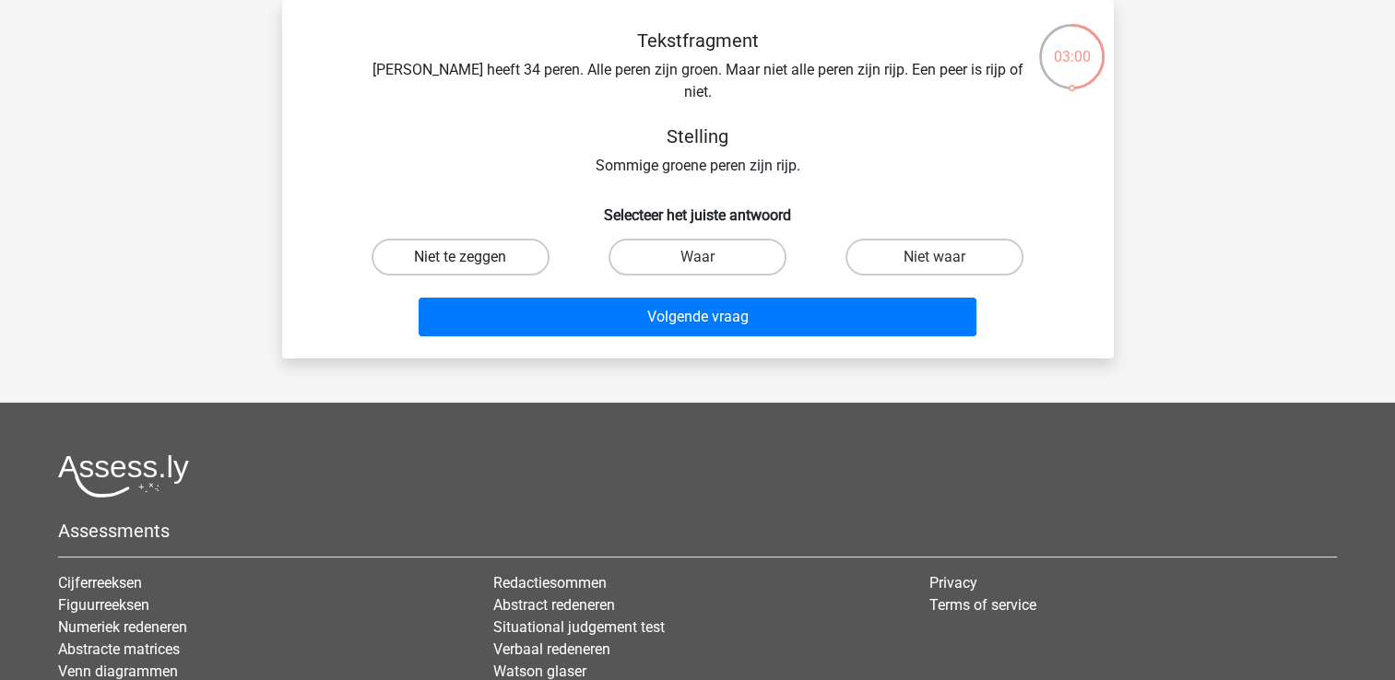
click at [483, 239] on label "Niet te zeggen" at bounding box center [461, 257] width 178 height 37
click at [472, 257] on input "Niet te zeggen" at bounding box center [466, 263] width 12 height 12
radio input "true"
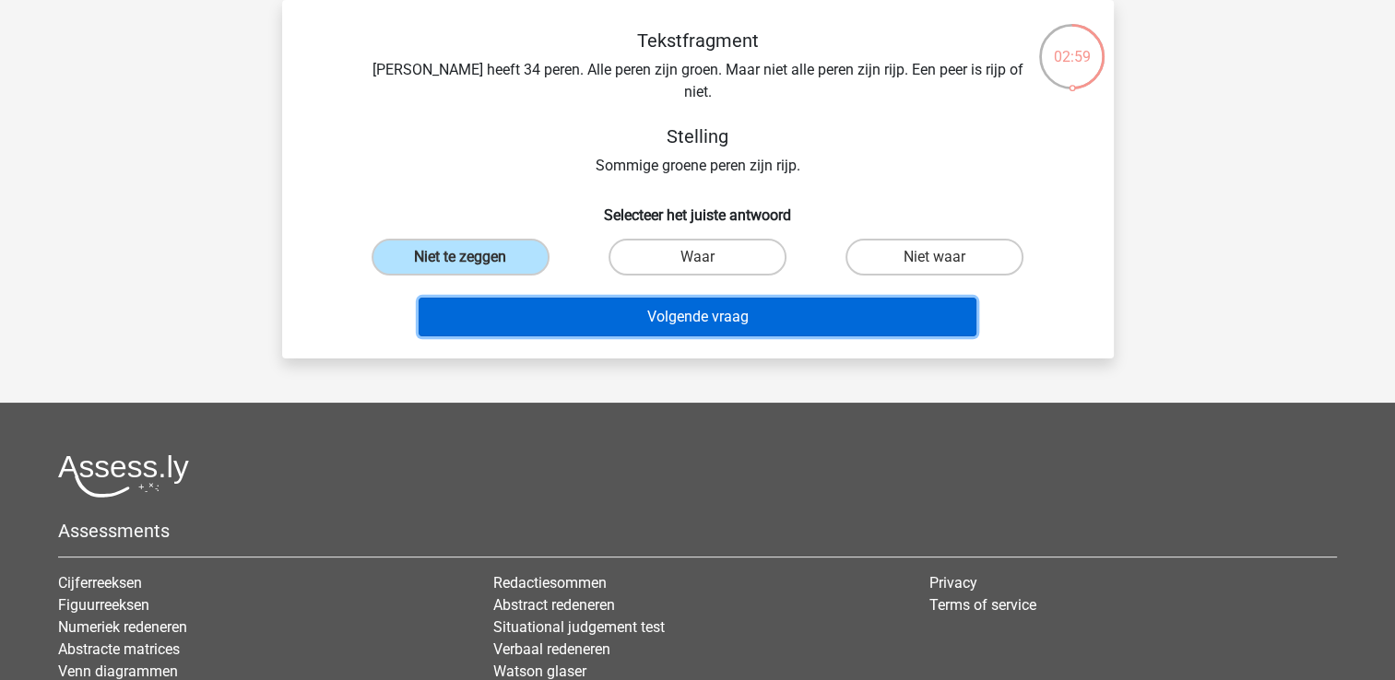
click at [688, 303] on button "Volgende vraag" at bounding box center [698, 317] width 558 height 39
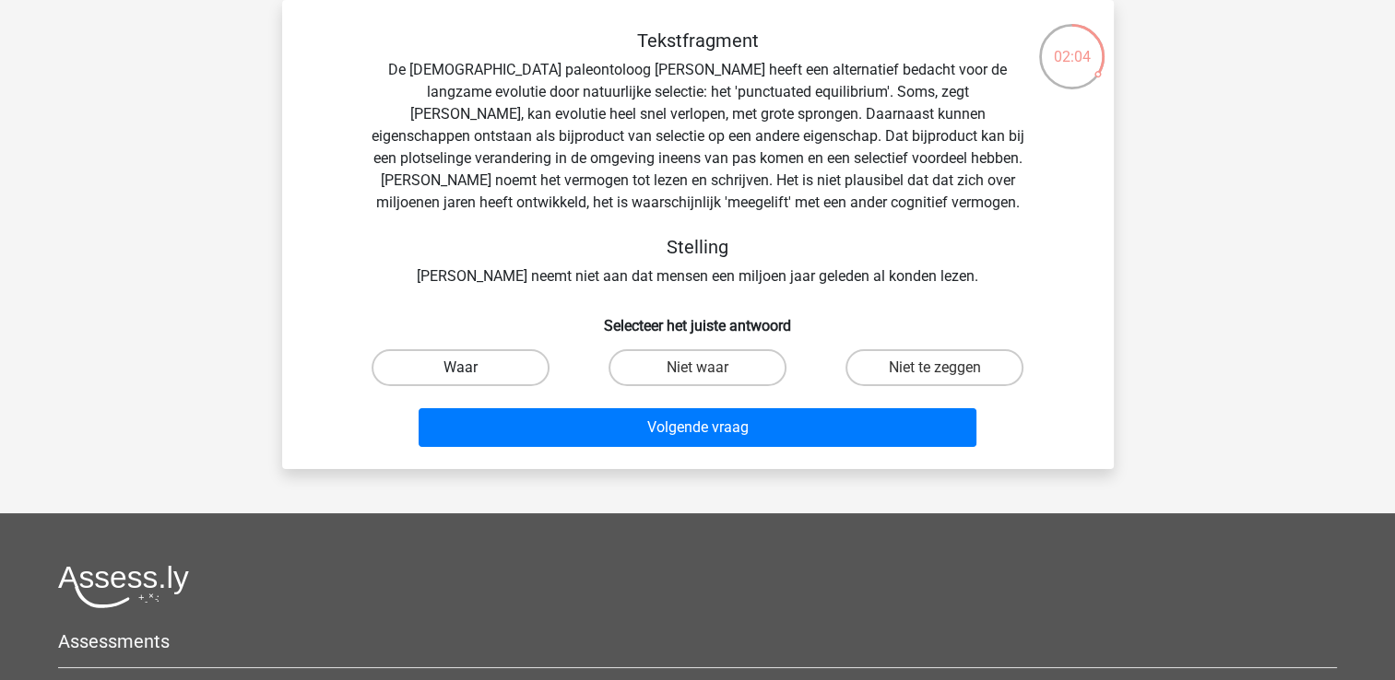
click at [492, 368] on label "Waar" at bounding box center [461, 367] width 178 height 37
click at [472, 368] on input "Waar" at bounding box center [466, 374] width 12 height 12
radio input "true"
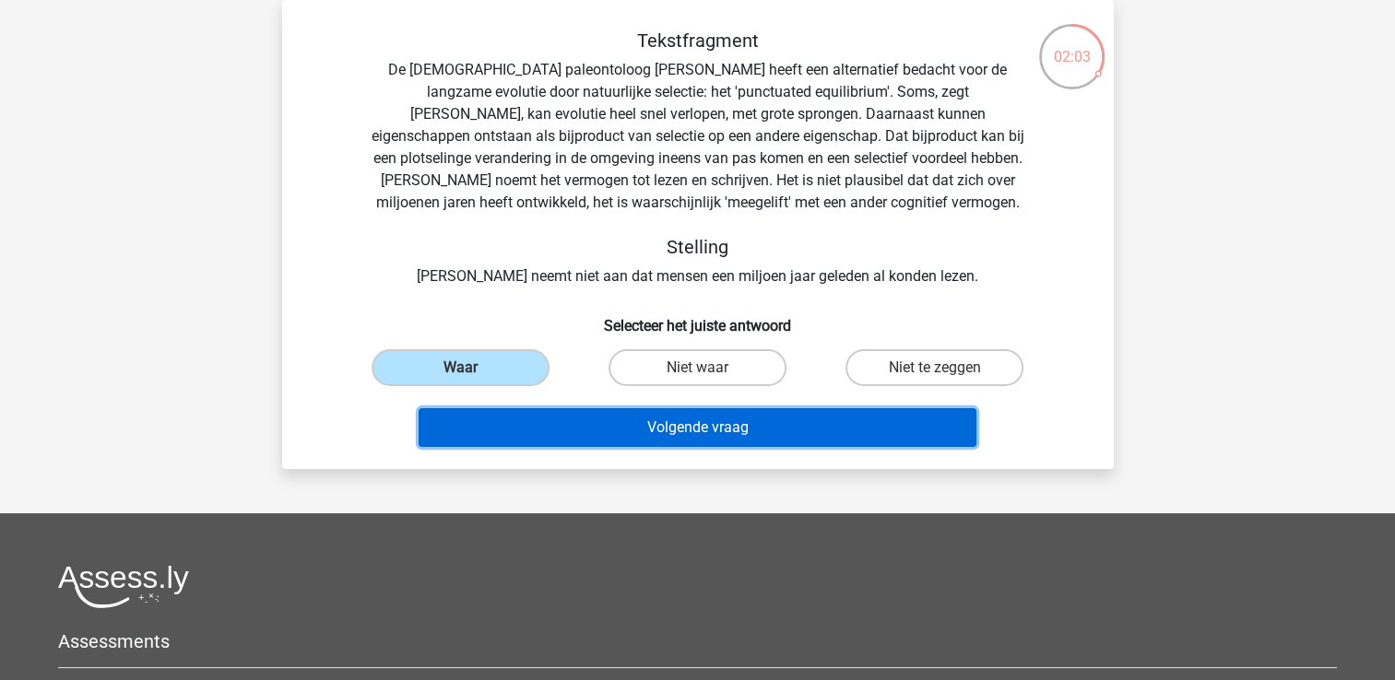
click at [652, 437] on button "Volgende vraag" at bounding box center [698, 427] width 558 height 39
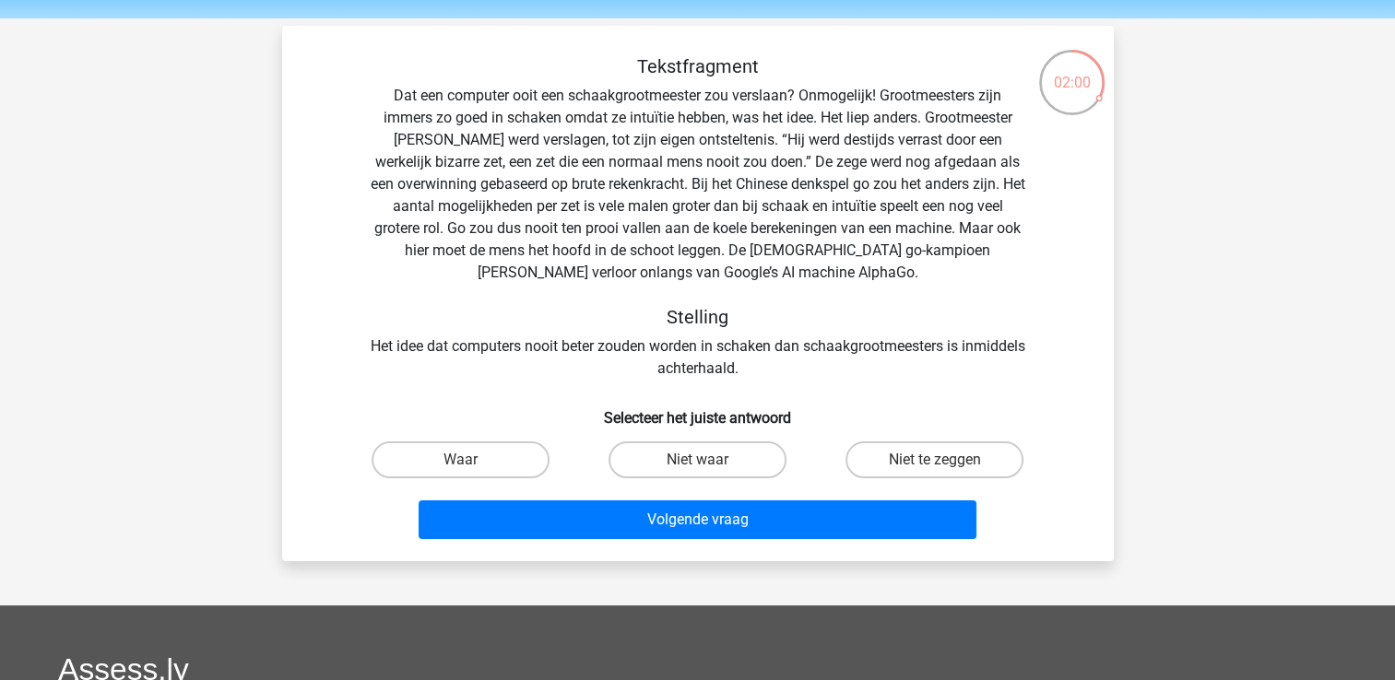
scroll to position [92, 0]
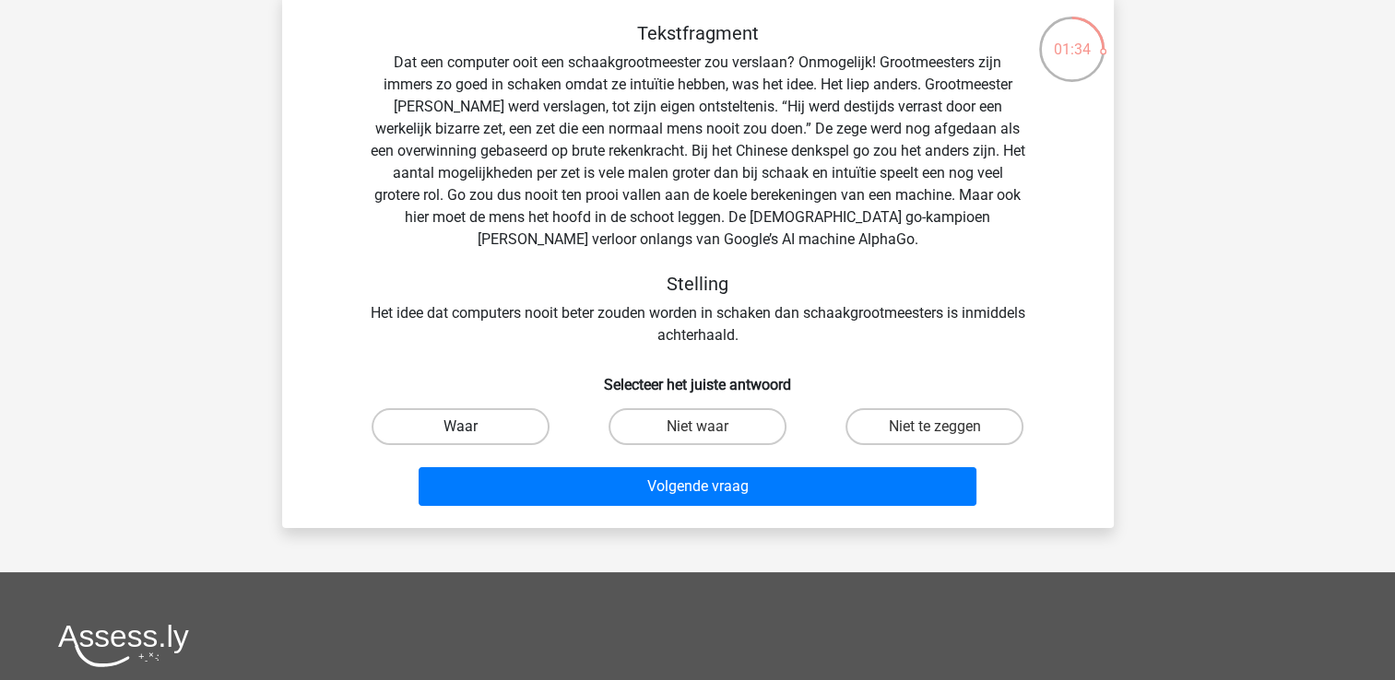
click at [518, 437] on label "Waar" at bounding box center [461, 426] width 178 height 37
click at [472, 437] on input "Waar" at bounding box center [466, 433] width 12 height 12
radio input "true"
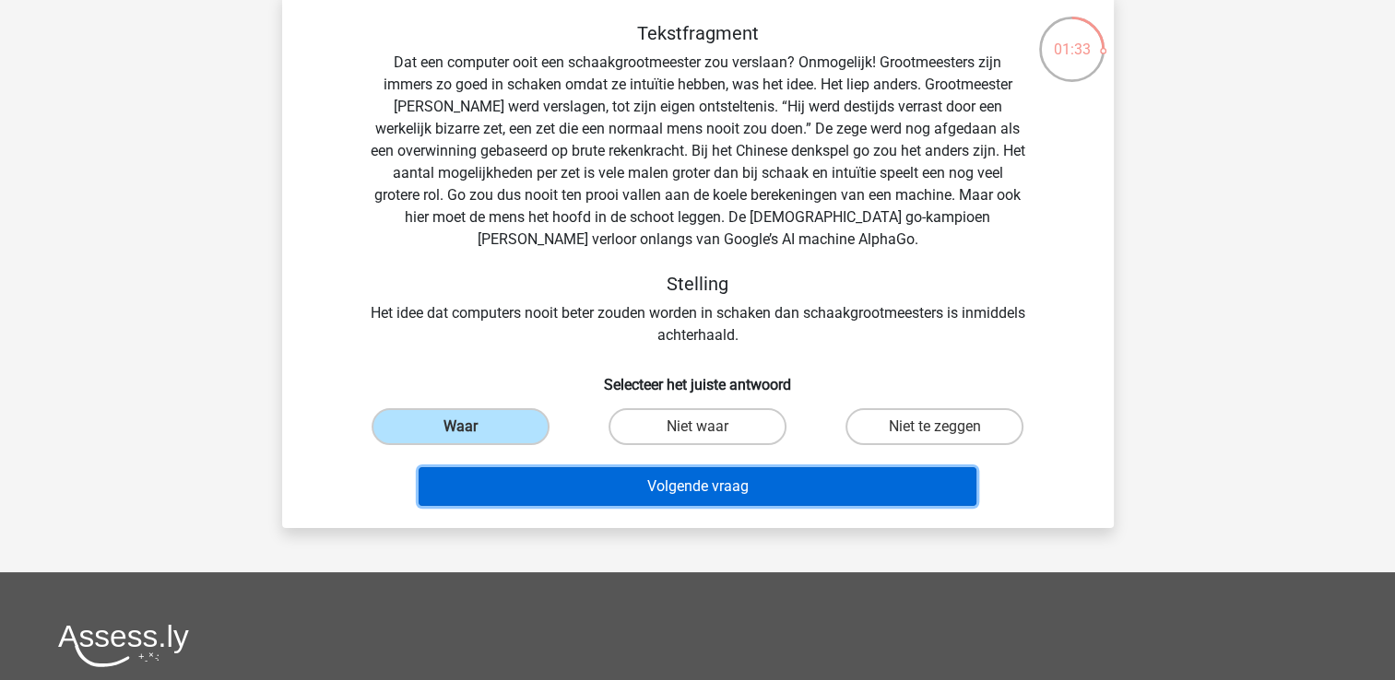
click at [626, 475] on button "Volgende vraag" at bounding box center [698, 486] width 558 height 39
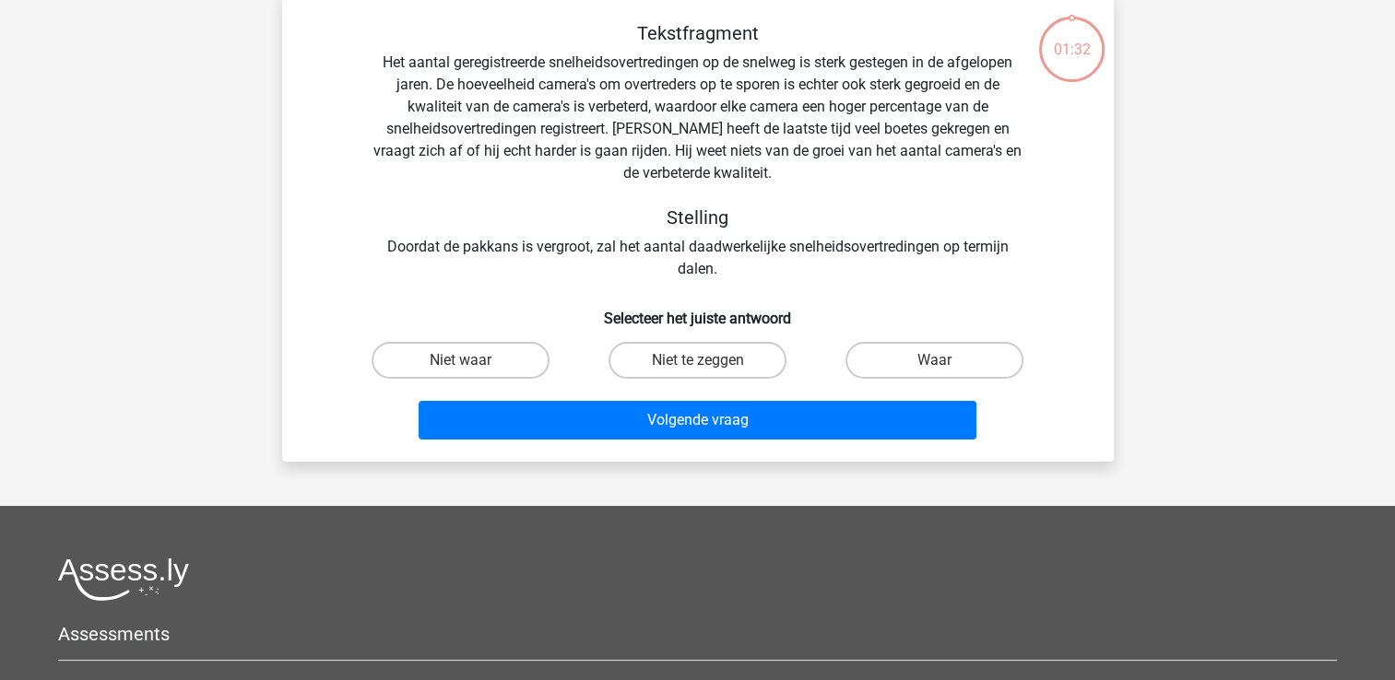
scroll to position [85, 0]
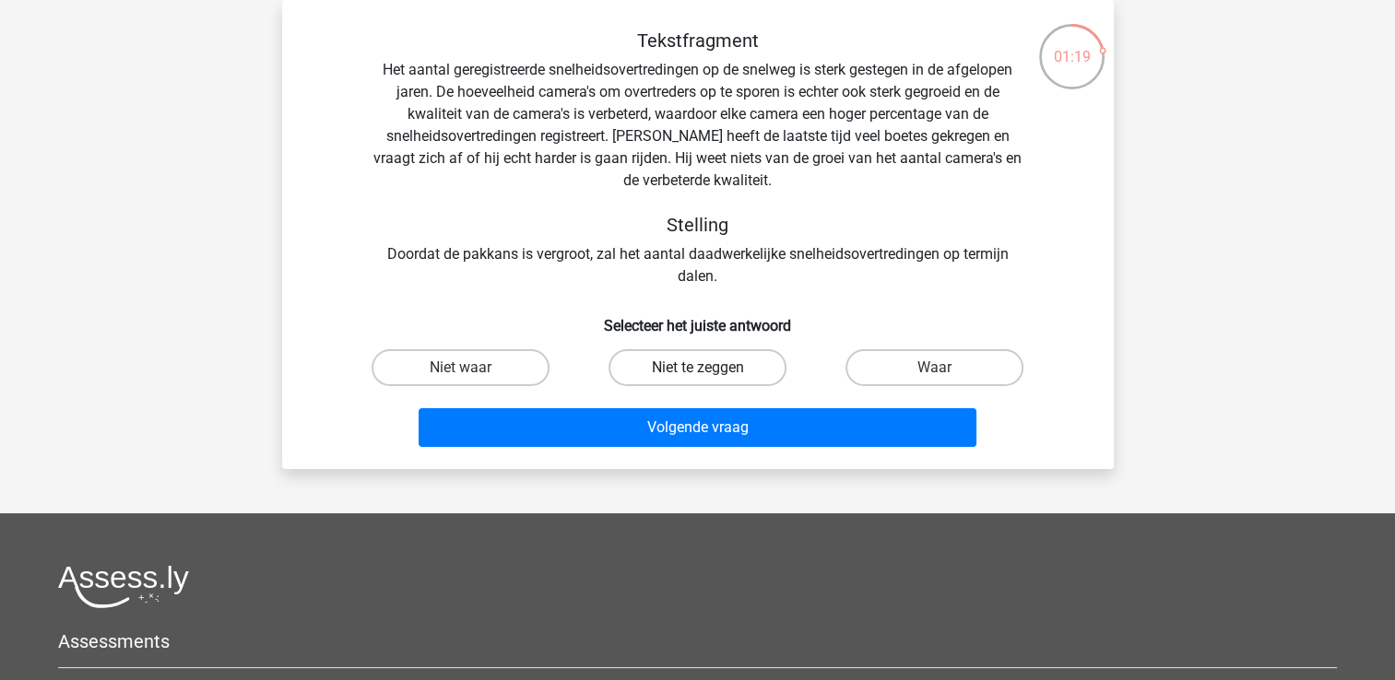
click at [672, 371] on label "Niet te zeggen" at bounding box center [698, 367] width 178 height 37
click at [697, 371] on input "Niet te zeggen" at bounding box center [703, 374] width 12 height 12
radio input "true"
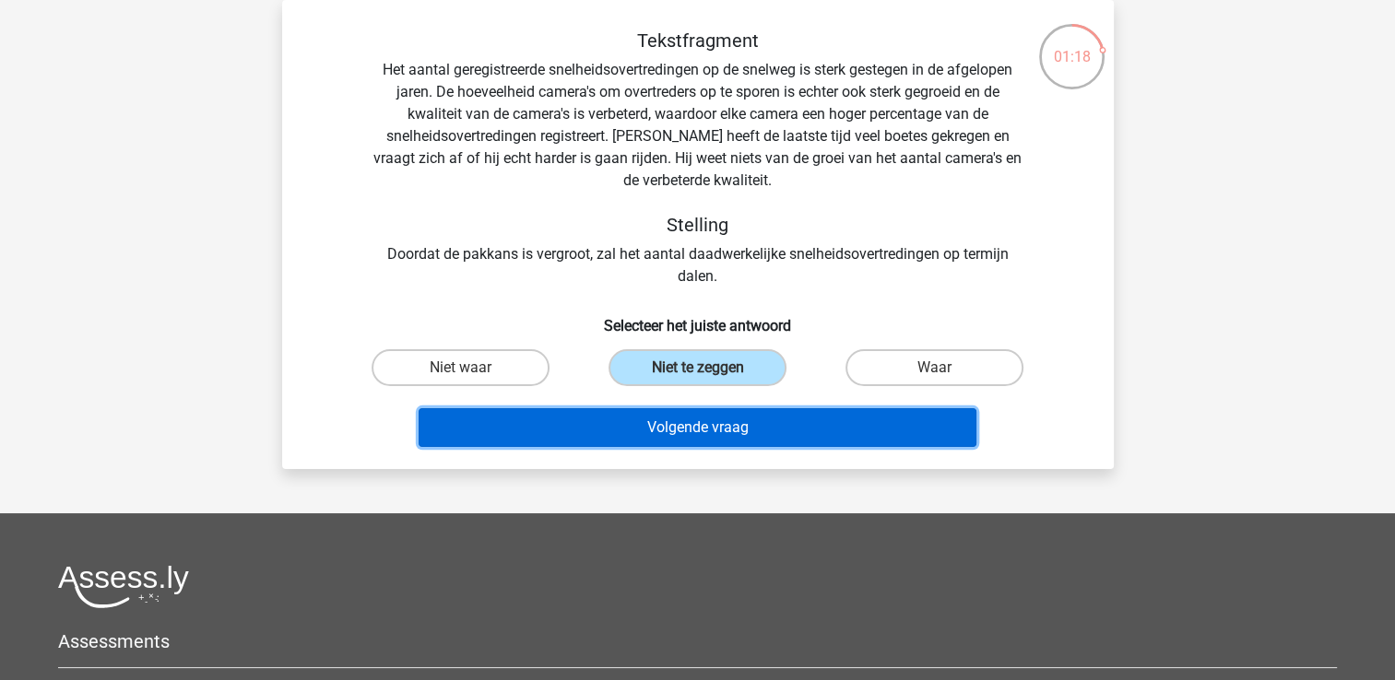
click at [693, 428] on button "Volgende vraag" at bounding box center [698, 427] width 558 height 39
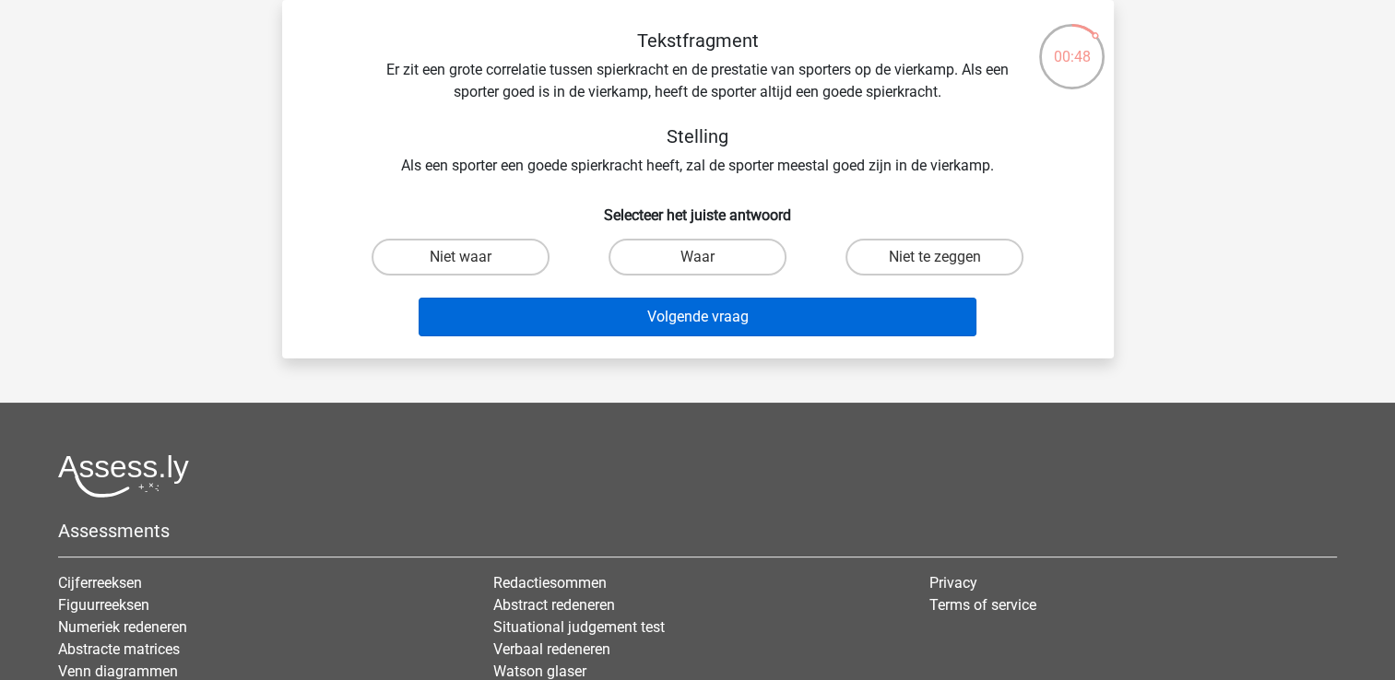
drag, startPoint x: 944, startPoint y: 251, endPoint x: 794, endPoint y: 297, distance: 157.2
click at [943, 251] on label "Niet te zeggen" at bounding box center [935, 257] width 178 height 37
click at [943, 257] on input "Niet te zeggen" at bounding box center [941, 263] width 12 height 12
radio input "true"
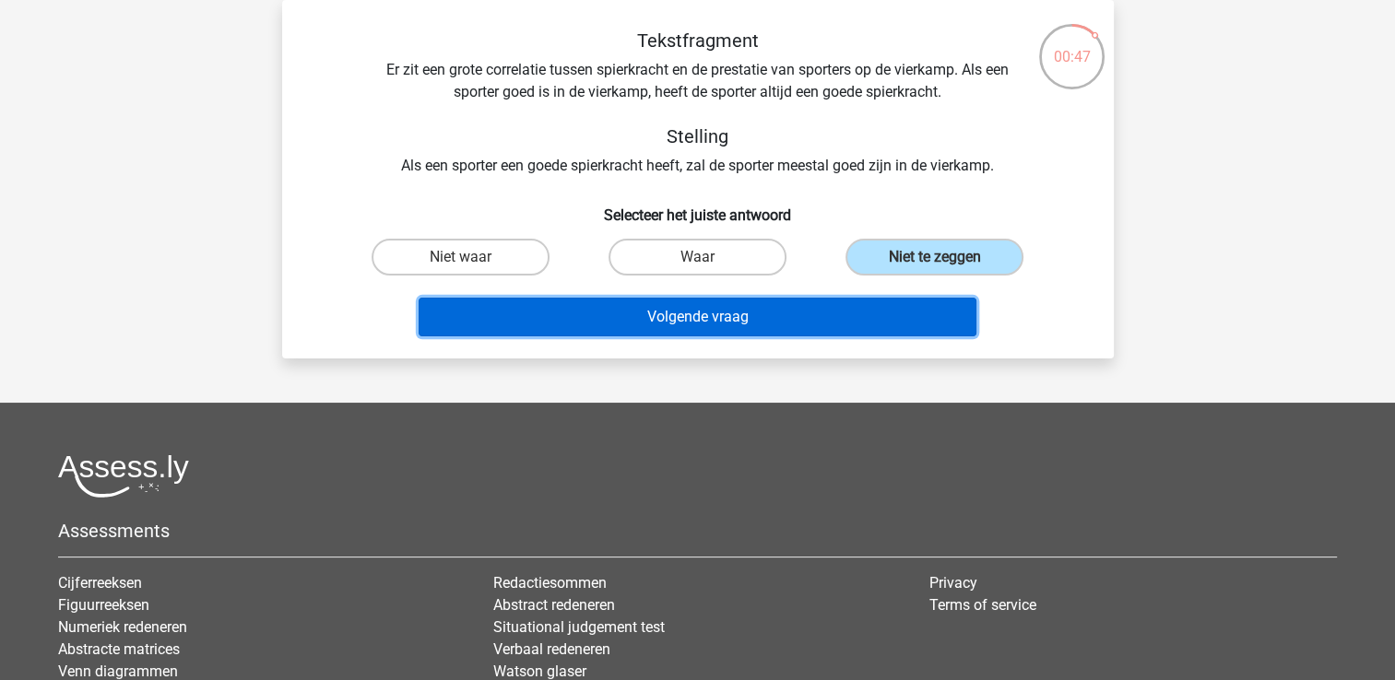
click at [733, 318] on button "Volgende vraag" at bounding box center [698, 317] width 558 height 39
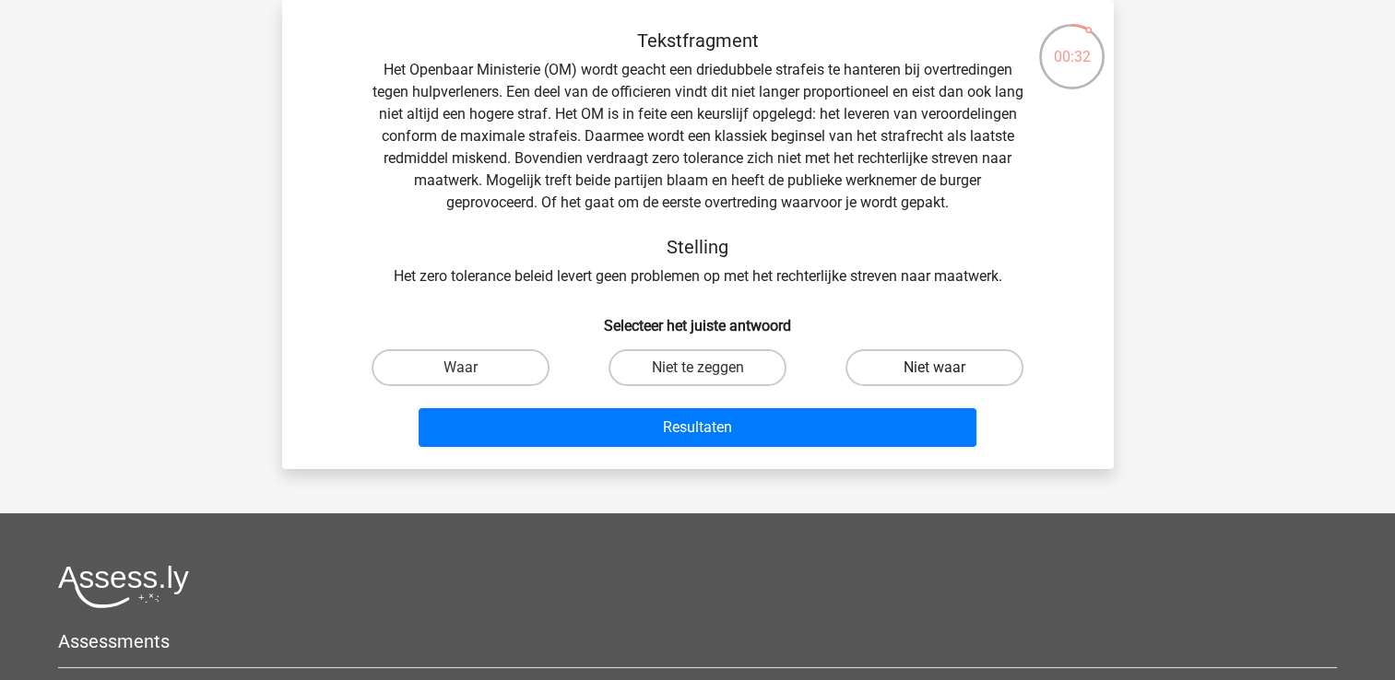
click at [922, 367] on label "Niet waar" at bounding box center [935, 367] width 178 height 37
click at [935, 368] on input "Niet waar" at bounding box center [941, 374] width 12 height 12
radio input "true"
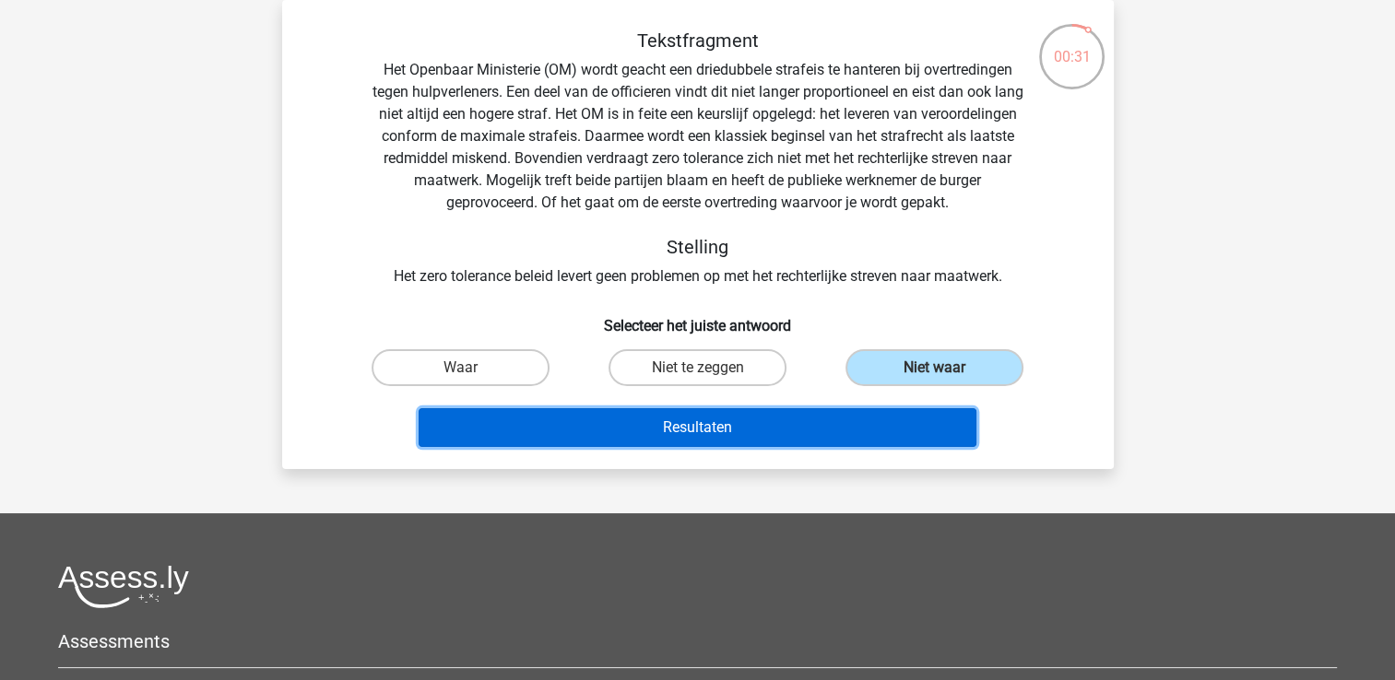
click at [768, 426] on button "Resultaten" at bounding box center [698, 427] width 558 height 39
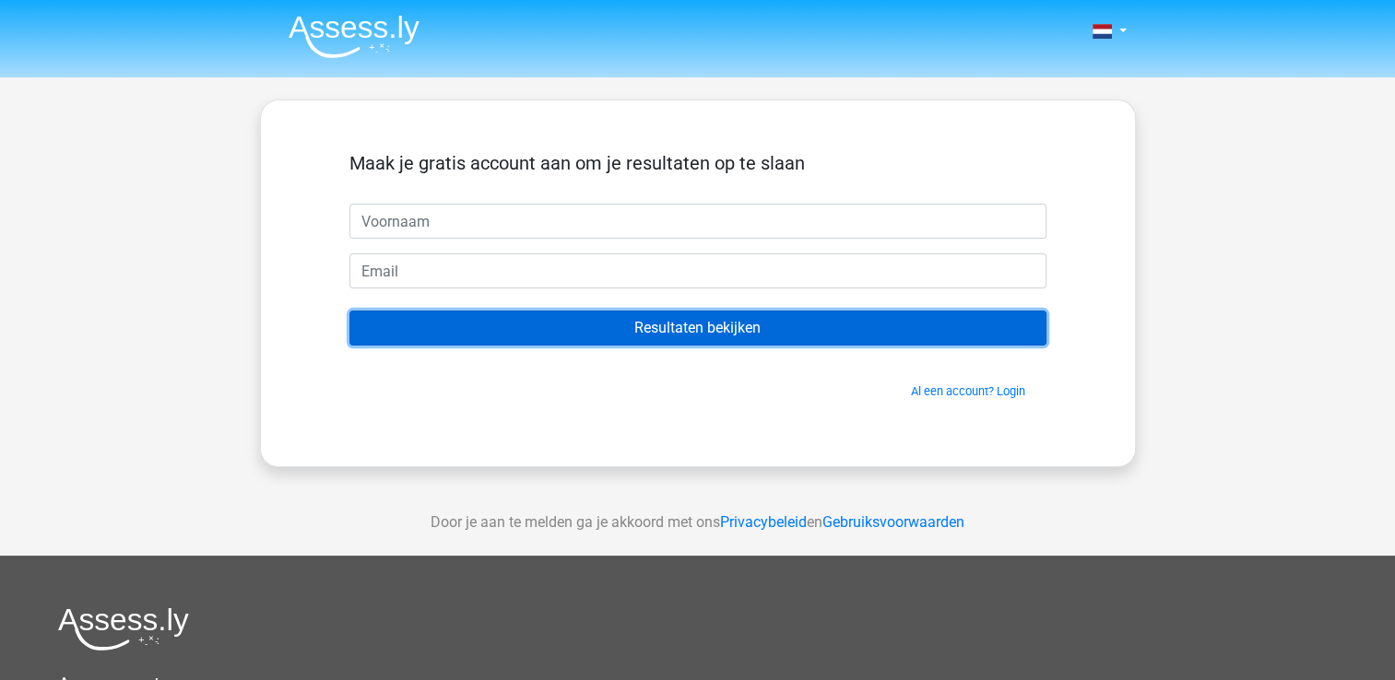
click at [622, 326] on input "Resultaten bekijken" at bounding box center [697, 328] width 697 height 35
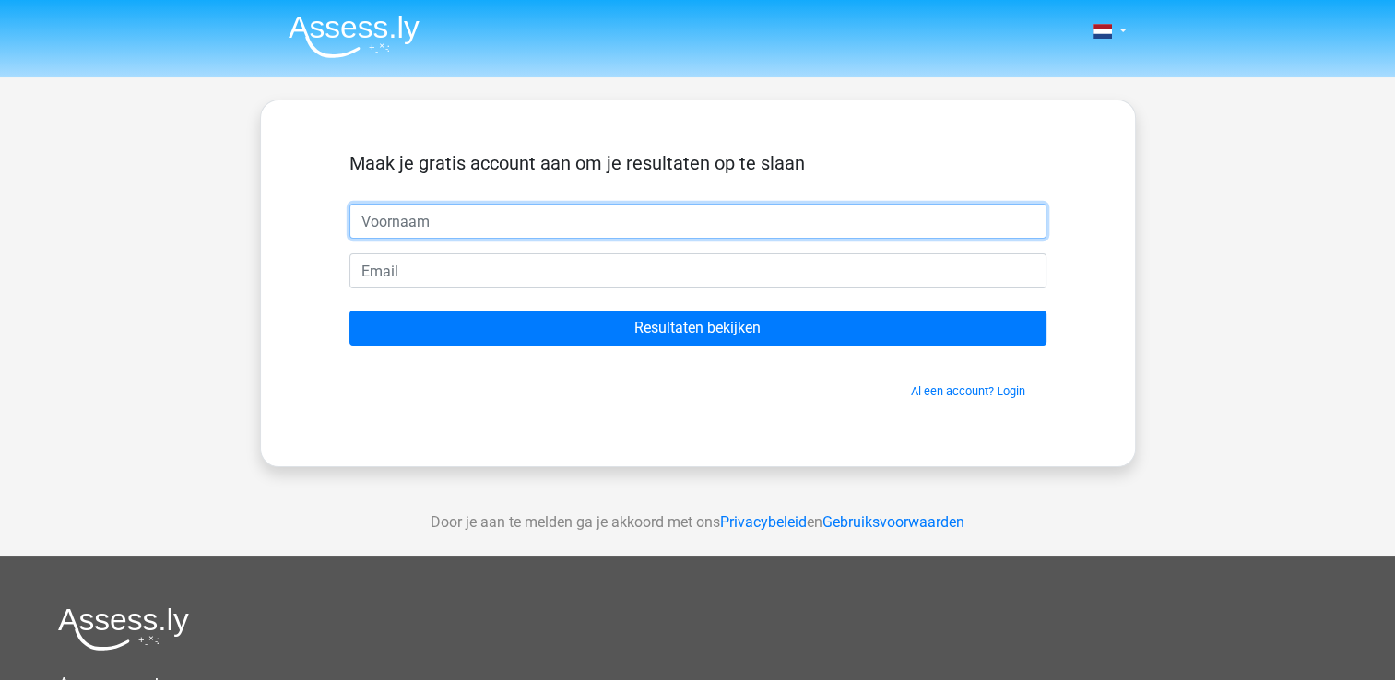
click at [491, 215] on input "text" at bounding box center [697, 221] width 697 height 35
type input "filip"
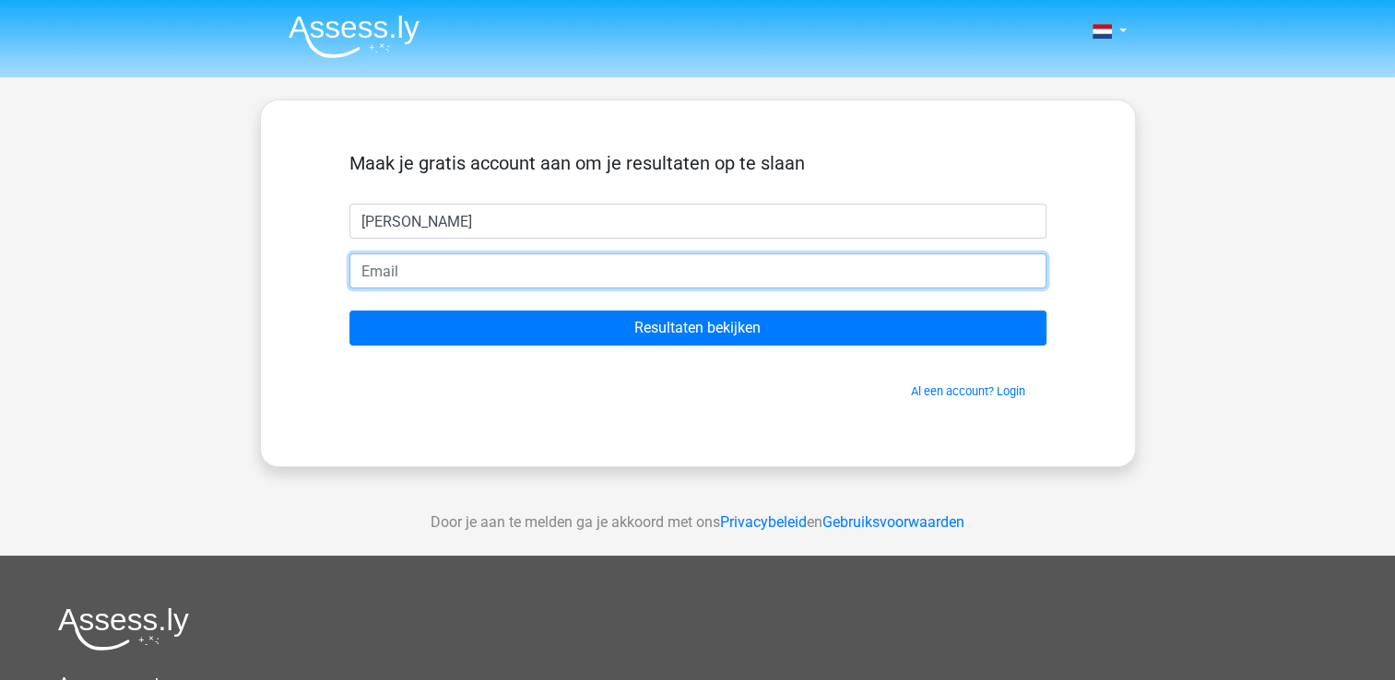
type input "[EMAIL_ADDRESS][DOMAIN_NAME]"
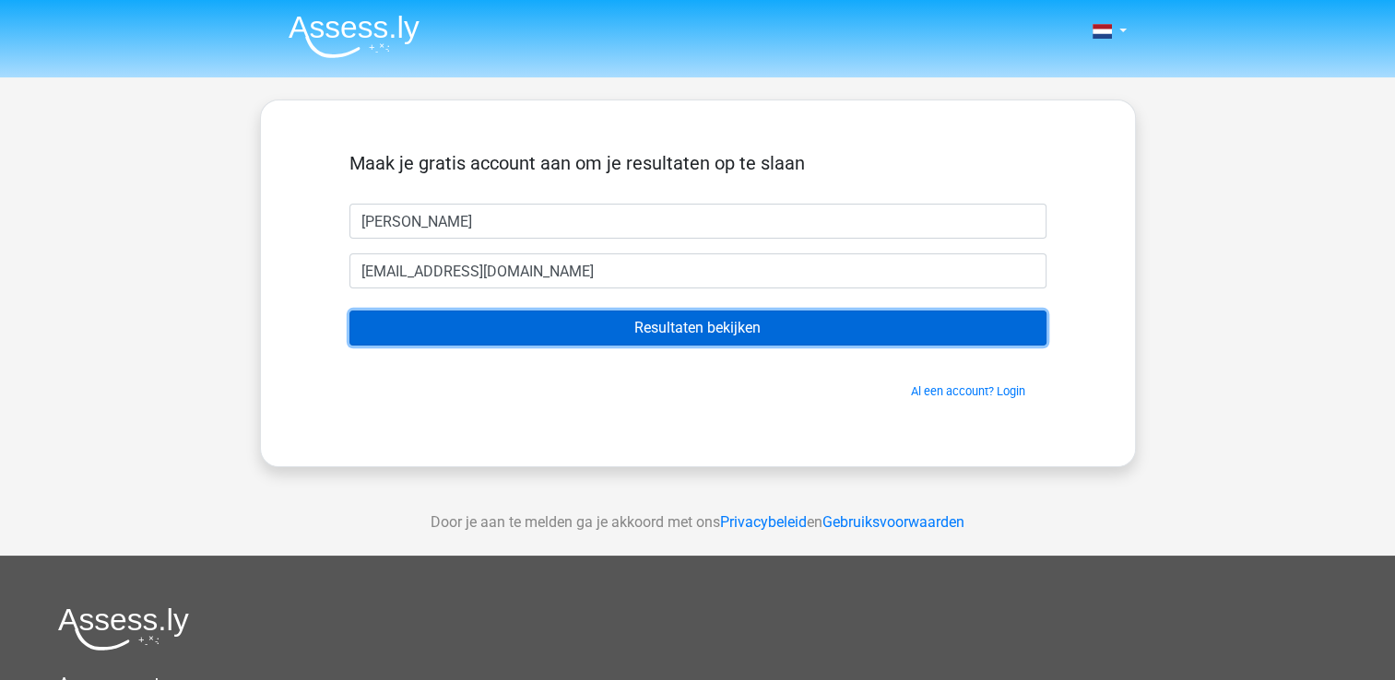
click at [598, 326] on input "Resultaten bekijken" at bounding box center [697, 328] width 697 height 35
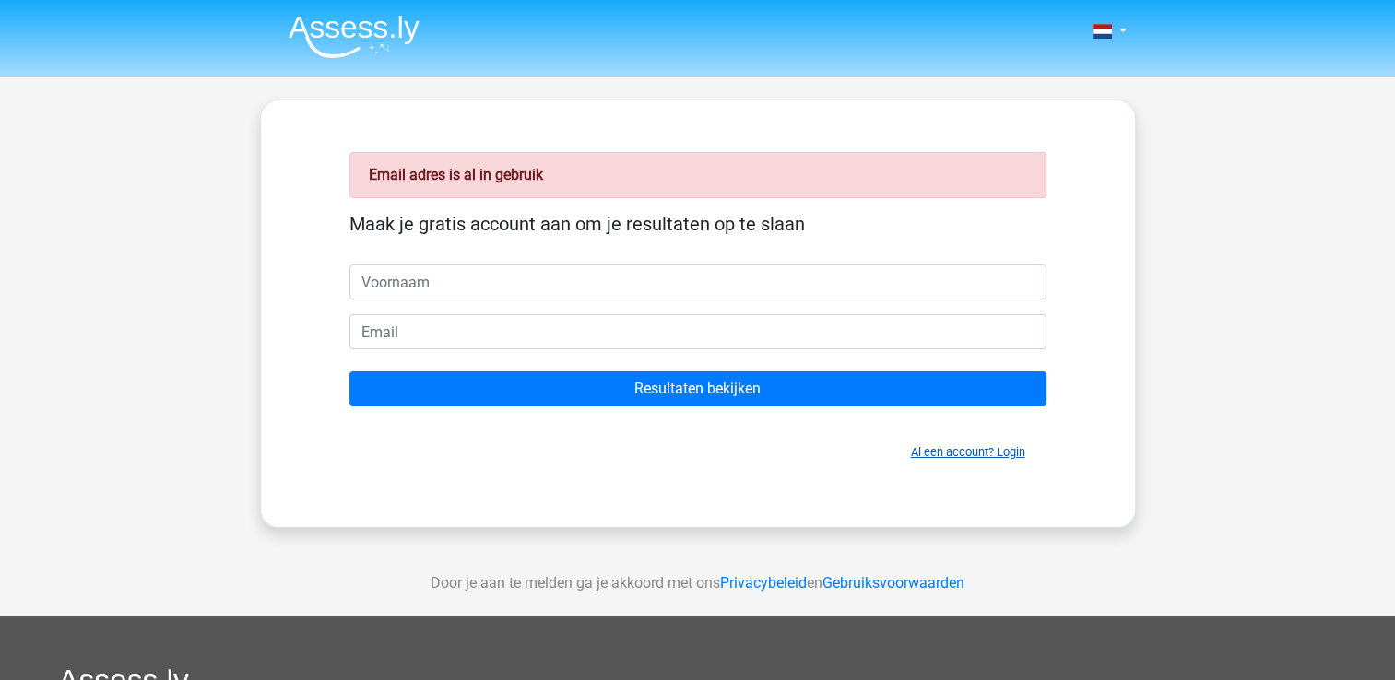
click at [977, 456] on link "Al een account? Login" at bounding box center [968, 452] width 114 height 14
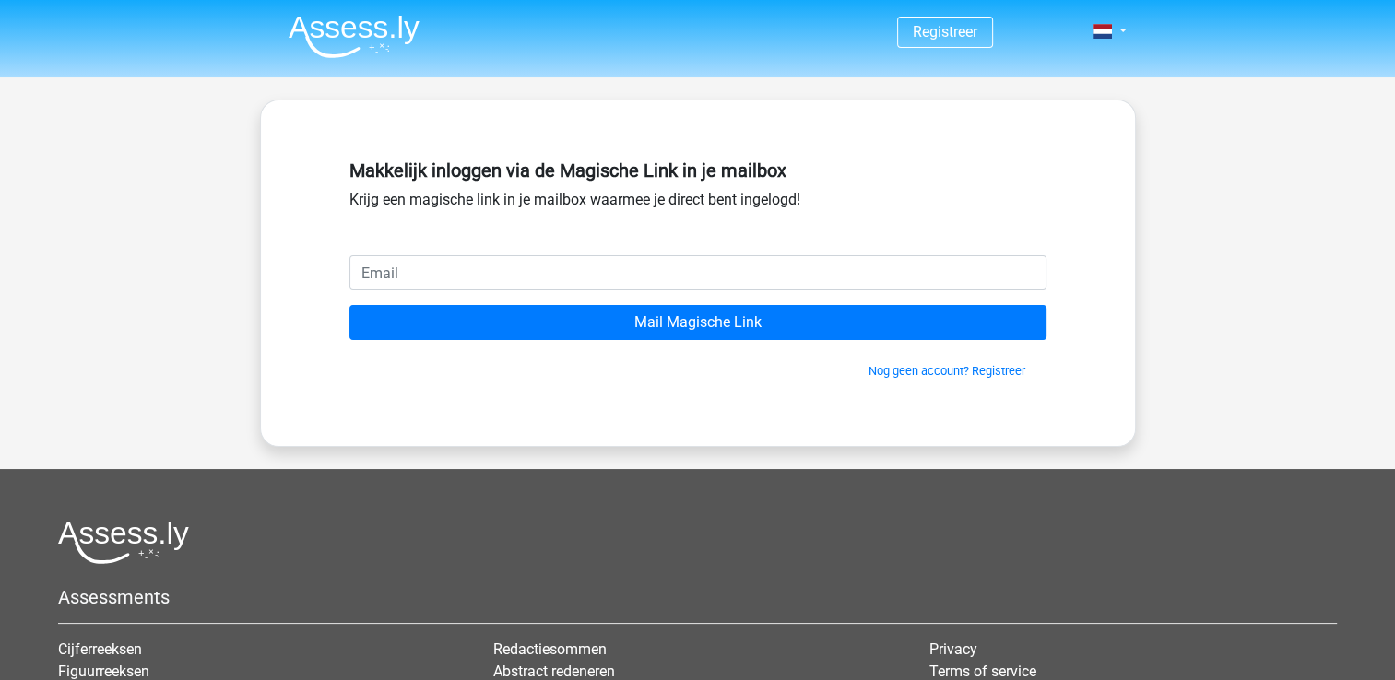
click at [432, 267] on input "email" at bounding box center [697, 272] width 697 height 35
type input "[EMAIL_ADDRESS][DOMAIN_NAME]"
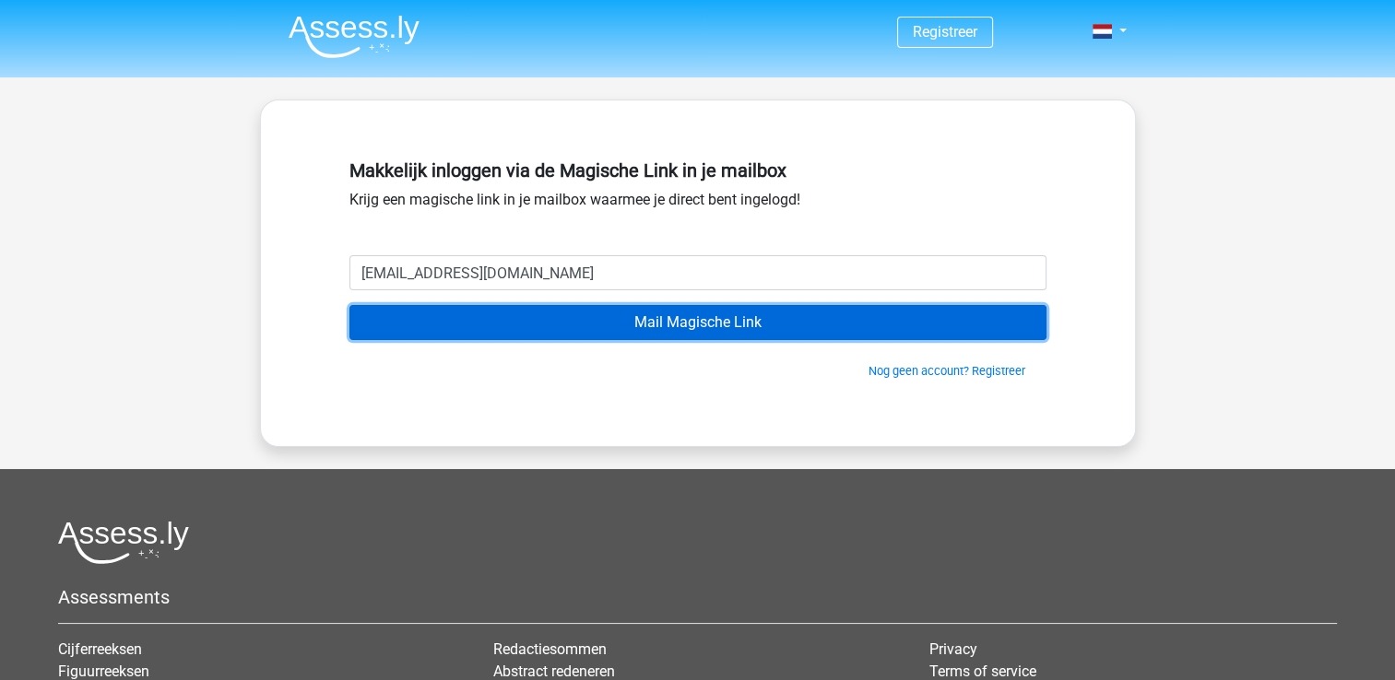
click at [638, 327] on input "Mail Magische Link" at bounding box center [697, 322] width 697 height 35
